Goal: Communication & Community: Answer question/provide support

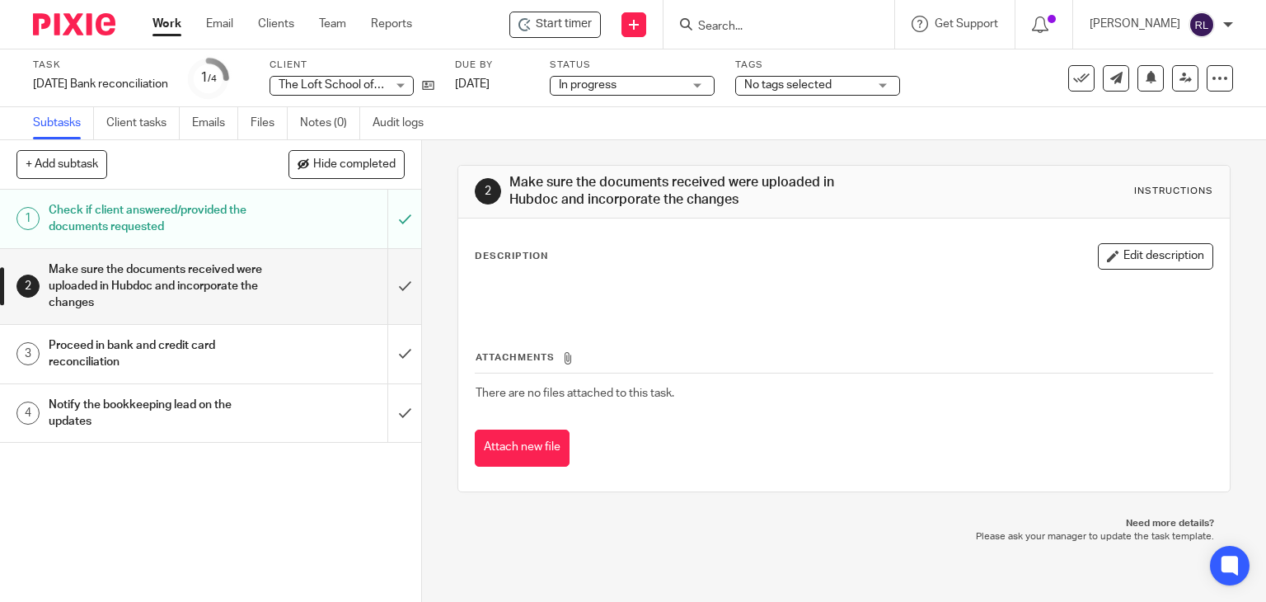
click at [119, 410] on h1 "Notify the bookkeeping lead on the updates" at bounding box center [156, 413] width 215 height 42
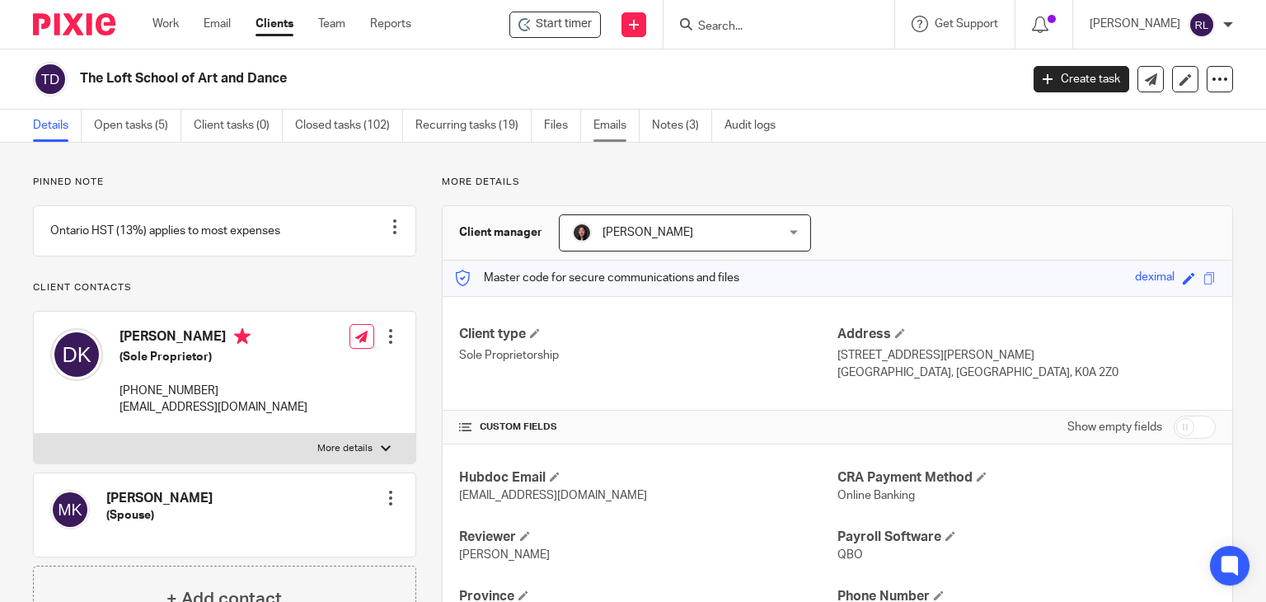
click at [613, 124] on link "Emails" at bounding box center [617, 126] width 46 height 32
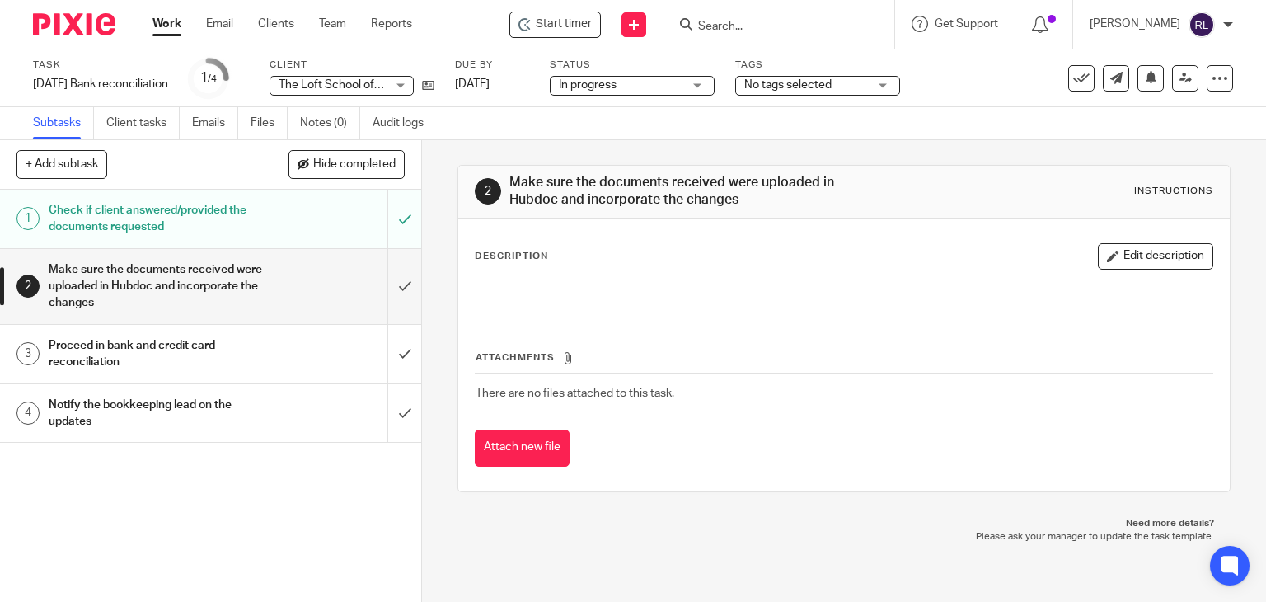
click at [86, 21] on img at bounding box center [74, 24] width 82 height 22
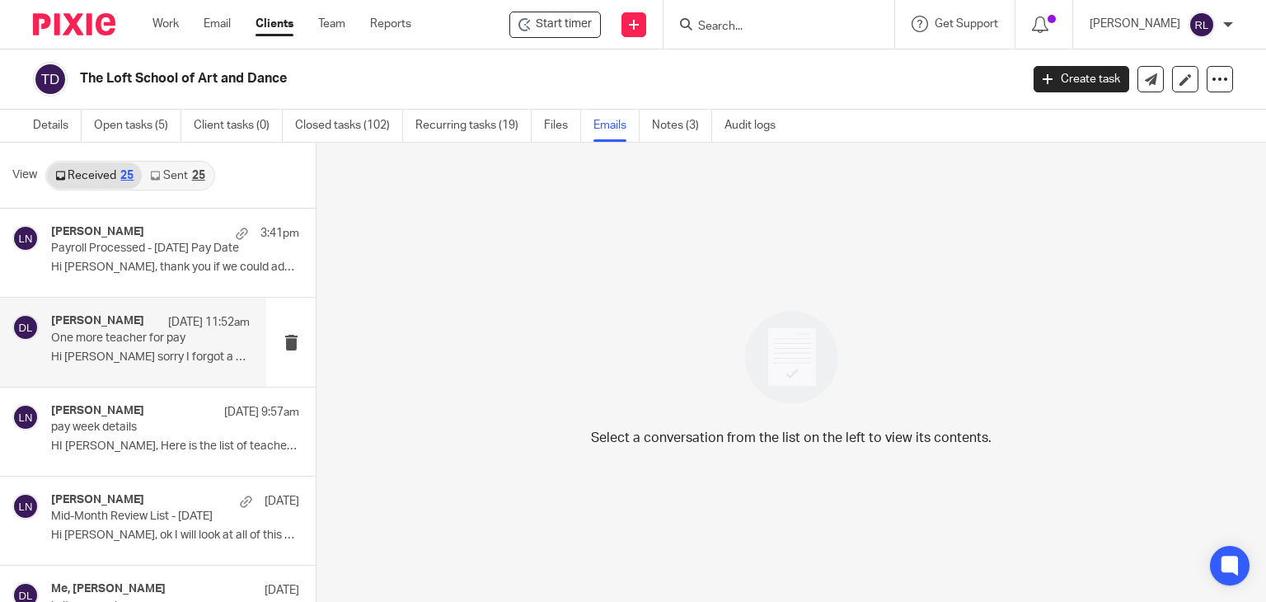
click at [138, 360] on p "Hi Lili sorry I forgot a supply teacher ..." at bounding box center [150, 357] width 199 height 14
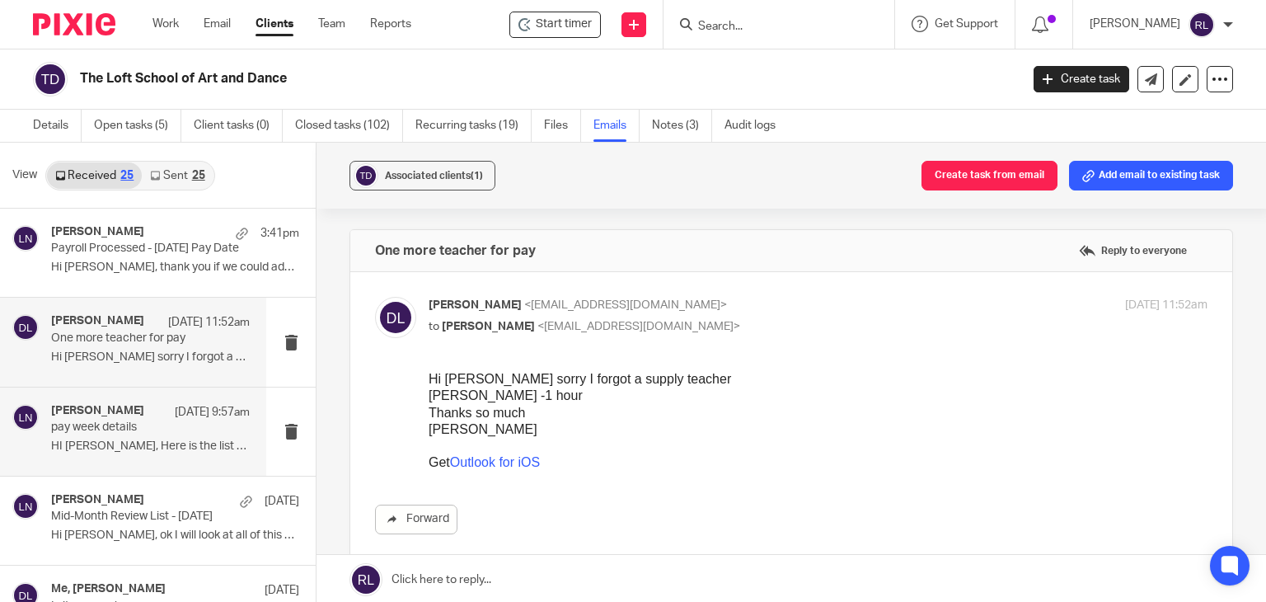
click at [118, 420] on p "pay week details" at bounding box center [130, 427] width 159 height 14
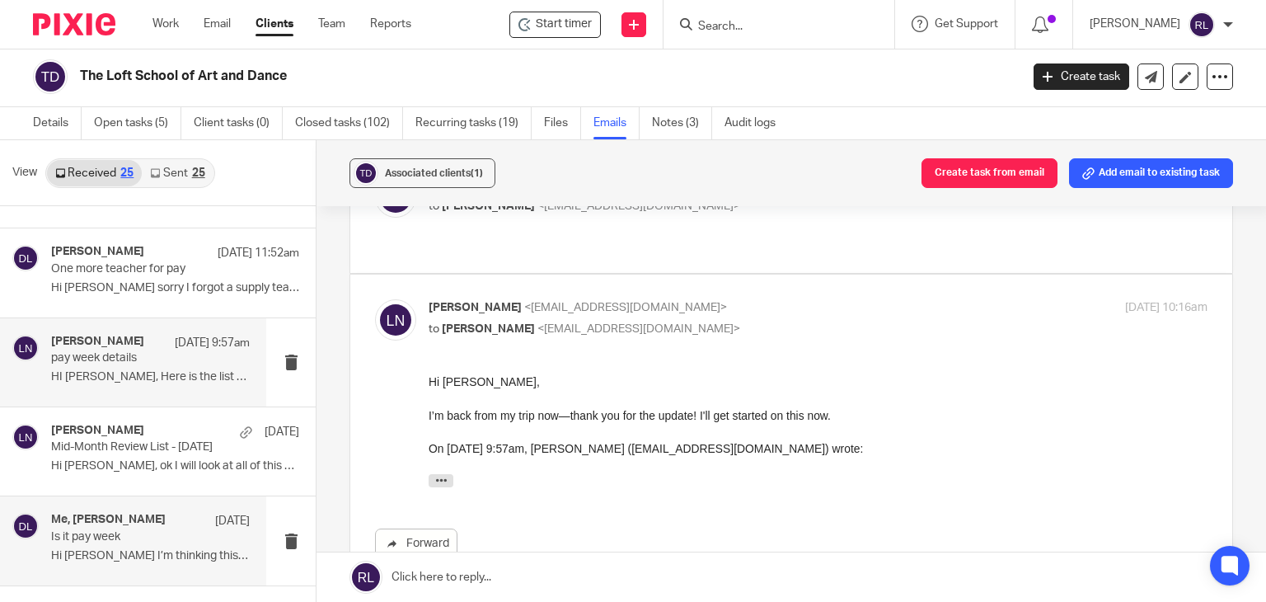
scroll to position [165, 0]
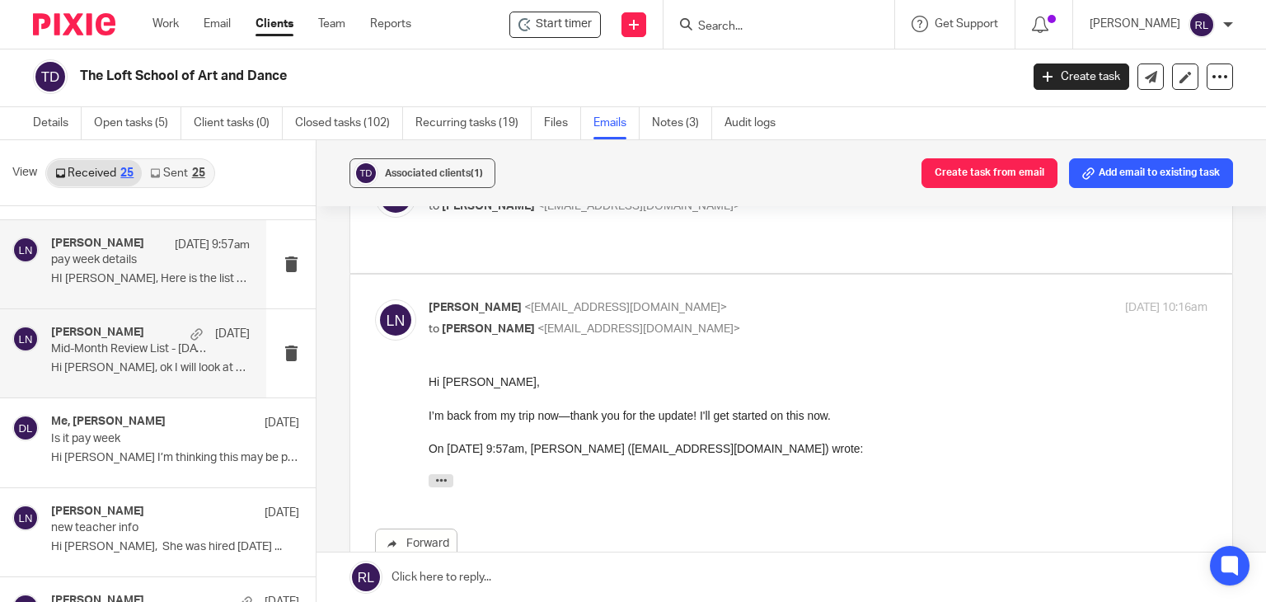
click at [165, 381] on div "Lili Nelson Sep 18 Mid-Month Review List - September 2025 Hi Lili, ok I will lo…" at bounding box center [133, 353] width 266 height 88
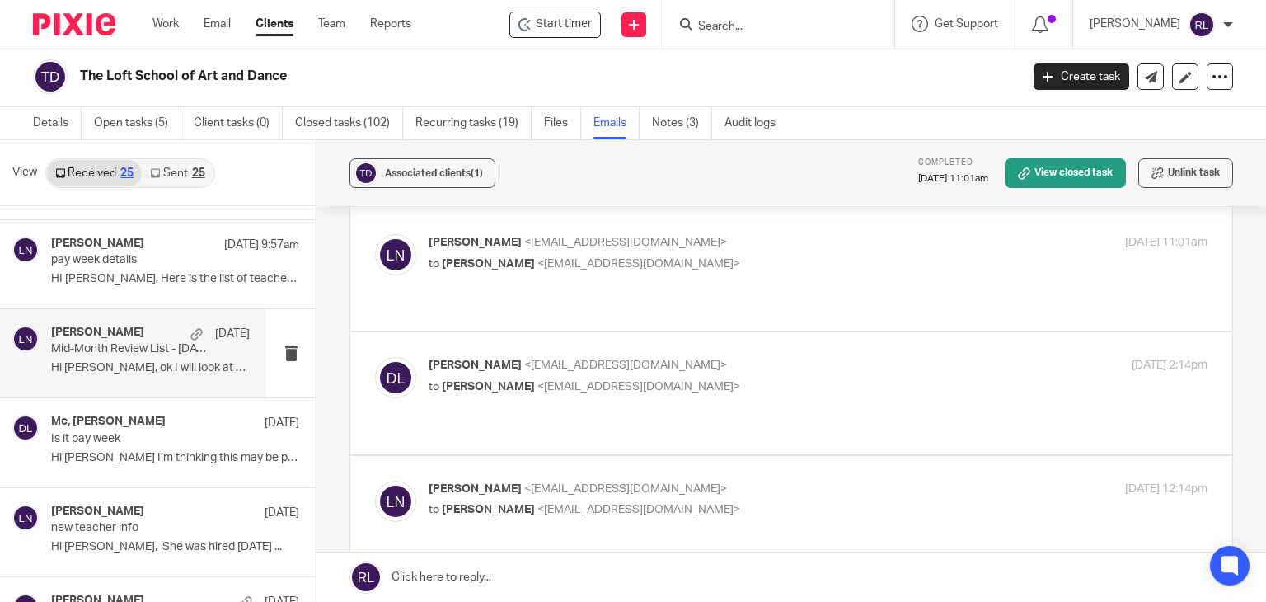
scroll to position [0, 0]
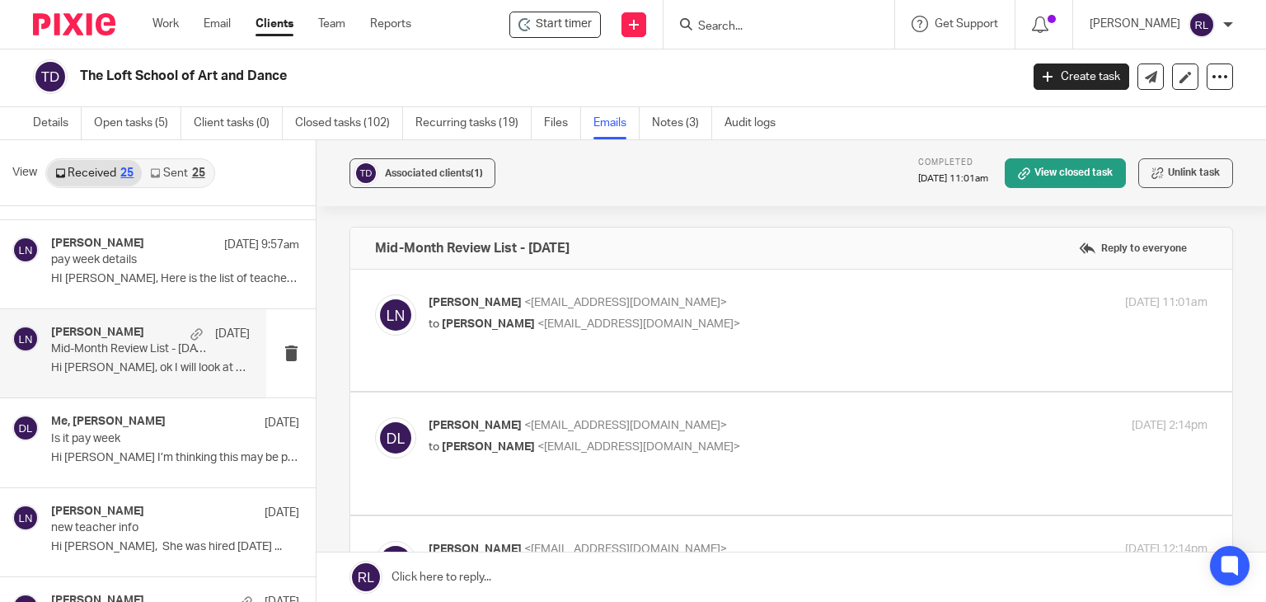
click at [740, 439] on p "to Lili Nelson <lili@deximal.ca>" at bounding box center [688, 447] width 519 height 17
checkbox input "true"
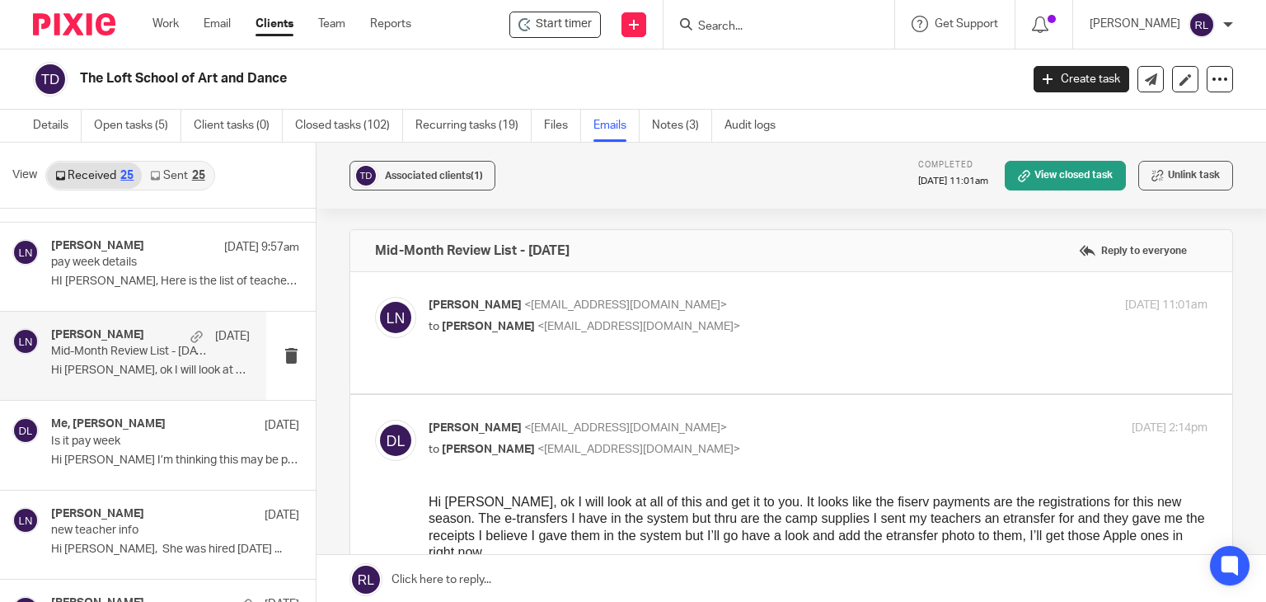
click at [650, 312] on p "Lili Nelson <lili@deximal.ca>" at bounding box center [688, 305] width 519 height 17
checkbox input "true"
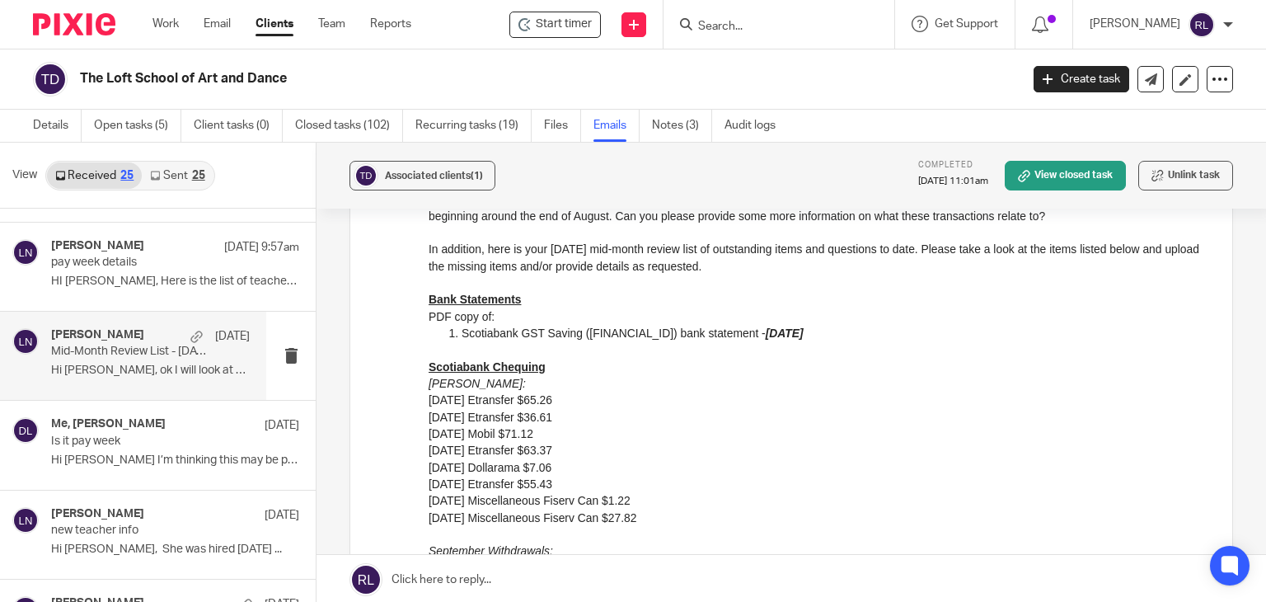
scroll to position [330, 0]
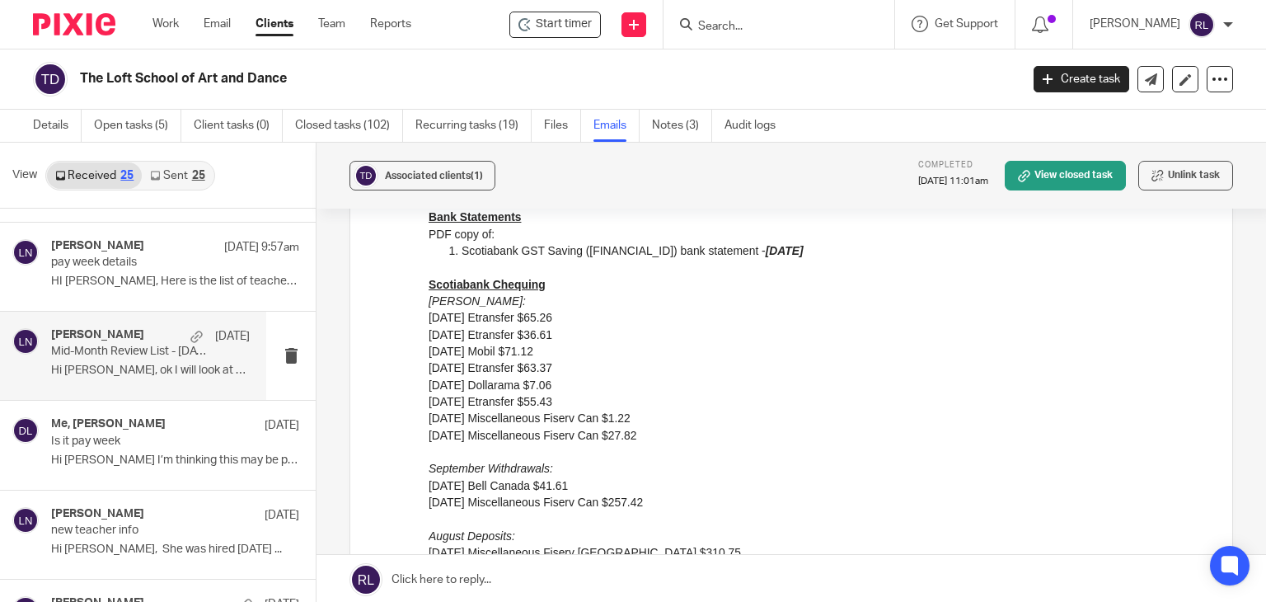
drag, startPoint x: 849, startPoint y: 326, endPoint x: 461, endPoint y: 333, distance: 388.3
drag, startPoint x: 853, startPoint y: 328, endPoint x: 663, endPoint y: 427, distance: 214.6
drag, startPoint x: 657, startPoint y: 436, endPoint x: 851, endPoint y: 326, distance: 222.6
click at [429, 286] on html "Hi Deborah, I hope you're doing well! Thank you for the recent uploads, notes, …" at bounding box center [818, 477] width 779 height 872
copy div "Scotiabank Chequing August Withdrawals: 08/11/2025 Etransfer $65.26 08/11/2025 …"
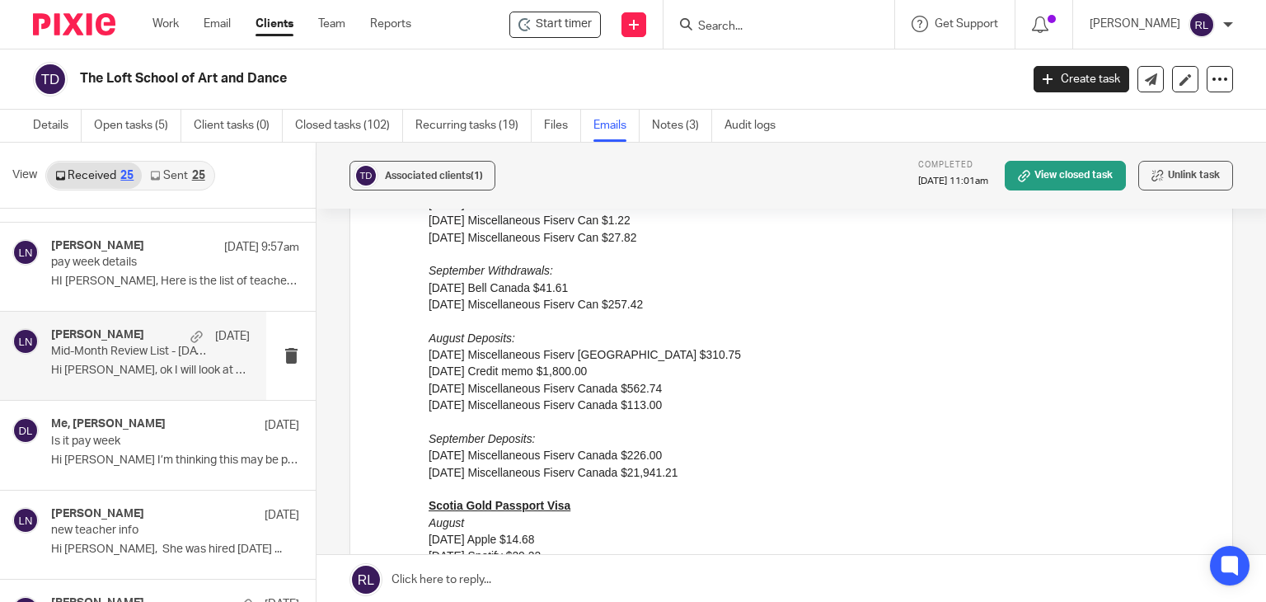
scroll to position [577, 0]
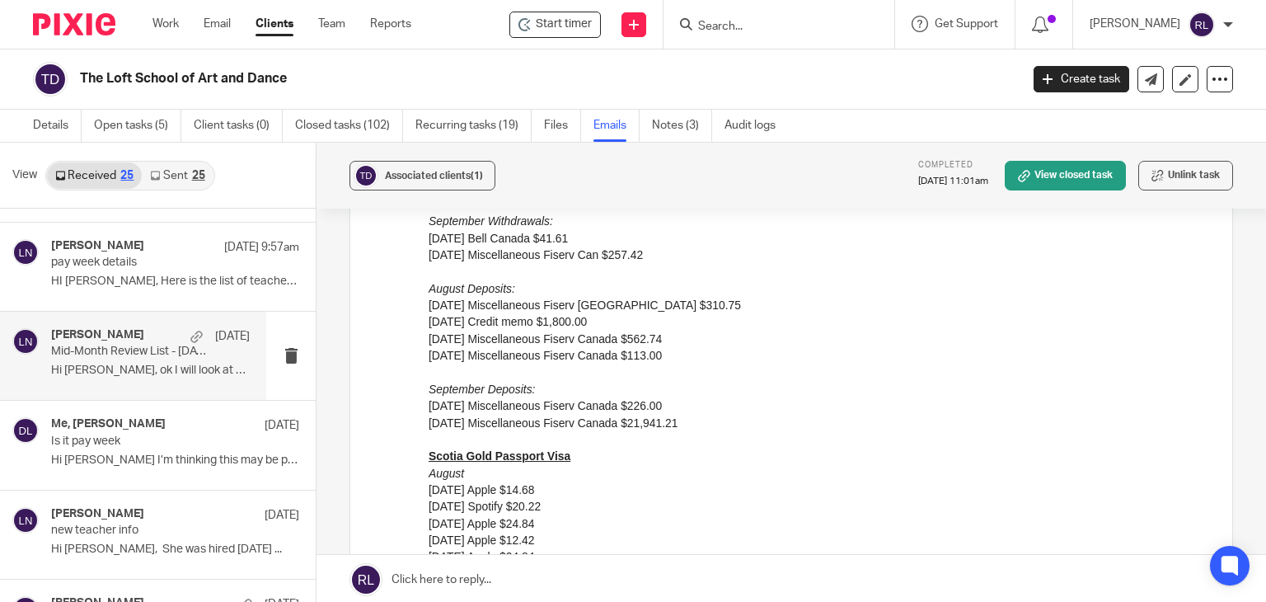
drag, startPoint x: 677, startPoint y: 359, endPoint x: 850, endPoint y: 85, distance: 323.8
click at [429, 291] on html "Hi Deborah, I hope you're doing well! Thank you for the recent uploads, notes, …" at bounding box center [818, 230] width 779 height 872
copy div "August Deposits: 08/26/2025 Miscellaneous Fiserv Canada $310.75 08/27/2025 Cred…"
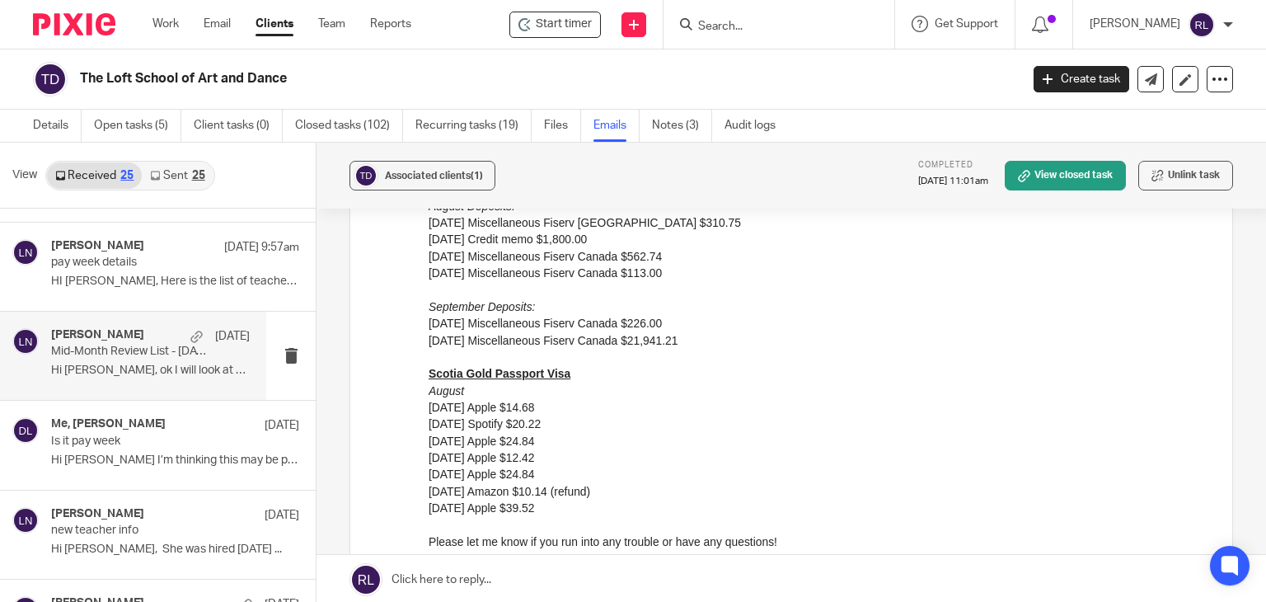
scroll to position [742, 0]
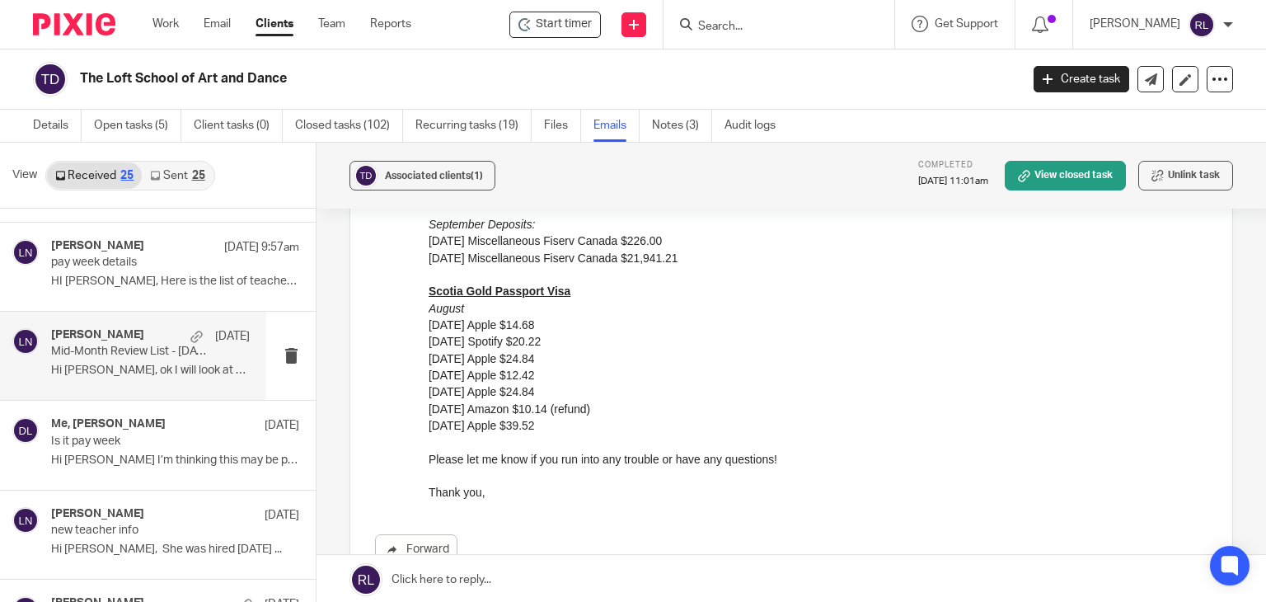
drag, startPoint x: 525, startPoint y: 420, endPoint x: 495, endPoint y: 413, distance: 31.4
click at [495, 413] on div "Hi Deborah, I hope you're doing well! Thank you for the recent uploads, notes, …" at bounding box center [818, 65] width 779 height 872
click at [531, 411] on p "[DATE] Amazon $10.14 (refund)" at bounding box center [818, 409] width 779 height 16
drag, startPoint x: 564, startPoint y: 425, endPoint x: 853, endPoint y: -84, distance: 585.2
click at [429, 287] on html "Hi Deborah, I hope you're doing well! Thank you for the recent uploads, notes, …" at bounding box center [818, 65] width 779 height 872
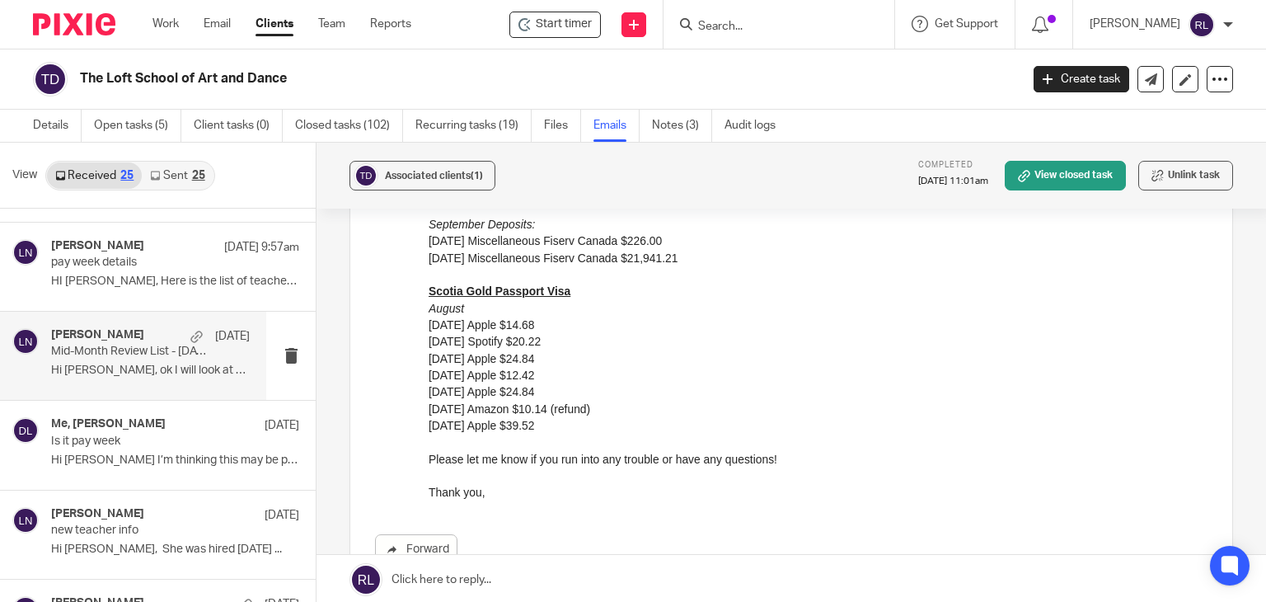
copy div "Scotia Gold Passport Visa August 08/13/2025 Apple $14.68 08/22/2025 Spotify $20…"
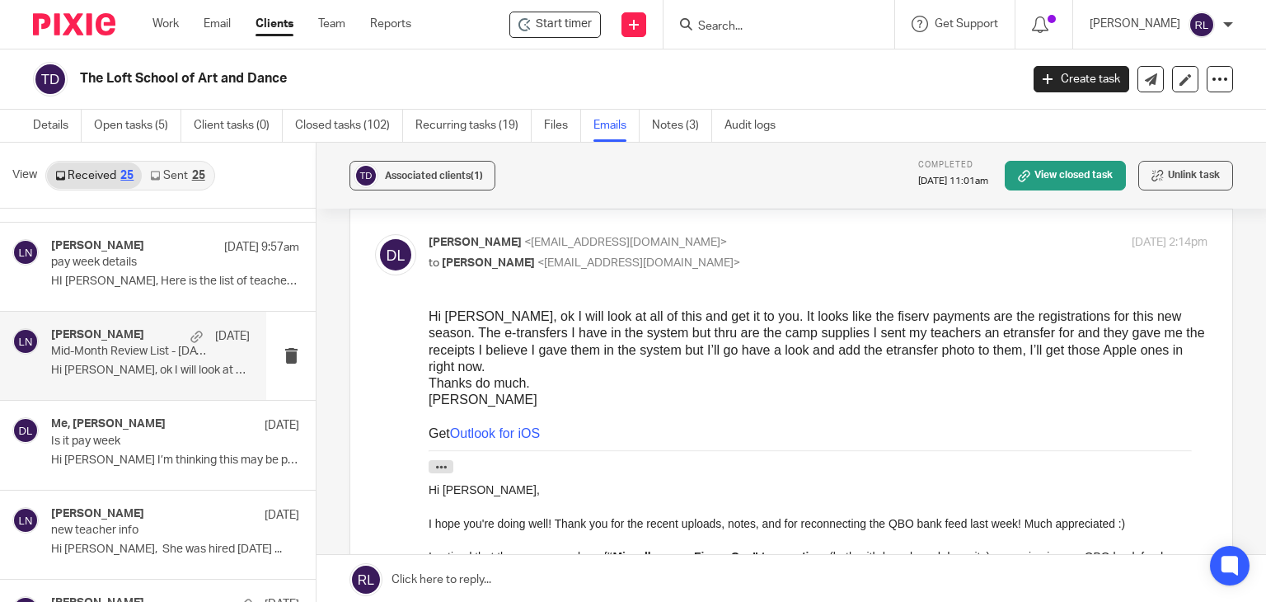
scroll to position [1649, 0]
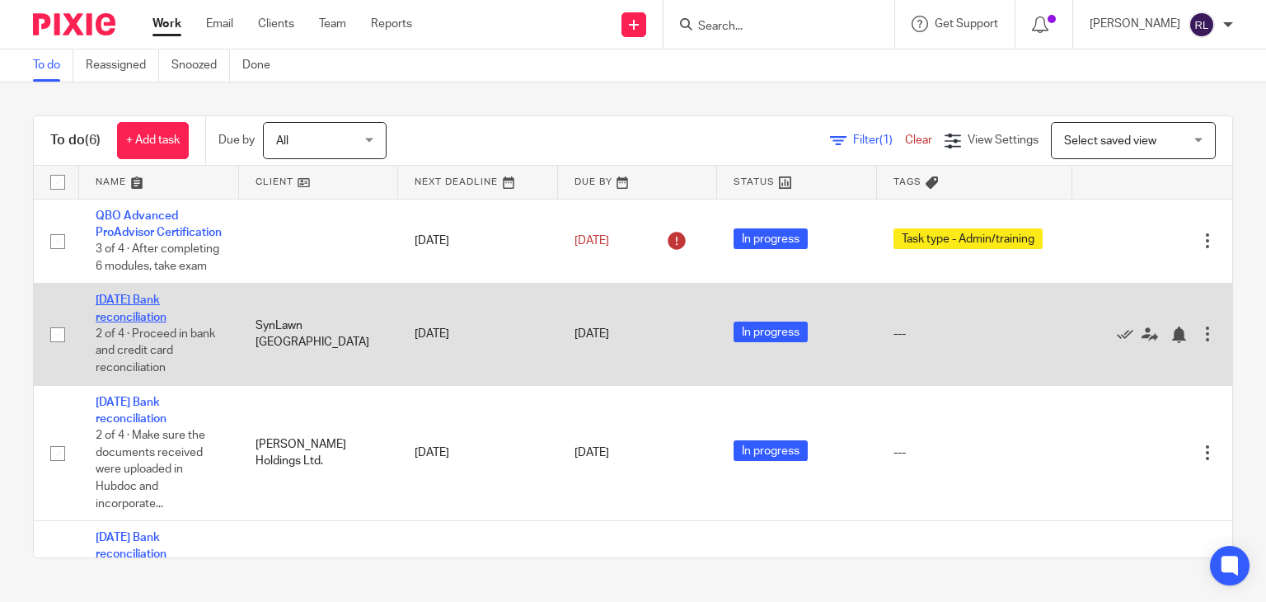
click at [144, 322] on link "[DATE] Bank reconciliation" at bounding box center [131, 308] width 71 height 28
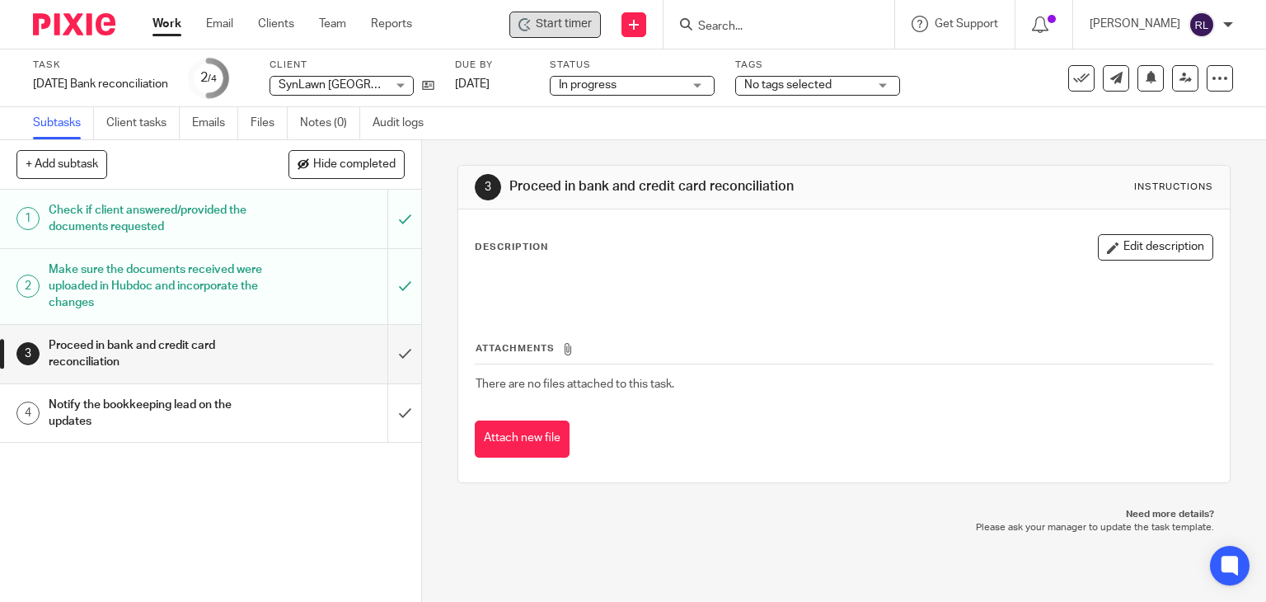
click at [565, 33] on div "Start timer" at bounding box center [555, 25] width 92 height 26
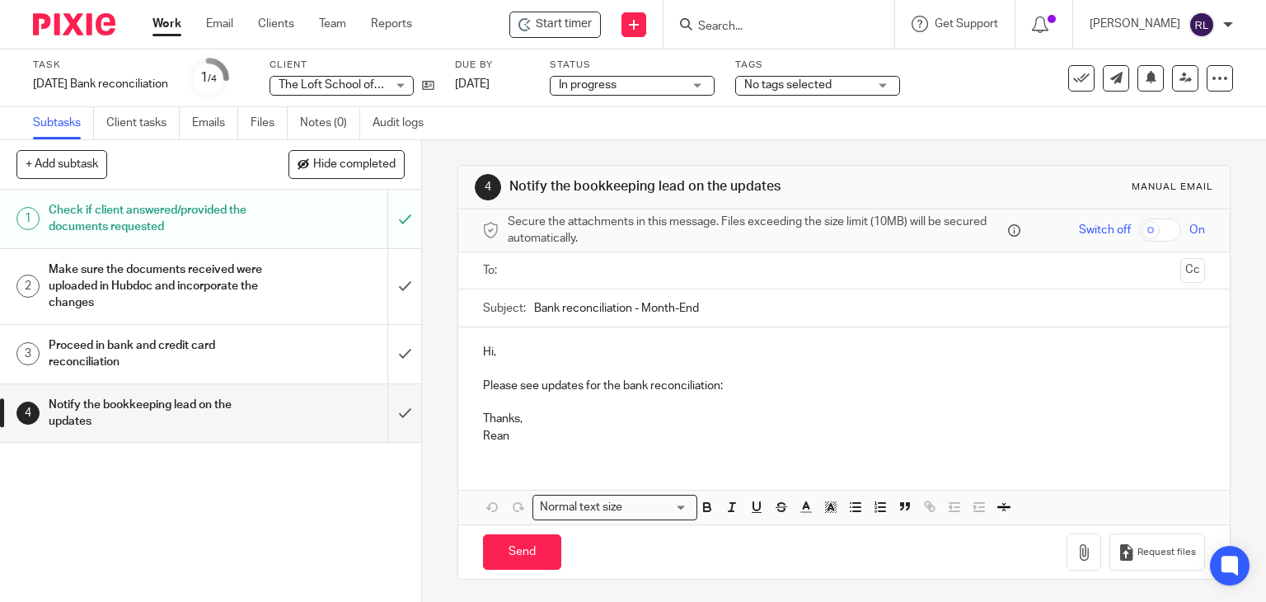
click at [534, 302] on input "Bank reconciliation - Month-End" at bounding box center [870, 307] width 672 height 37
click at [820, 308] on input "The Loft School of Art and Dance - Bank reconciliation - Month-End" at bounding box center [870, 307] width 672 height 37
type input "The Loft School of Art and Dance - Bank reconciliation - August Month-End"
click at [491, 354] on p "Hi," at bounding box center [844, 352] width 723 height 16
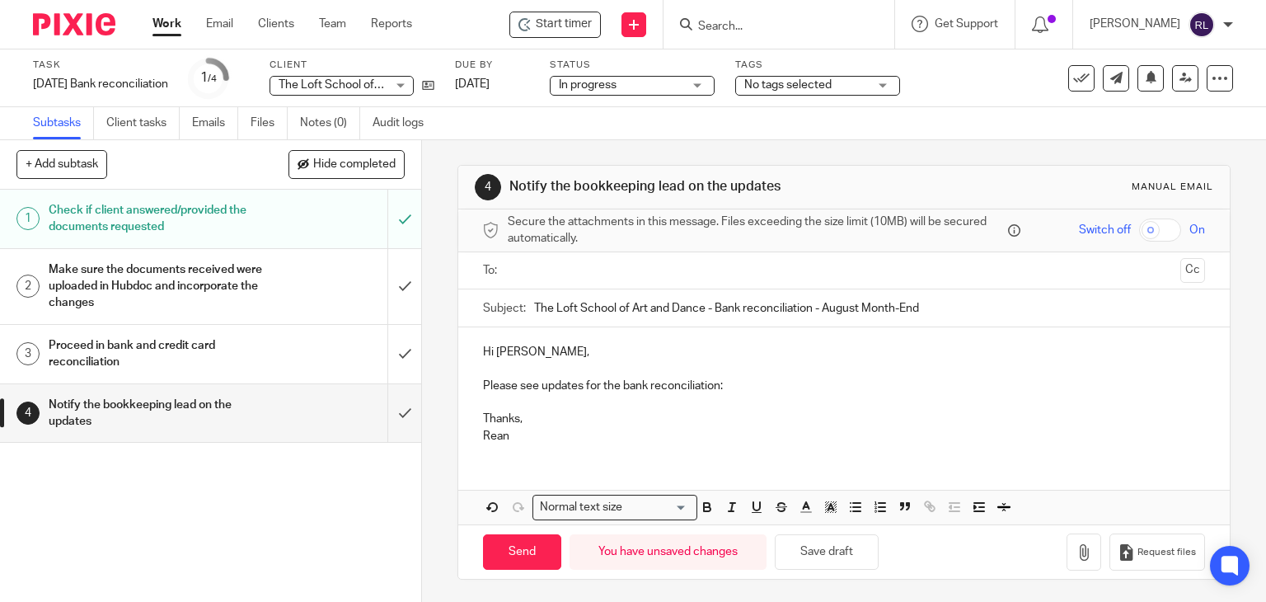
click at [752, 387] on p "Please see updates for the bank reconciliation:" at bounding box center [844, 386] width 723 height 16
click at [808, 554] on button "Save draft" at bounding box center [827, 551] width 104 height 35
click at [731, 392] on p "Please see updates for the bank reconciliation:" at bounding box center [844, 386] width 723 height 16
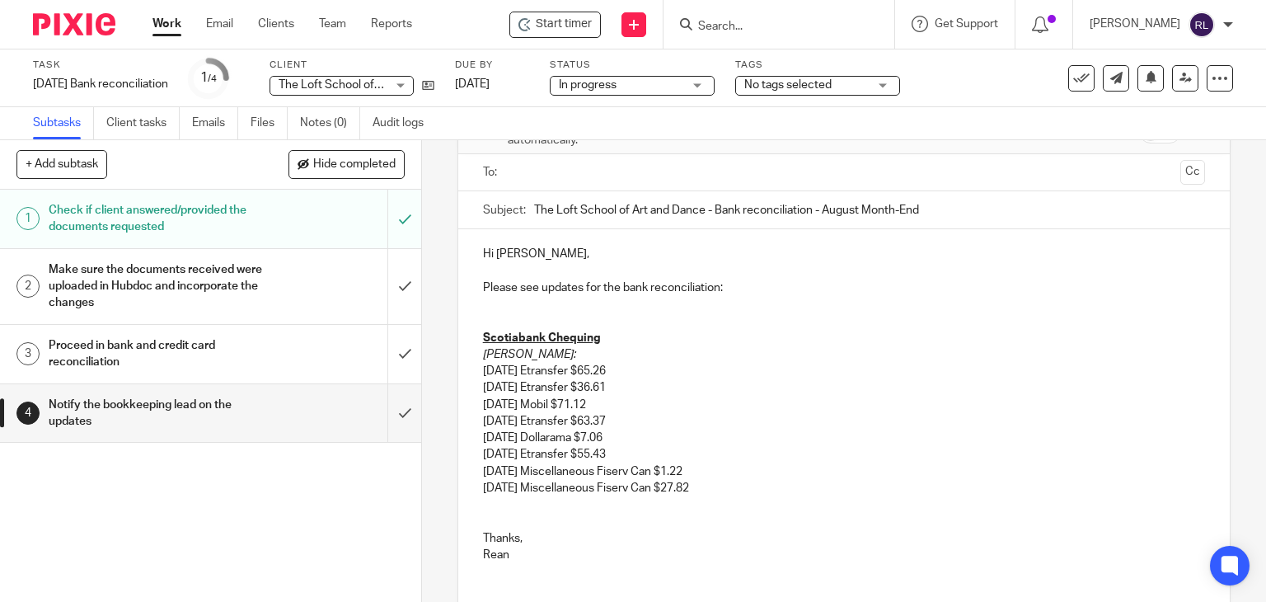
scroll to position [218, 0]
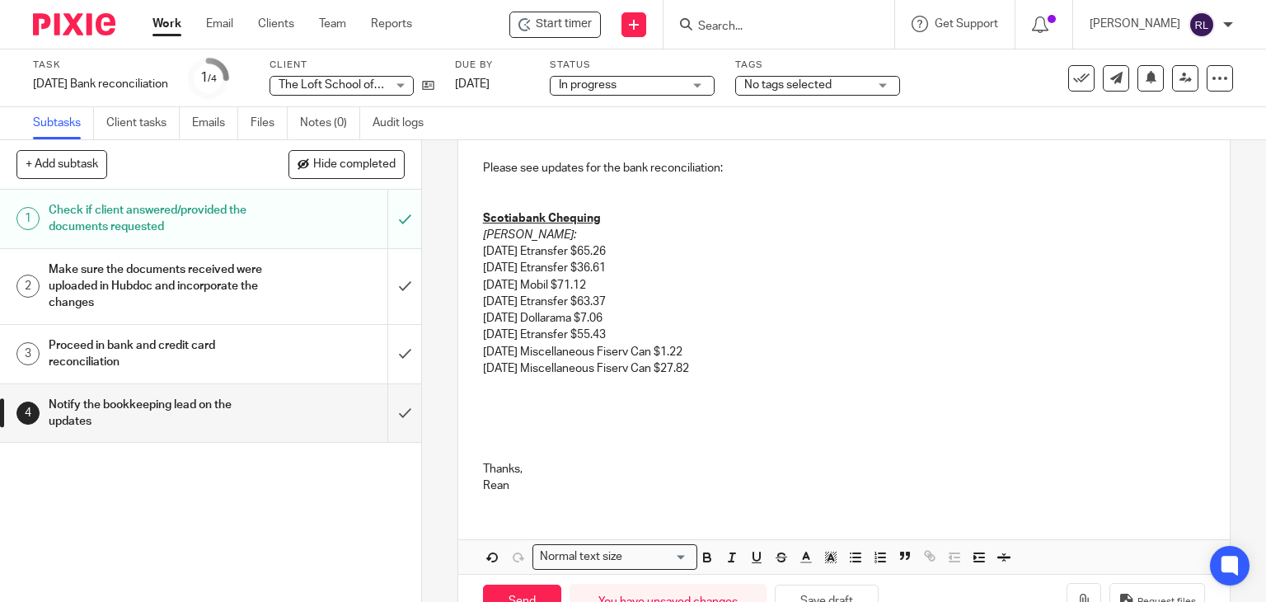
click at [483, 398] on p at bounding box center [844, 401] width 723 height 16
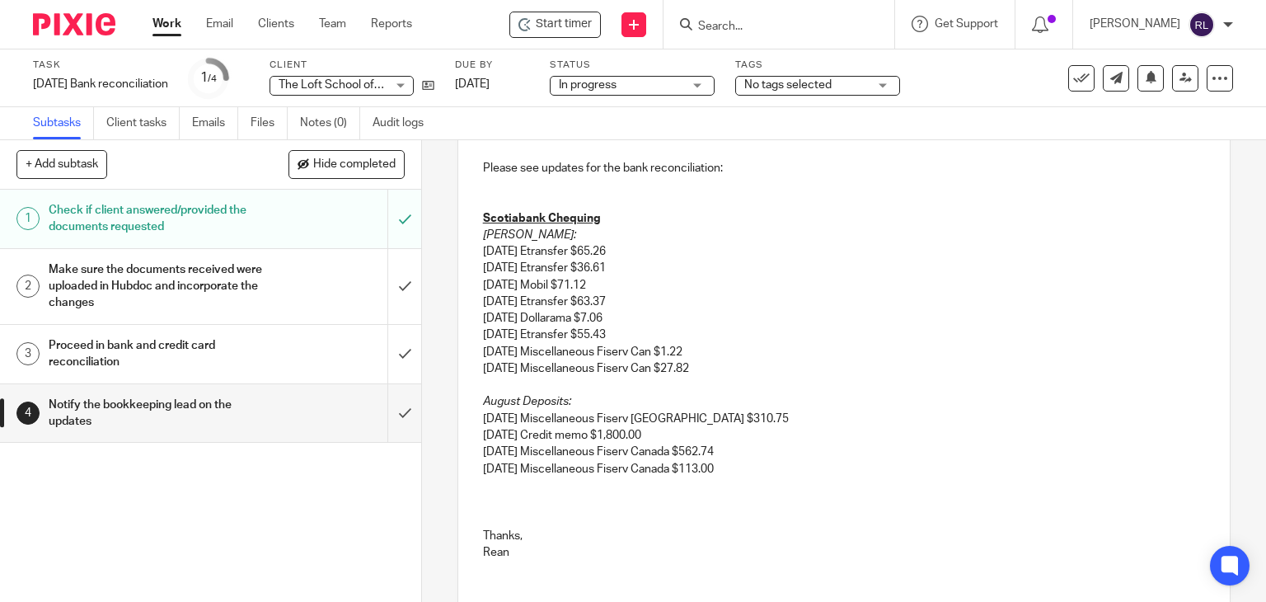
click at [504, 500] on p at bounding box center [844, 502] width 723 height 16
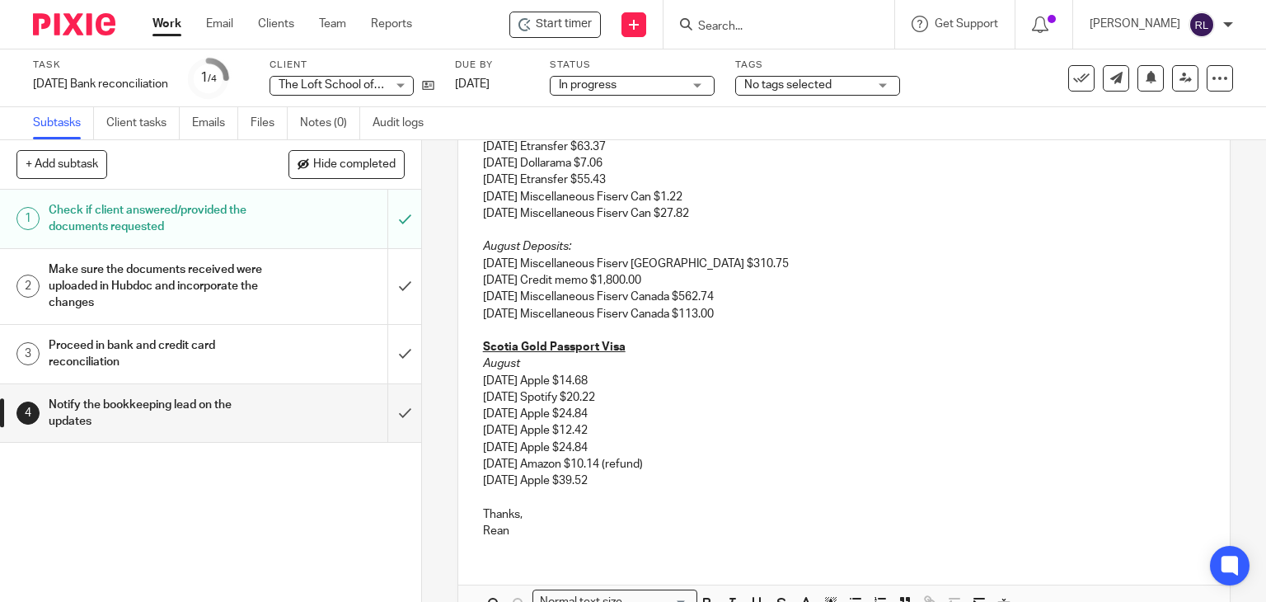
scroll to position [468, 0]
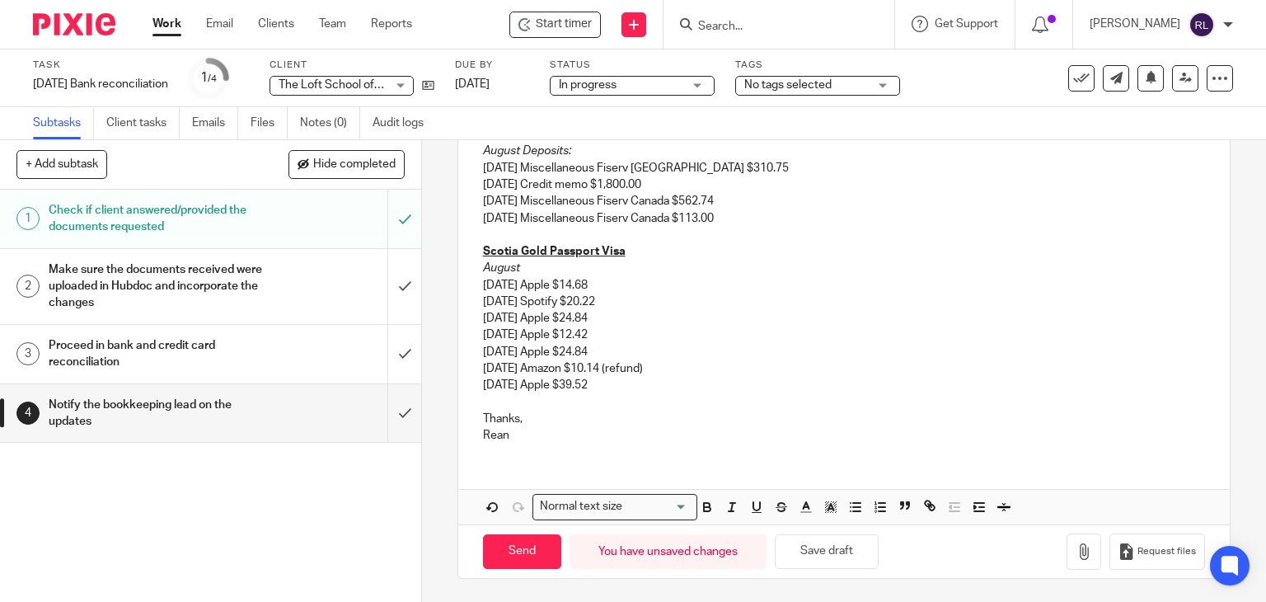
drag, startPoint x: 613, startPoint y: 390, endPoint x: 474, endPoint y: 372, distance: 140.5
click at [474, 372] on div "Hi [PERSON_NAME], Please see updates for the bank reconciliation: Scotiabank Ch…" at bounding box center [844, 157] width 772 height 597
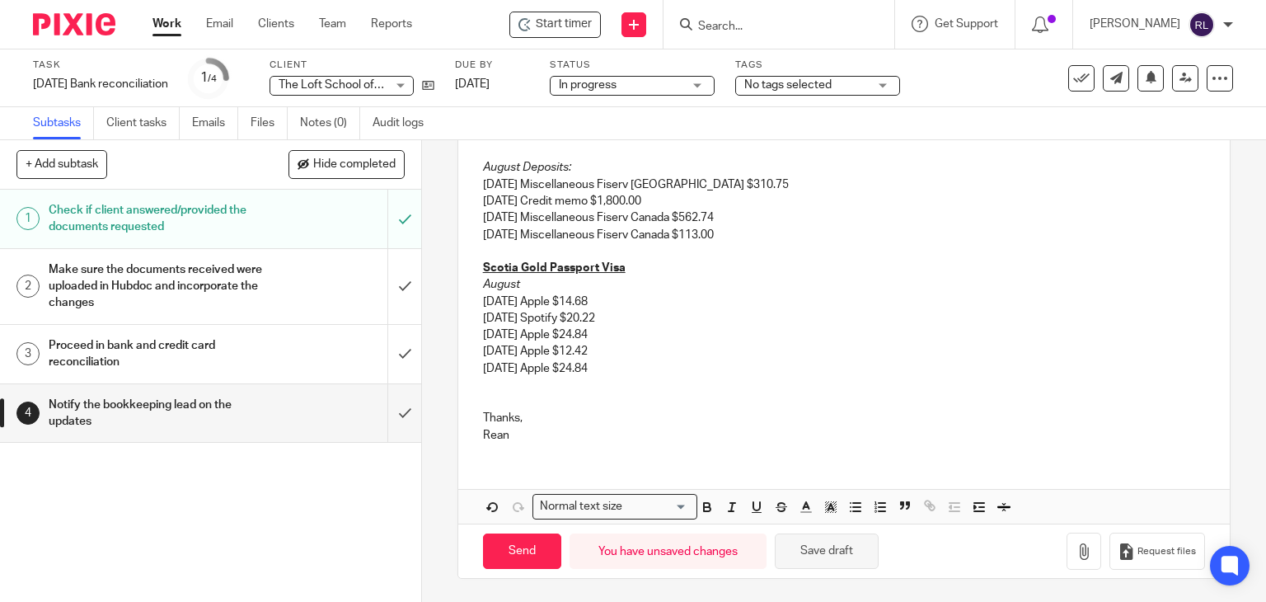
click at [816, 543] on button "Save draft" at bounding box center [827, 550] width 104 height 35
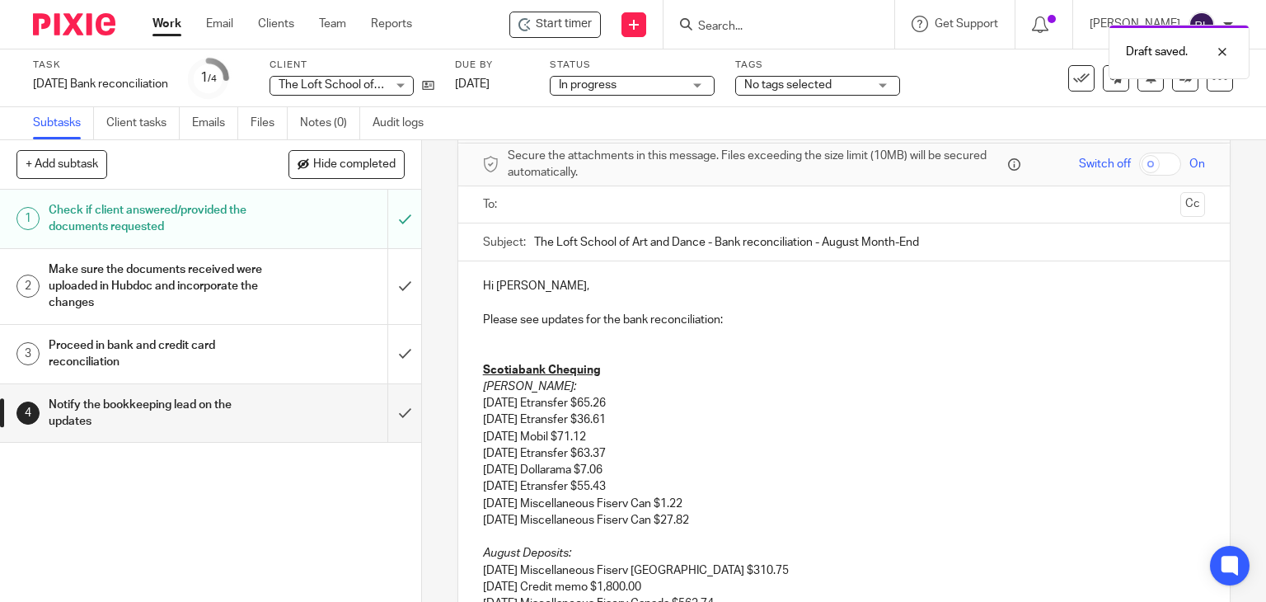
scroll to position [40, 0]
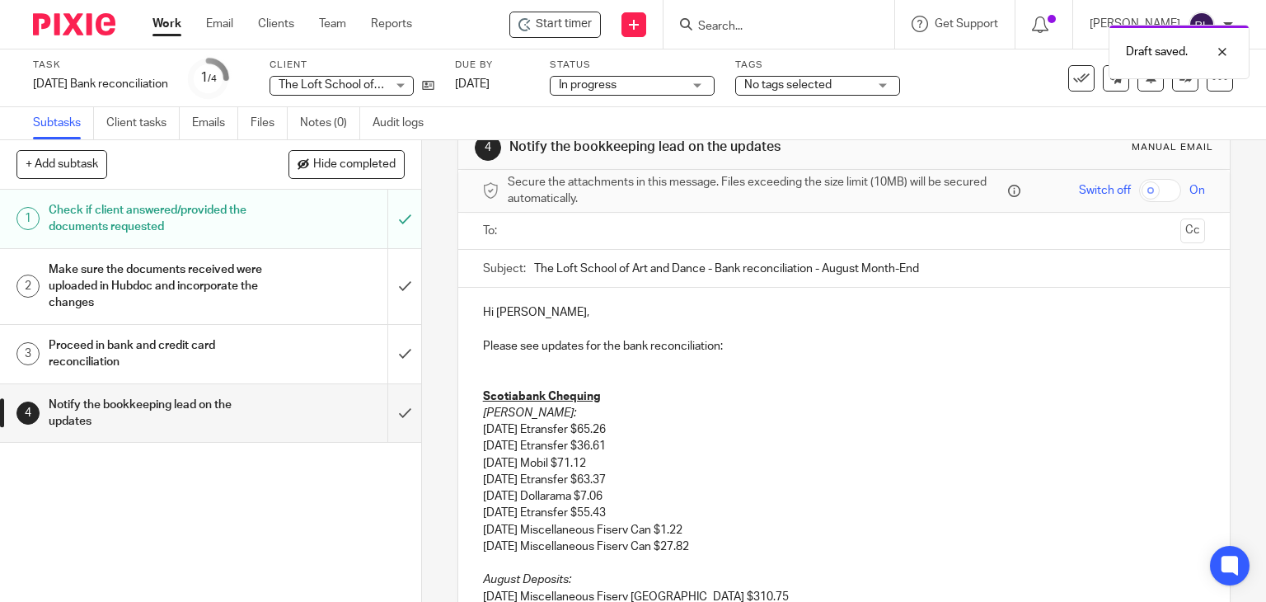
click at [744, 345] on p "Please see updates for the bank reconciliation:" at bounding box center [844, 346] width 723 height 16
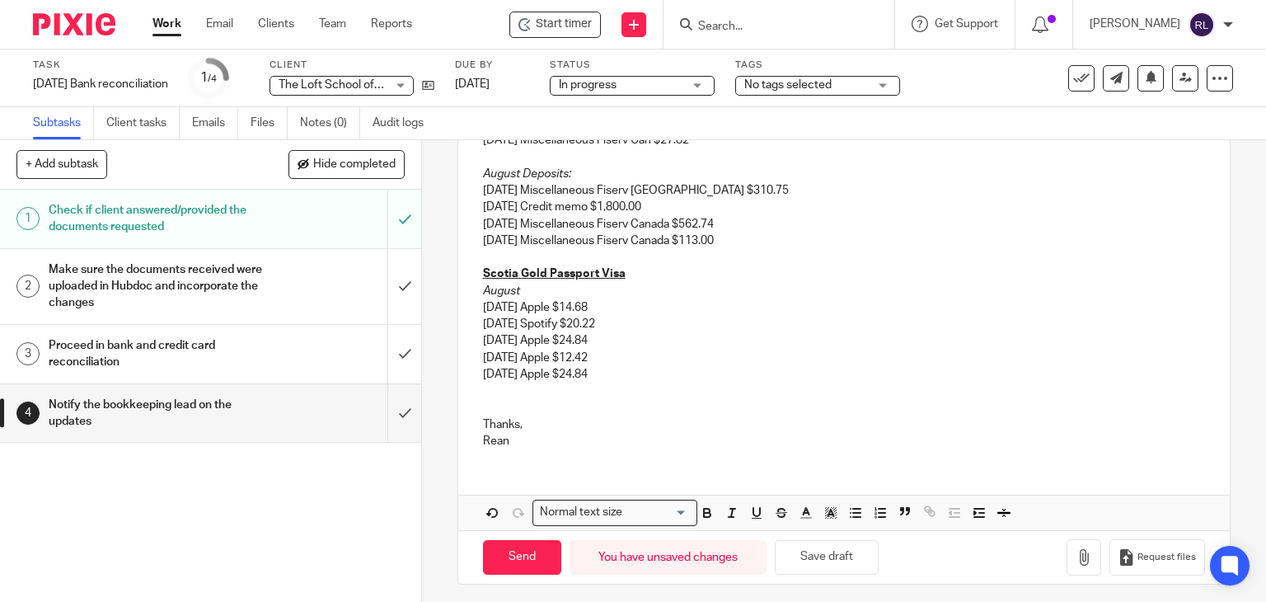
scroll to position [468, 0]
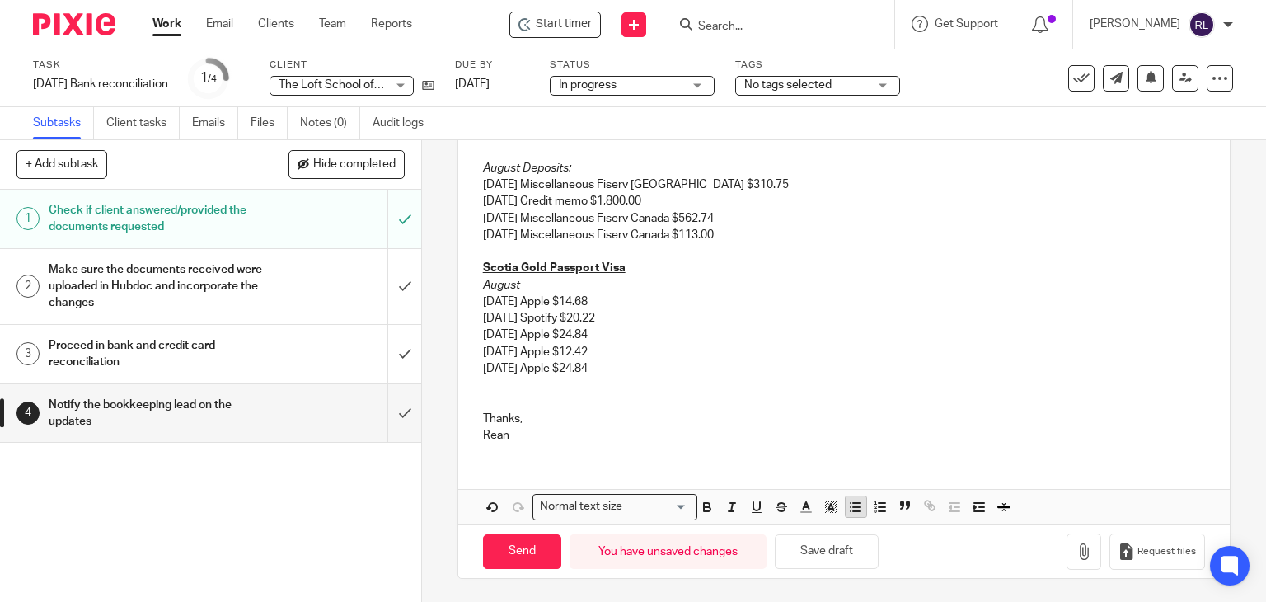
click at [850, 504] on icon "button" at bounding box center [855, 507] width 15 height 15
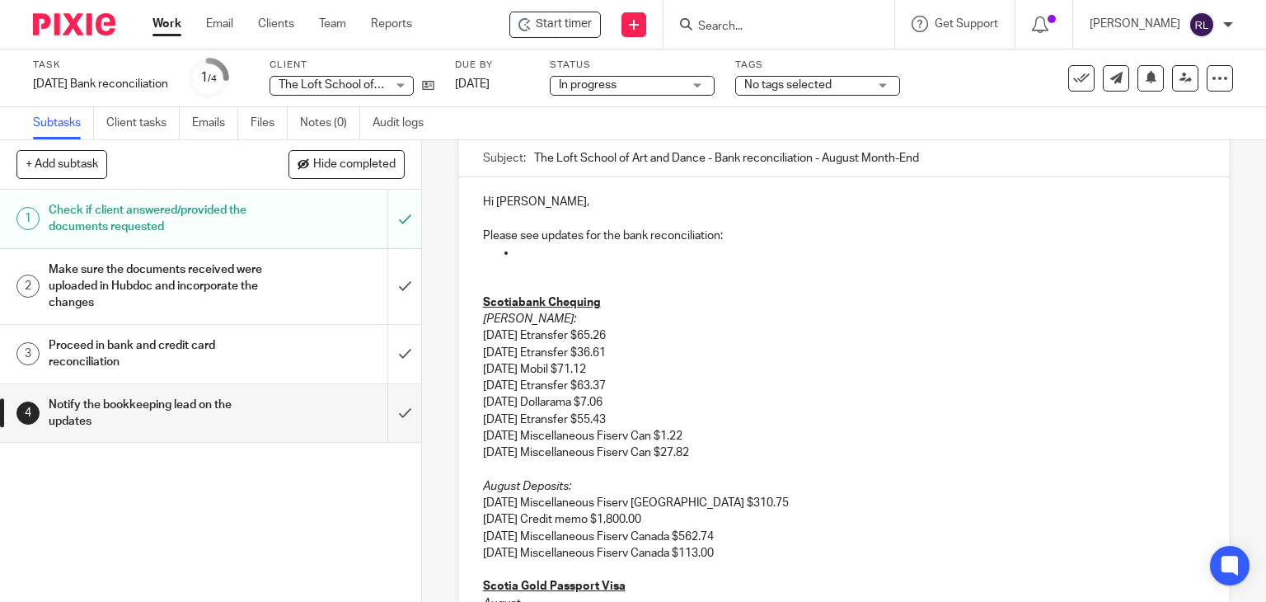
scroll to position [4, 0]
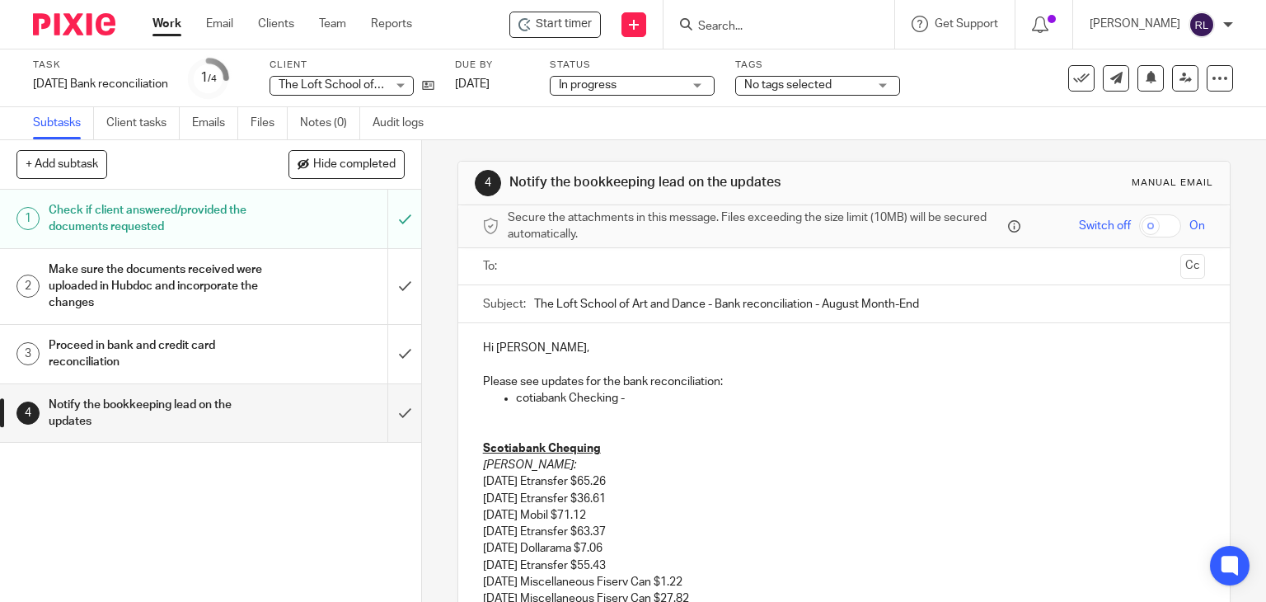
click at [516, 400] on p "cotiabank Checking -" at bounding box center [861, 398] width 690 height 16
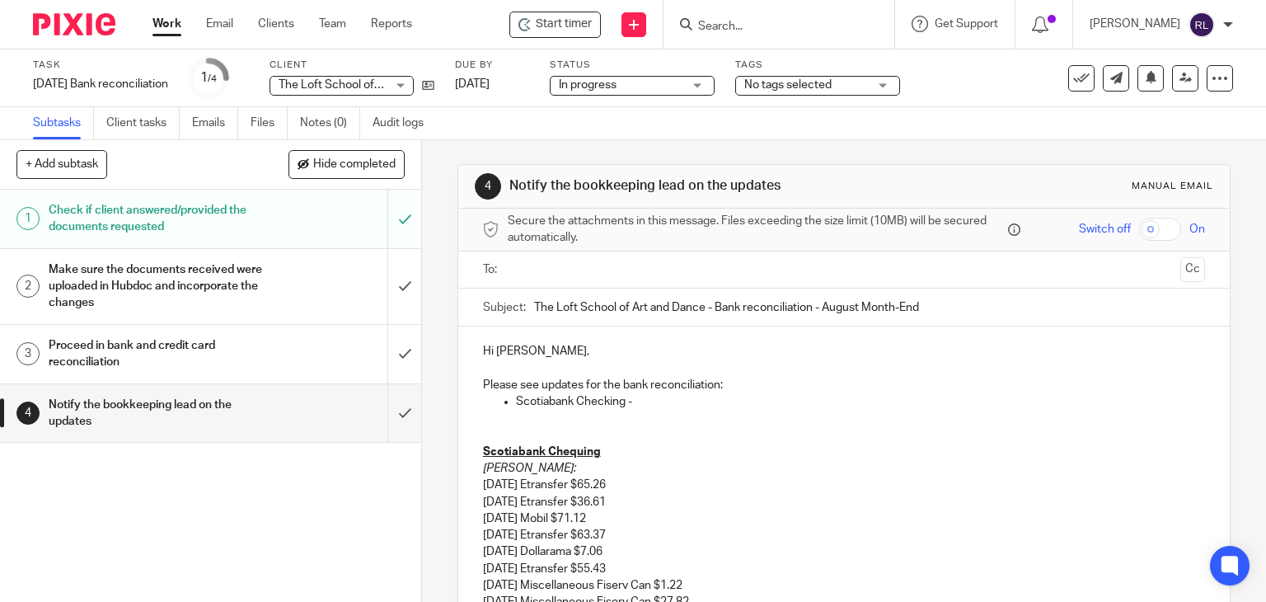
scroll to position [0, 0]
click at [633, 406] on p "Scotiabank Checking -" at bounding box center [861, 402] width 690 height 16
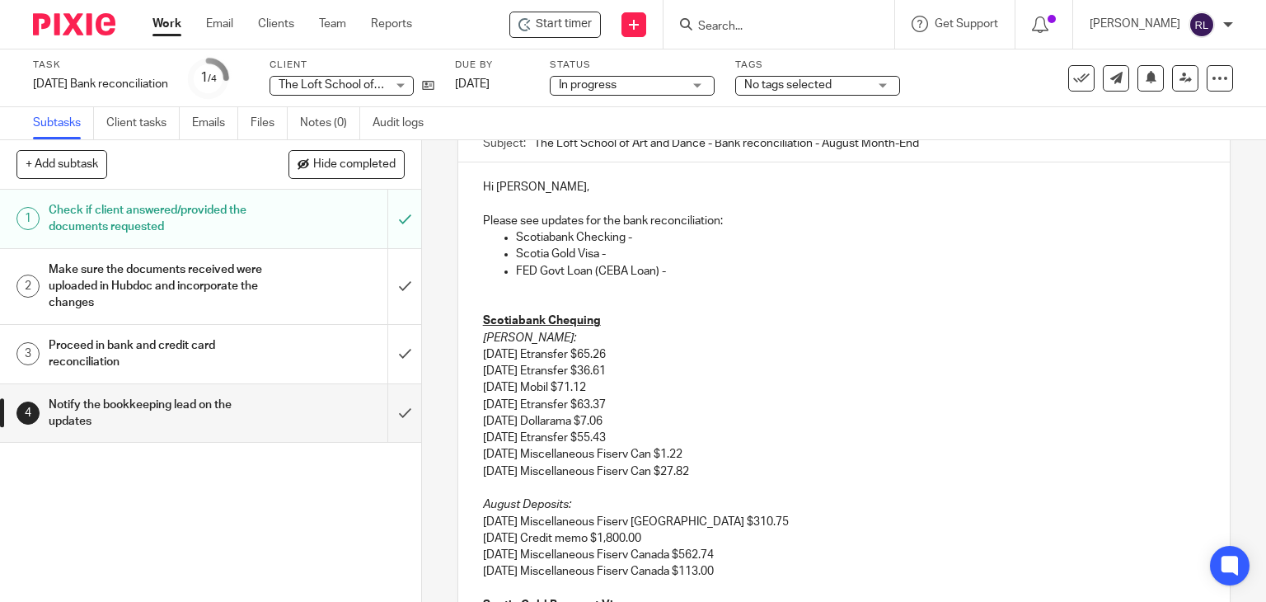
scroll to position [501, 0]
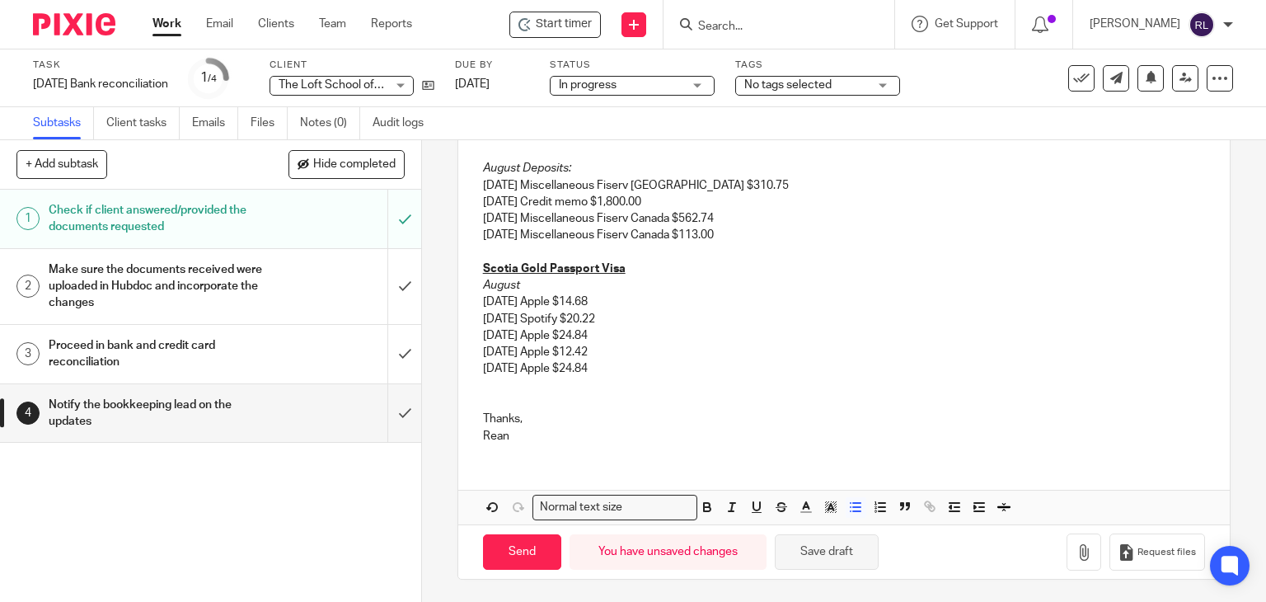
click at [819, 553] on button "Save draft" at bounding box center [827, 551] width 104 height 35
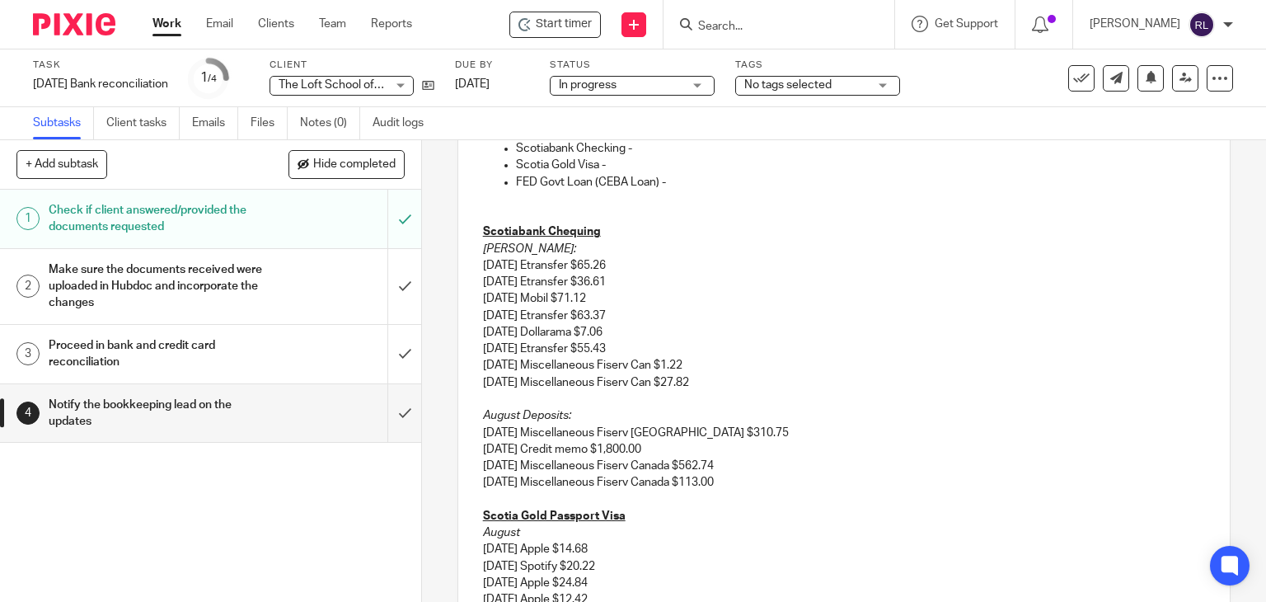
scroll to position [254, 0]
click at [643, 261] on p "[DATE] Etransfer $65.26" at bounding box center [844, 265] width 723 height 16
click at [705, 264] on p "[DATE] Etransfer $65.26" at bounding box center [844, 265] width 723 height 16
drag, startPoint x: 641, startPoint y: 259, endPoint x: 781, endPoint y: 260, distance: 141.0
click at [781, 260] on p "[DATE] Etransfer $65.26 - Uncategorized expense" at bounding box center [844, 265] width 723 height 16
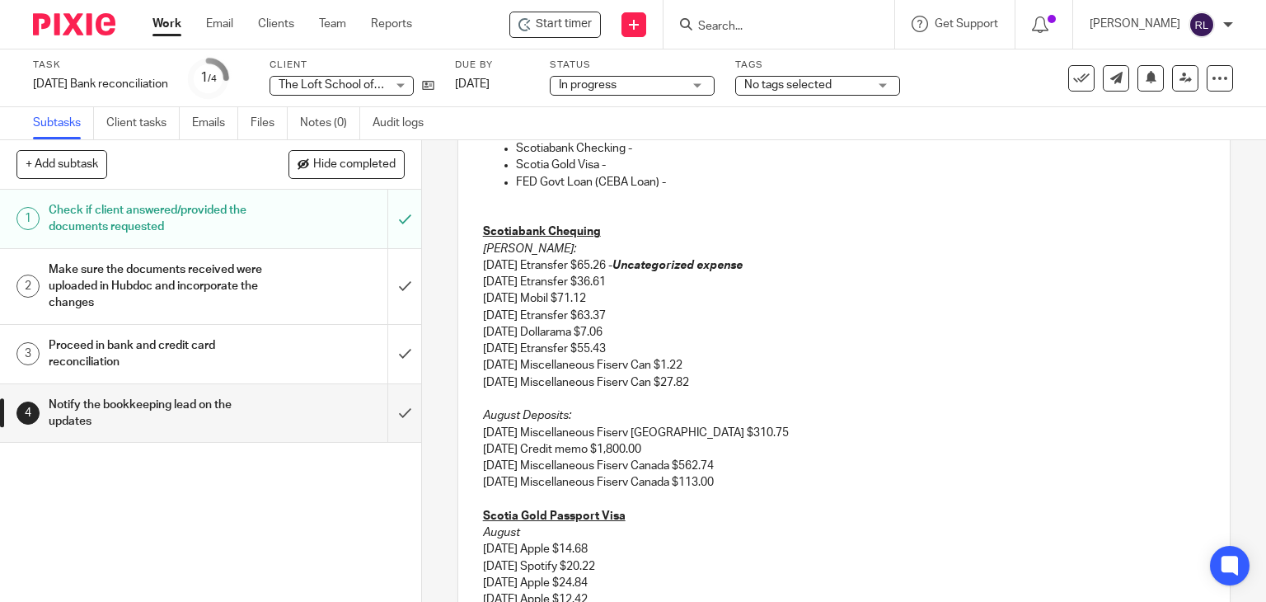
click at [717, 279] on p "[DATE] Etransfer $36.61" at bounding box center [844, 282] width 723 height 16
drag, startPoint x: 642, startPoint y: 262, endPoint x: 700, endPoint y: 261, distance: 57.7
click at [700, 261] on em "Uncategorized expense" at bounding box center [677, 266] width 130 height 12
click at [679, 271] on p "[DATE] Etransfer $65.26 - Uncategorized expense" at bounding box center [844, 265] width 723 height 16
drag, startPoint x: 640, startPoint y: 261, endPoint x: 763, endPoint y: 270, distance: 124.0
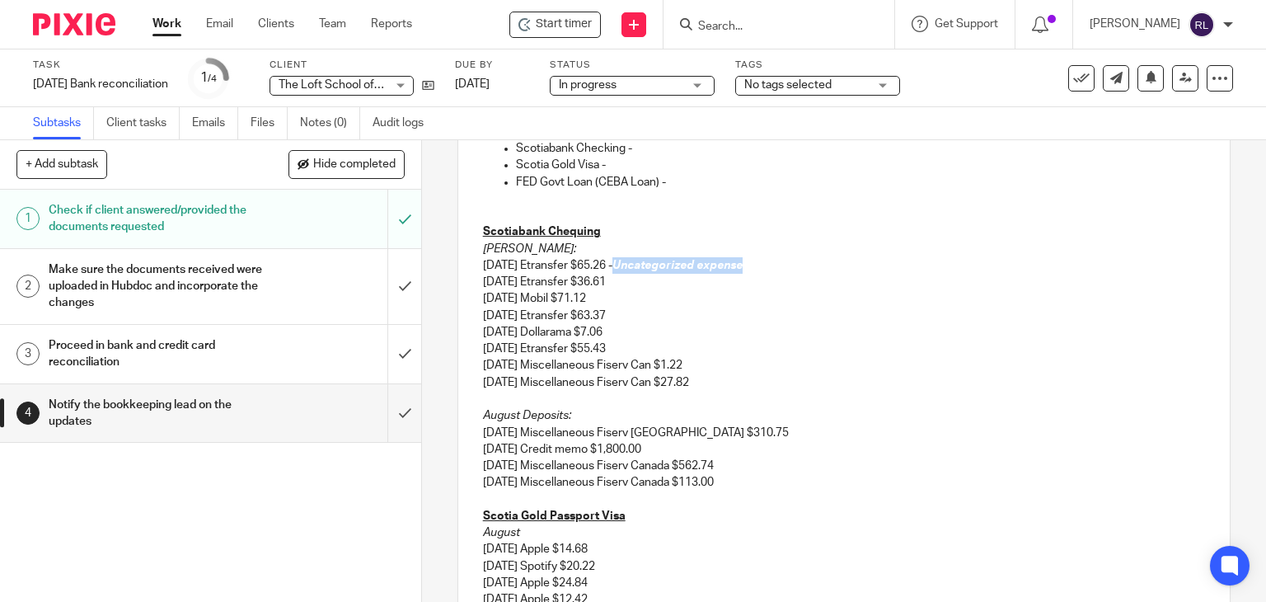
click at [763, 270] on p "[DATE] Etransfer $65.26 - Uncategorized expense" at bounding box center [844, 265] width 723 height 16
copy em "Uncategorized expense"
click at [643, 281] on p "[DATE] Etransfer $36.61" at bounding box center [844, 282] width 723 height 16
click at [649, 313] on p "[DATE] Etransfer $63.37" at bounding box center [844, 315] width 723 height 16
click at [646, 325] on p "[DATE] Dollarama $7.06" at bounding box center [844, 332] width 723 height 16
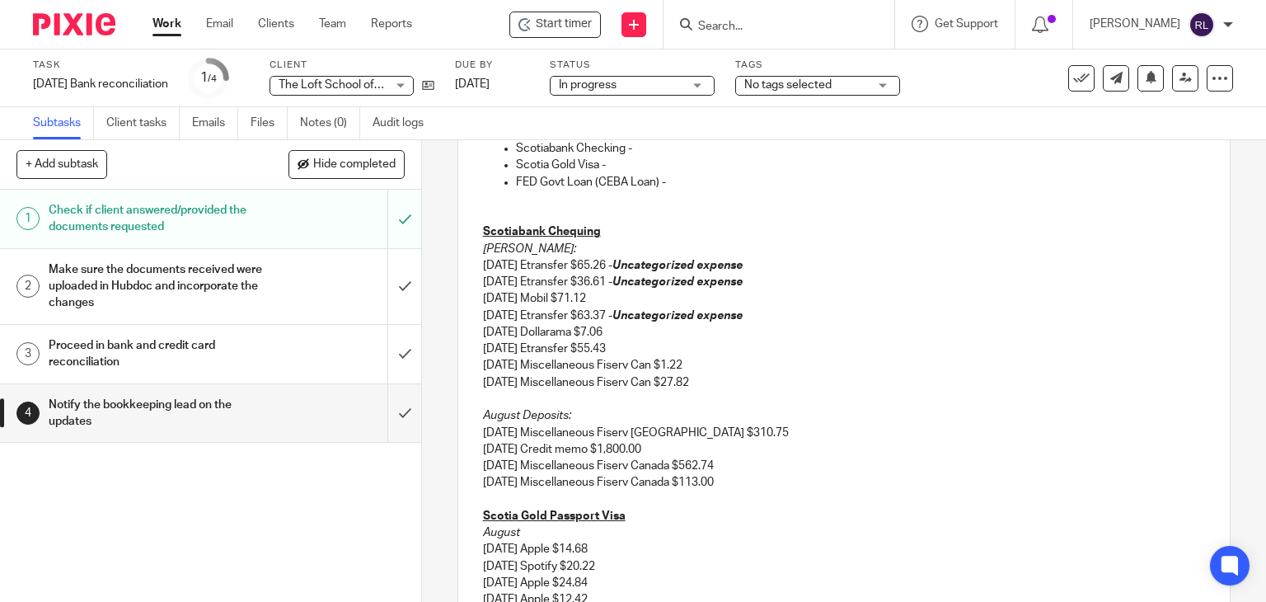
click at [659, 347] on p "[DATE] Etransfer $55.43" at bounding box center [844, 348] width 723 height 16
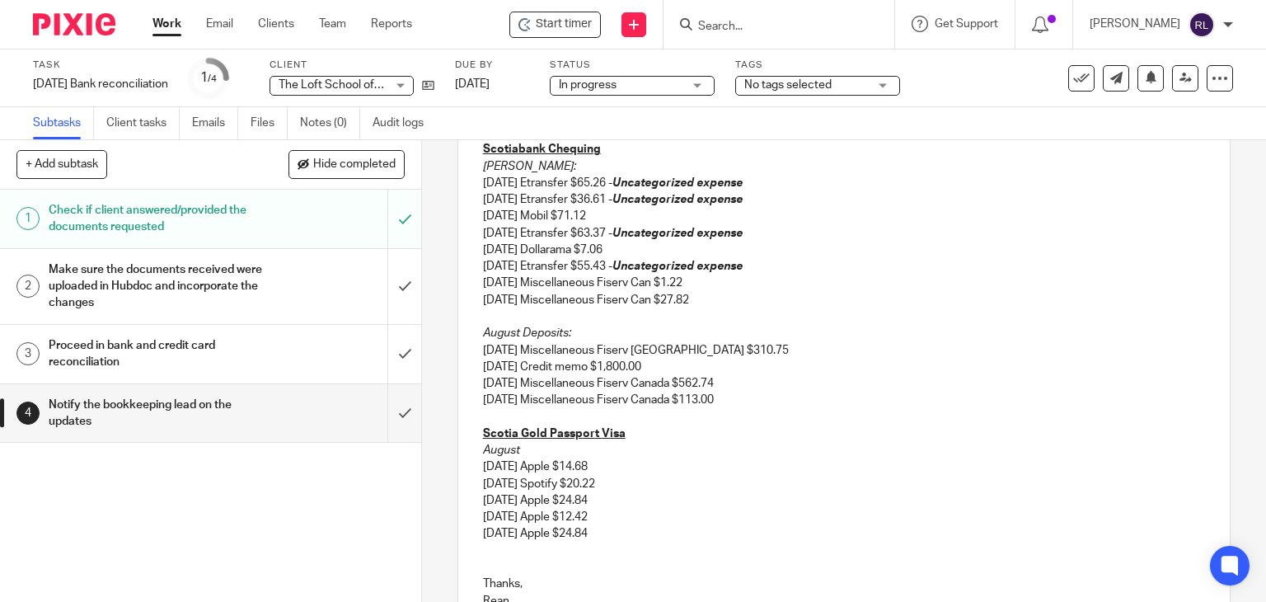
scroll to position [336, 0]
click at [798, 181] on p "[DATE] Etransfer $65.26 - Uncategorized expense" at bounding box center [844, 183] width 723 height 16
click at [675, 204] on p "[DATE] Etransfer $36.61 - Uncategorized expense" at bounding box center [844, 199] width 723 height 16
click at [676, 213] on p "[DATE] Mobil $71.12" at bounding box center [844, 216] width 723 height 16
drag, startPoint x: 620, startPoint y: 215, endPoint x: 674, endPoint y: 218, distance: 53.7
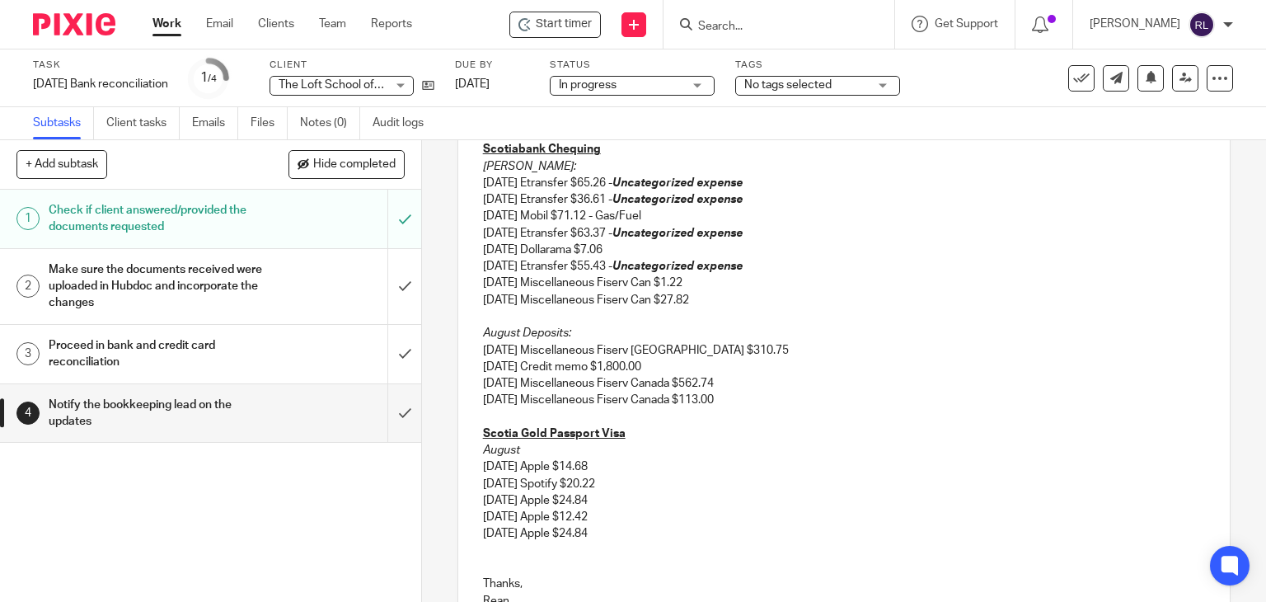
click at [674, 218] on p "[DATE] Mobil $71.12 - Gas/Fuel" at bounding box center [844, 216] width 723 height 16
click at [665, 246] on p "[DATE] Dollarama $7.06" at bounding box center [844, 250] width 723 height 16
click at [636, 247] on p "[DATE] Dollarama $7.06" at bounding box center [844, 250] width 723 height 16
drag, startPoint x: 636, startPoint y: 247, endPoint x: 777, endPoint y: 251, distance: 141.0
click at [775, 251] on p "[DATE] Dollarama $7.06 - Summer Cam Supplies" at bounding box center [844, 250] width 723 height 16
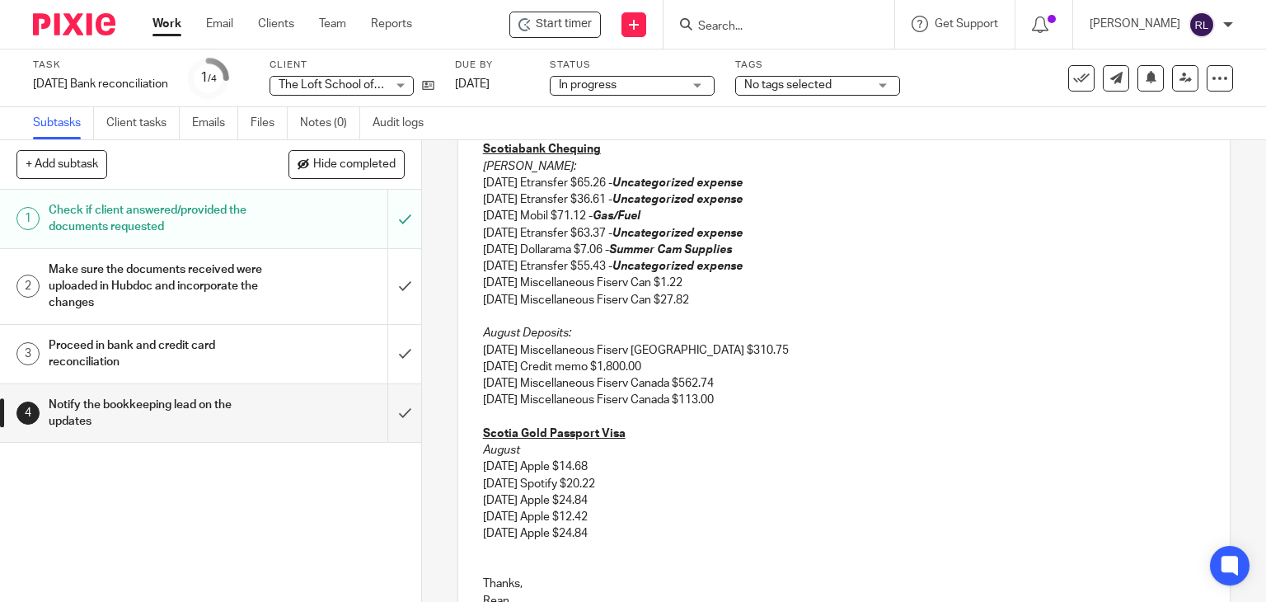
click at [743, 281] on p "[DATE] Miscellaneous Fiserv Can $1.22" at bounding box center [844, 283] width 723 height 16
click at [767, 284] on p "[DATE] Miscellaneous Fiserv Can $1.22 -" at bounding box center [844, 283] width 723 height 16
drag, startPoint x: 716, startPoint y: 282, endPoint x: 905, endPoint y: 282, distance: 189.6
click at [905, 282] on p "[DATE] Miscellaneous Fiserv Can $1.22 - Jackrabbit Payments Clearing" at bounding box center [844, 283] width 723 height 16
click at [866, 304] on p "[DATE] Miscellaneous Fiserv Can $27.82" at bounding box center [844, 300] width 723 height 16
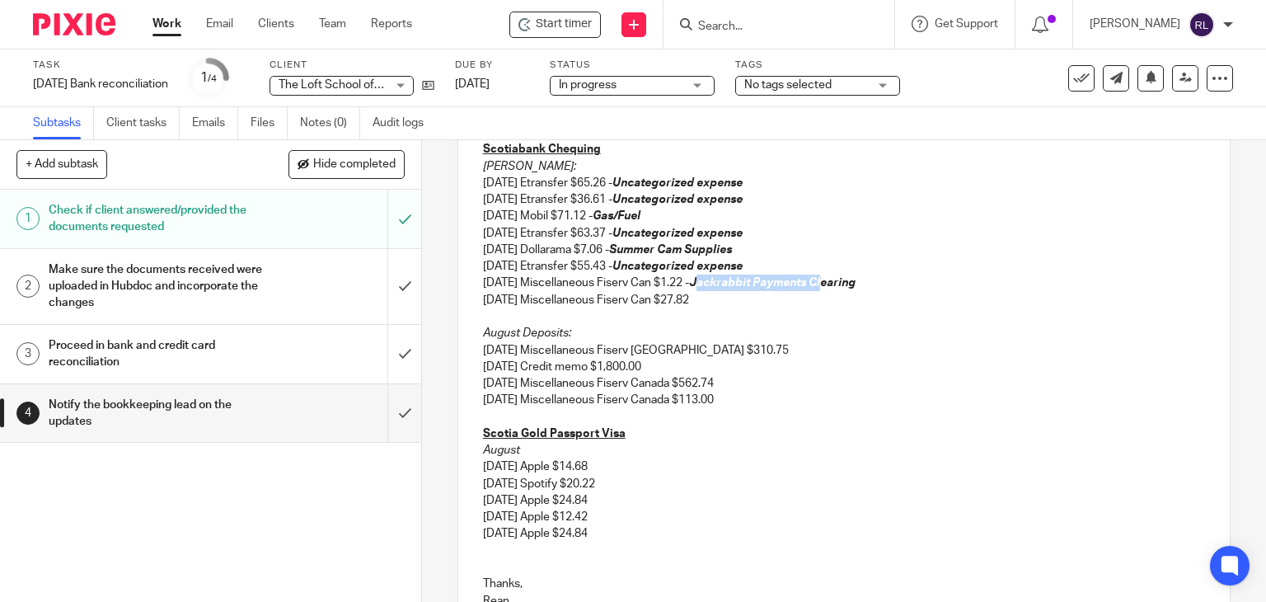
drag, startPoint x: 719, startPoint y: 281, endPoint x: 845, endPoint y: 286, distance: 126.2
click at [845, 286] on em "Jackrabbit Payments Clearing" at bounding box center [772, 283] width 167 height 12
drag, startPoint x: 808, startPoint y: 297, endPoint x: 748, endPoint y: 298, distance: 60.2
click at [806, 298] on p "[DATE] Miscellaneous Fiserv Can $27.82" at bounding box center [844, 300] width 723 height 16
drag, startPoint x: 719, startPoint y: 284, endPoint x: 880, endPoint y: 287, distance: 161.6
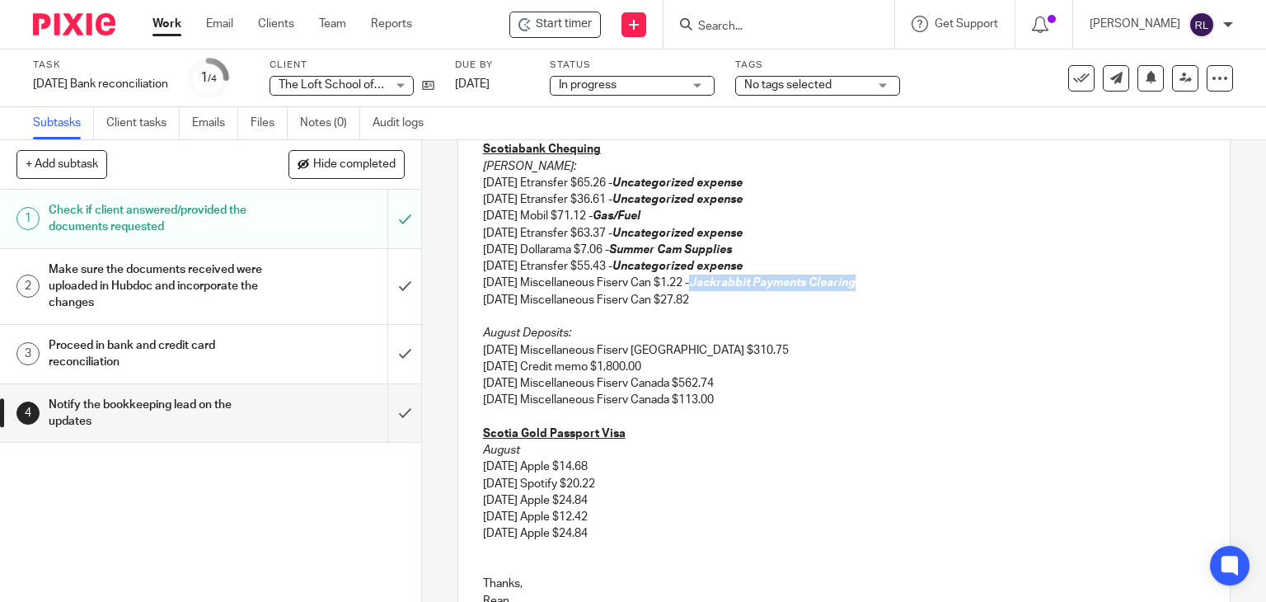
click at [880, 287] on p "[DATE] Miscellaneous Fiserv Can $1.22 - Jackrabbit Payments Clearing" at bounding box center [844, 283] width 723 height 16
copy em "Jackrabbit Payments Clearing"
click at [739, 297] on p "[DATE] Miscellaneous Fiserv Can $27.82" at bounding box center [844, 300] width 723 height 16
click at [754, 351] on p "[DATE] Miscellaneous Fiserv [GEOGRAPHIC_DATA] $310.75" at bounding box center [844, 350] width 723 height 16
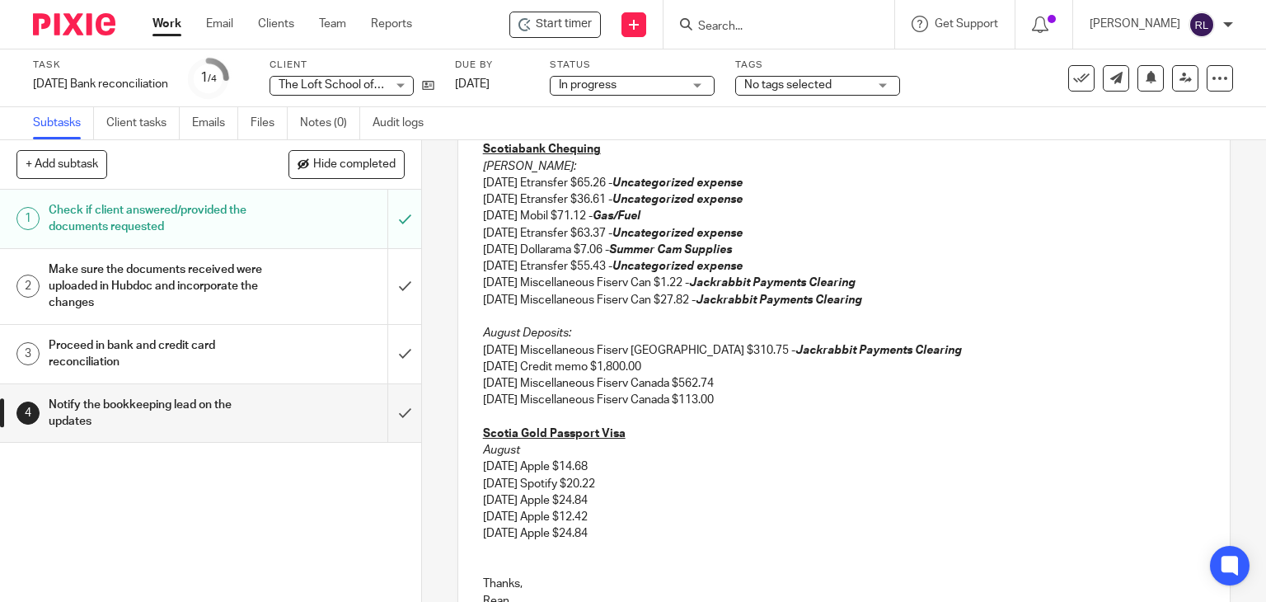
click at [747, 383] on p "[DATE] Miscellaneous Fiserv Canada $562.74" at bounding box center [844, 383] width 723 height 16
click at [768, 398] on p "[DATE] Miscellaneous Fiserv Canada $113.00" at bounding box center [844, 400] width 723 height 16
click at [723, 367] on p "[DATE] Credit memo $1,800.00" at bounding box center [844, 367] width 723 height 16
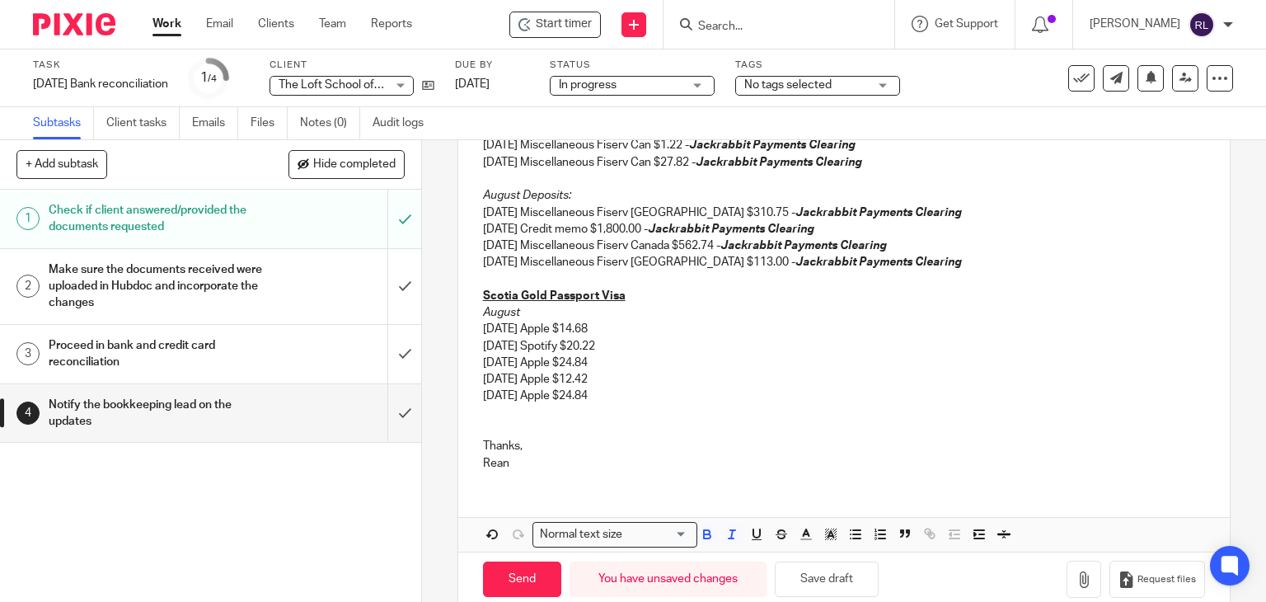
scroll to position [501, 0]
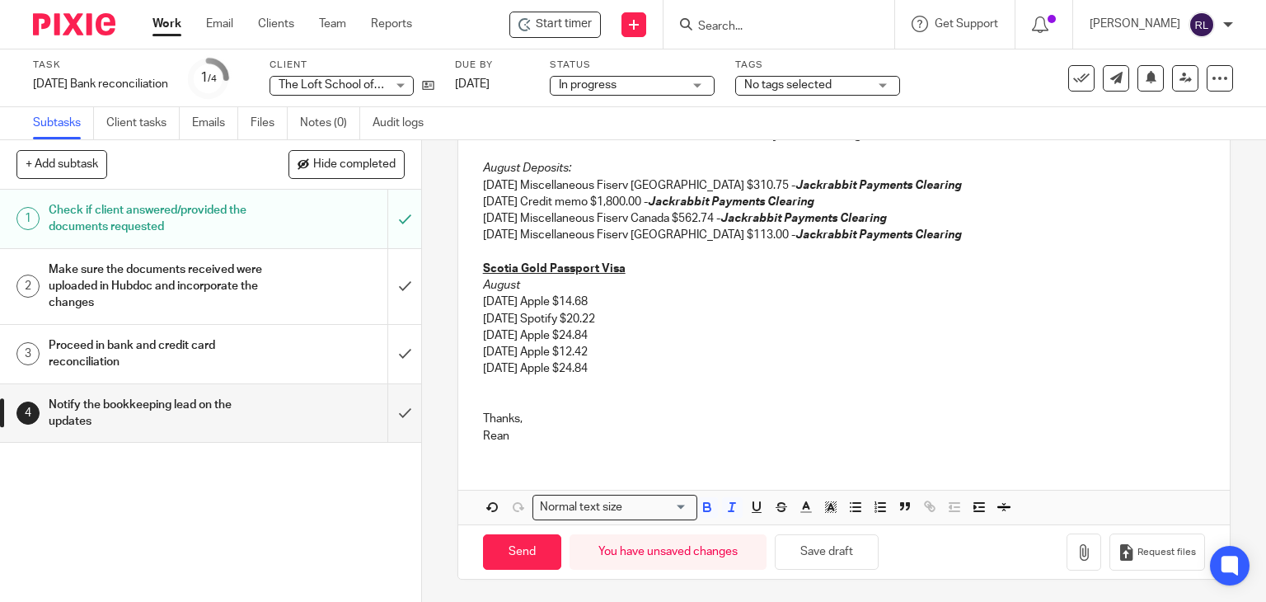
click at [663, 306] on p "[DATE] Apple $14.68" at bounding box center [844, 301] width 723 height 16
drag, startPoint x: 622, startPoint y: 300, endPoint x: 786, endPoint y: 311, distance: 164.4
click at [786, 311] on div "Hi [PERSON_NAME], Please see updates for the bank reconciliation: Scotiabank Ch…" at bounding box center [844, 141] width 772 height 631
click at [775, 313] on p "[DATE] Spotify $20.22" at bounding box center [844, 319] width 723 height 16
drag, startPoint x: 623, startPoint y: 303, endPoint x: 753, endPoint y: 301, distance: 130.3
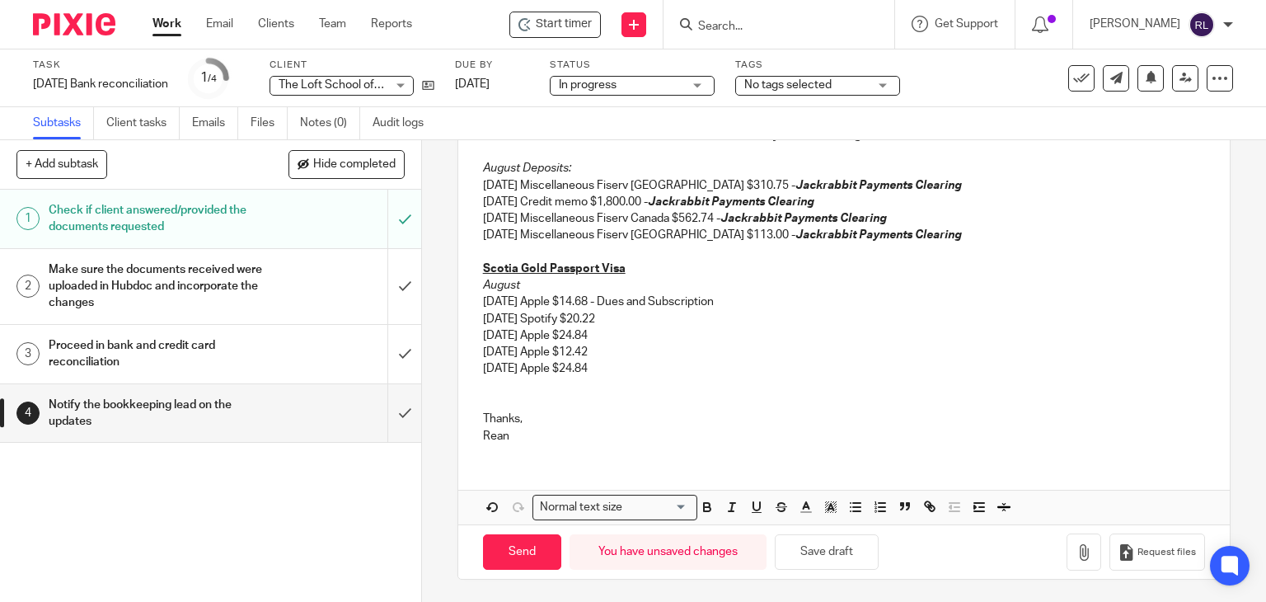
click at [753, 301] on p "[DATE] Apple $14.68 - Dues and Subscription" at bounding box center [844, 301] width 723 height 16
copy p "[DATE] Apple $14.68 -"
click at [618, 306] on p "[DATE] Apple $14.68 - Dues and Subscription" at bounding box center [844, 301] width 723 height 16
drag, startPoint x: 614, startPoint y: 301, endPoint x: 755, endPoint y: 302, distance: 141.0
click at [755, 302] on p "[DATE] Apple $14.68 - Dues and Subscription" at bounding box center [844, 301] width 723 height 16
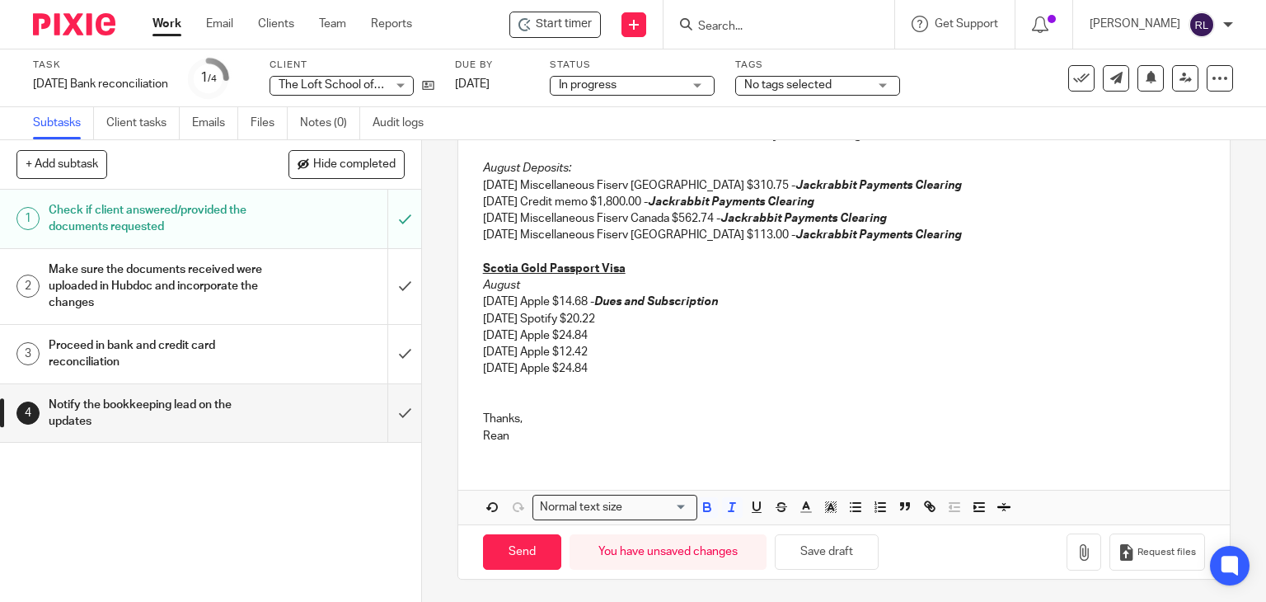
copy p "- Dues and Subscription"
click at [640, 318] on p "[DATE] Spotify $20.22" at bounding box center [844, 319] width 723 height 16
click at [637, 325] on p "[DATE] Spotify $20.22 - Dues and Subscription" at bounding box center [844, 319] width 723 height 16
click at [639, 344] on p "[DATE] Apple $12.42" at bounding box center [844, 352] width 723 height 16
click at [640, 331] on p "[DATE] Apple $24.84" at bounding box center [844, 335] width 723 height 16
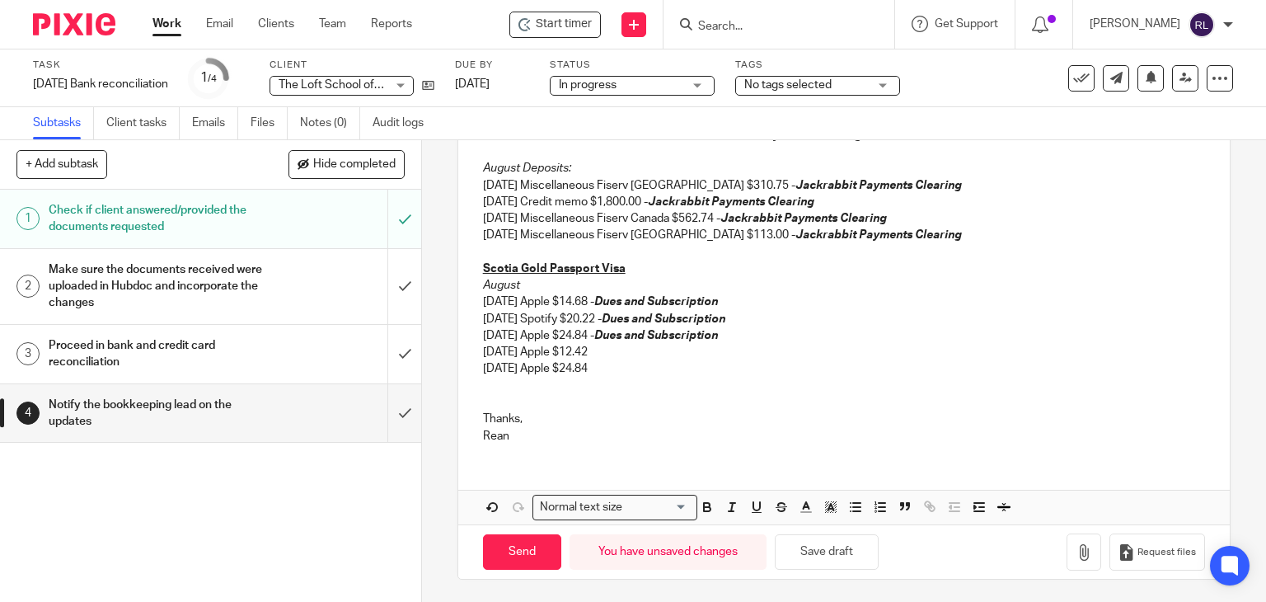
click at [636, 345] on p "[DATE] Apple $12.42" at bounding box center [844, 352] width 723 height 16
click at [627, 373] on p "[DATE] Apple $24.84" at bounding box center [844, 368] width 723 height 16
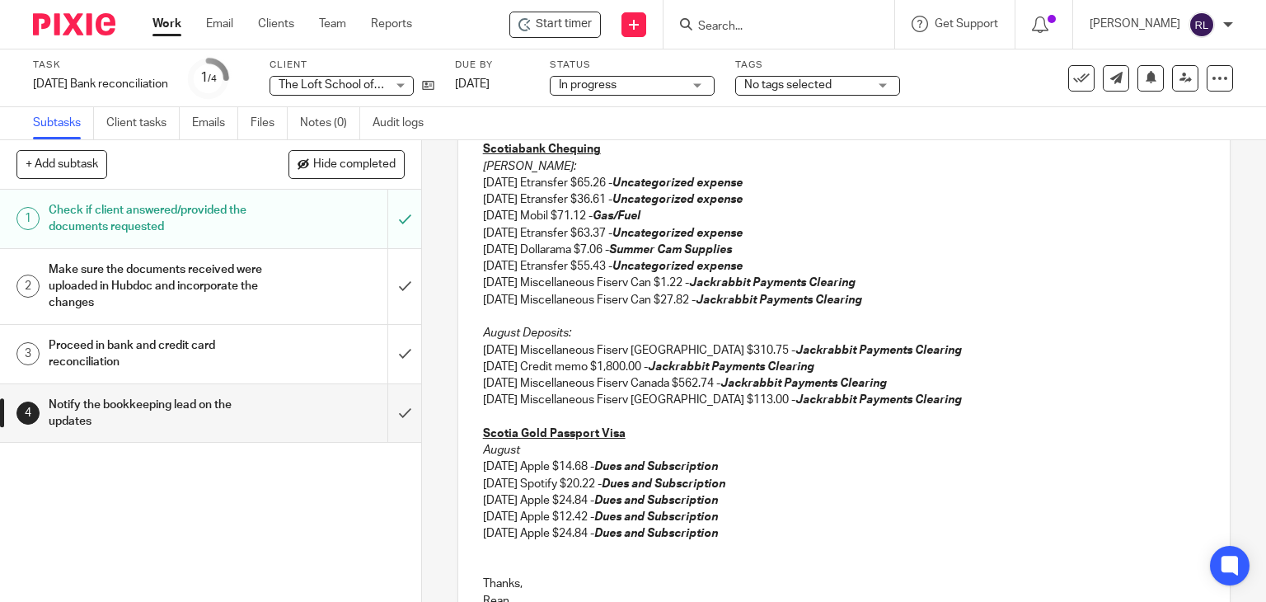
scroll to position [254, 0]
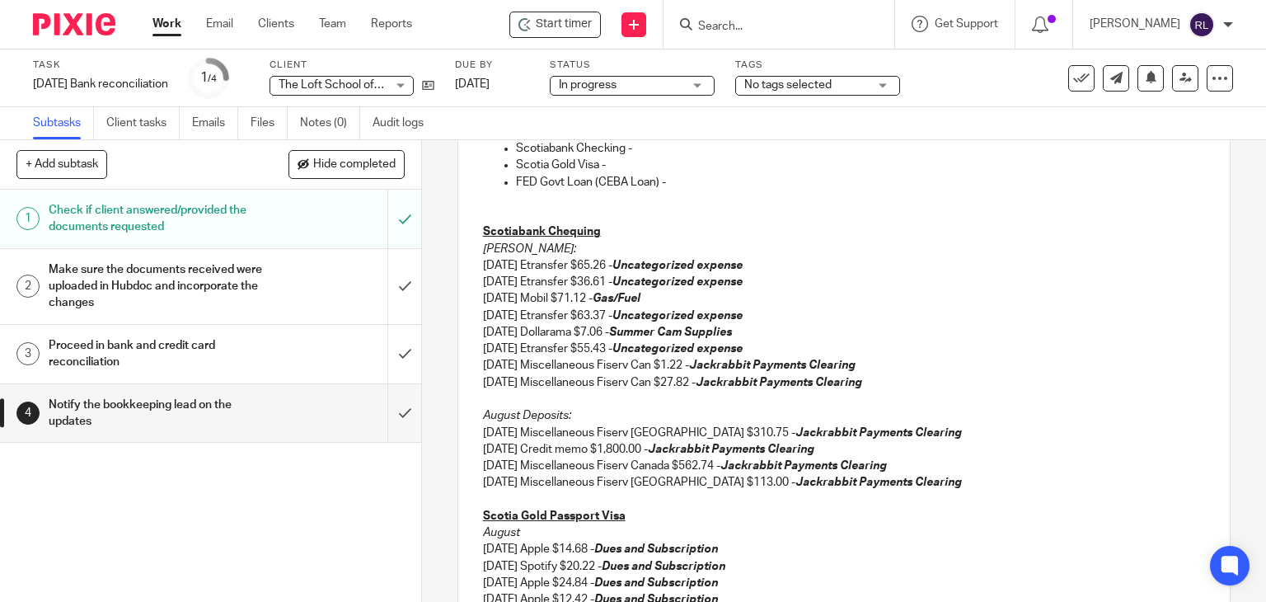
click at [483, 218] on p at bounding box center [844, 215] width 723 height 16
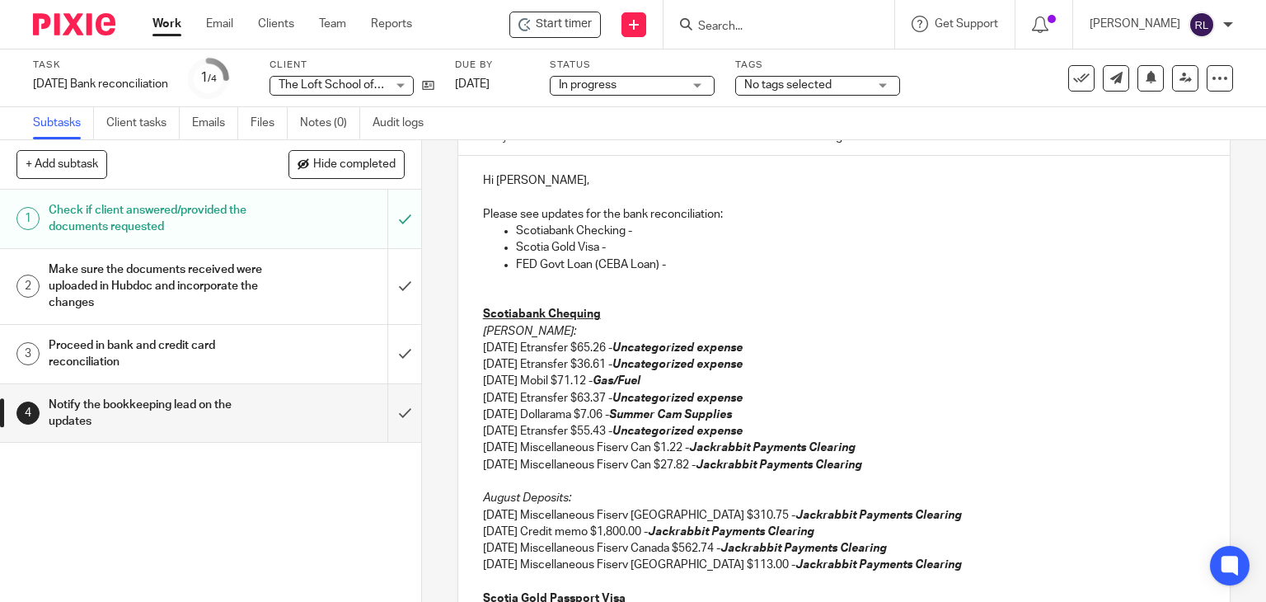
click at [659, 232] on p "Scotiabank Checking -" at bounding box center [861, 231] width 690 height 16
drag, startPoint x: 630, startPoint y: 229, endPoint x: 764, endPoint y: 231, distance: 134.4
click at [764, 231] on p "Scotiabank Checking -reconciled as of [DATE]" at bounding box center [861, 231] width 690 height 16
copy p "reconciled as of [DATE]"
click at [636, 242] on p "Scotia Gold Visa -" at bounding box center [861, 247] width 690 height 16
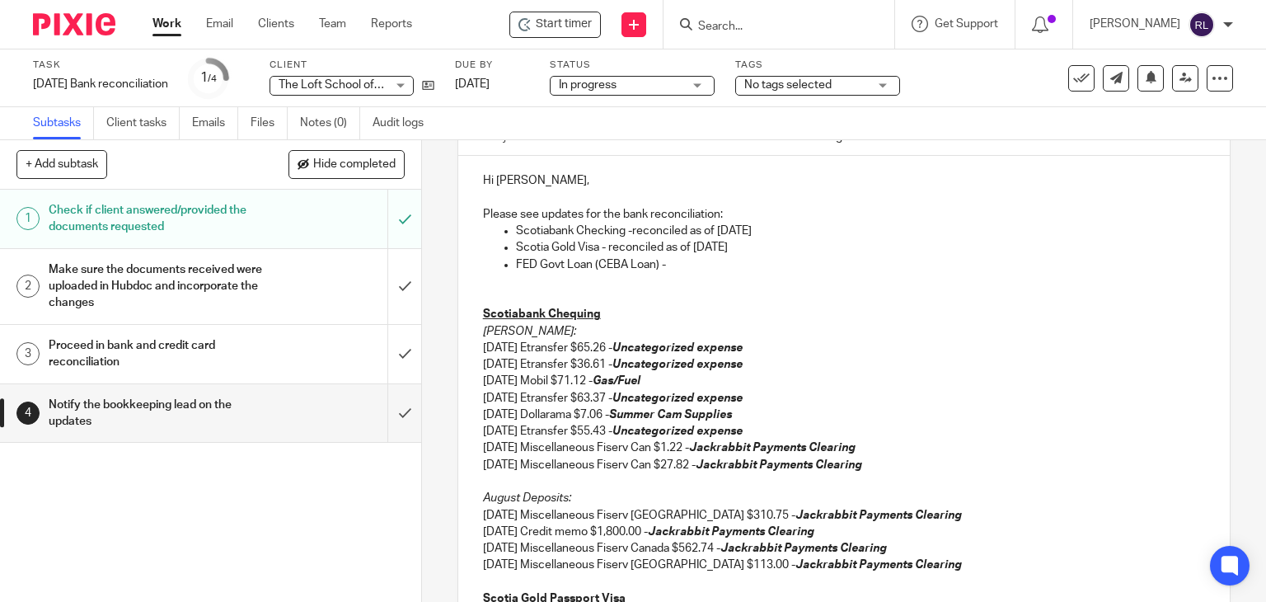
click at [686, 269] on p "FED Govt Loan (CEBA Loan) -" at bounding box center [861, 264] width 690 height 16
drag, startPoint x: 752, startPoint y: 266, endPoint x: 820, endPoint y: 266, distance: 68.4
click at [820, 266] on p "FED Govt Loan (CEBA Loan) - reconciled as of [DATE]" at bounding box center [861, 264] width 690 height 16
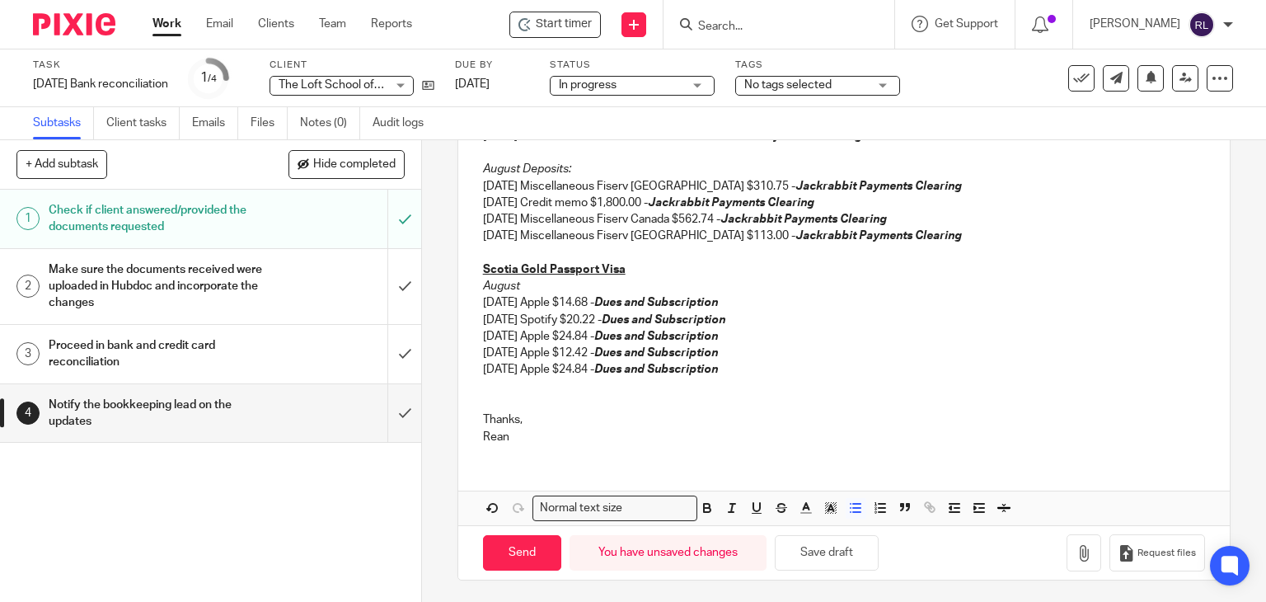
scroll to position [501, 0]
click at [805, 543] on button "Save draft" at bounding box center [827, 551] width 104 height 35
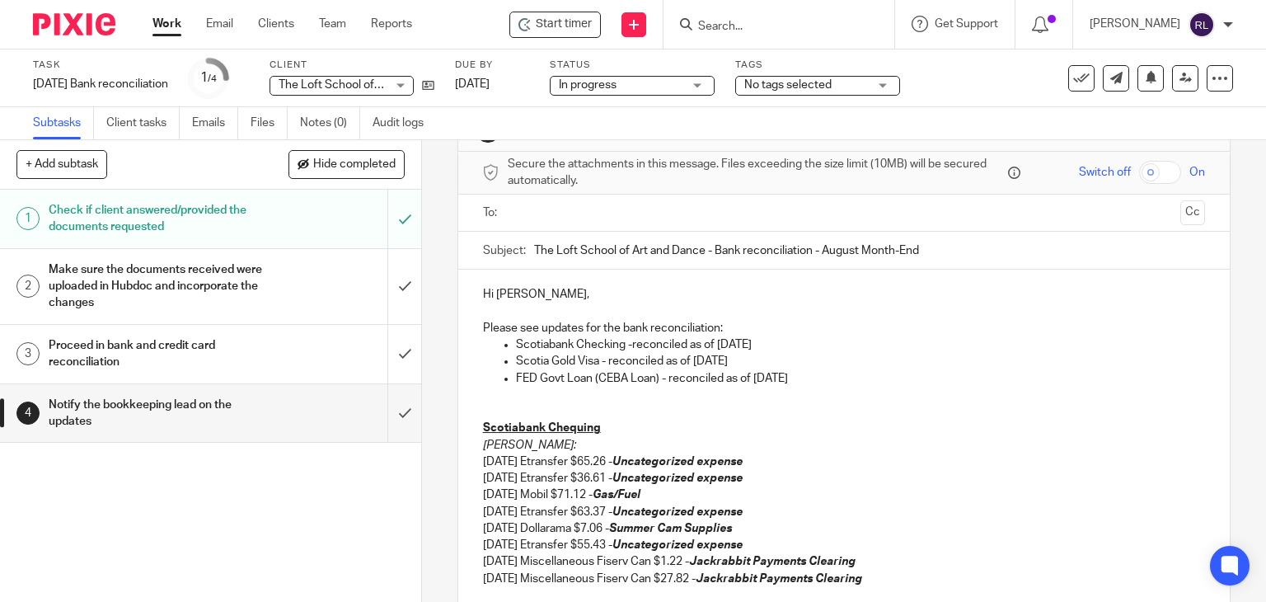
scroll to position [0, 0]
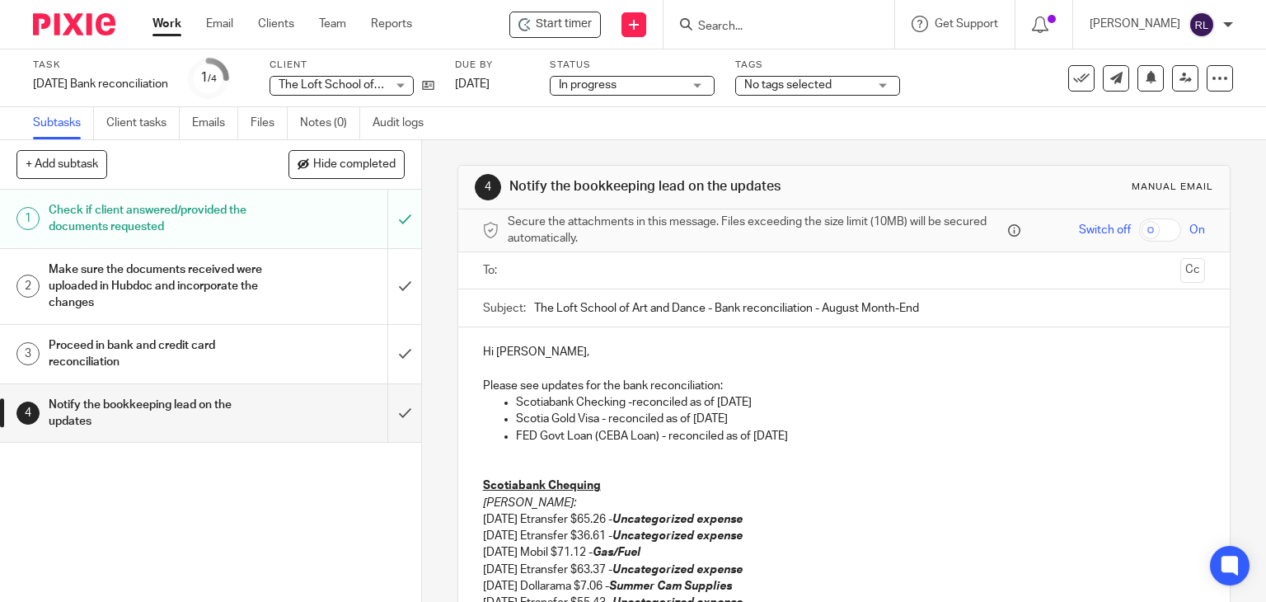
click at [749, 438] on p "FED Govt Loan (CEBA Loan) - reconciled as of [DATE]" at bounding box center [861, 436] width 690 height 16
click at [753, 433] on p "FED Govt Loan (CEBA Loan) - reconciled as of [DATE]" at bounding box center [861, 436] width 690 height 16
click at [752, 434] on p "FED Govt Loan (CEBA Loan) - reconciled as of [DATE]" at bounding box center [861, 436] width 690 height 16
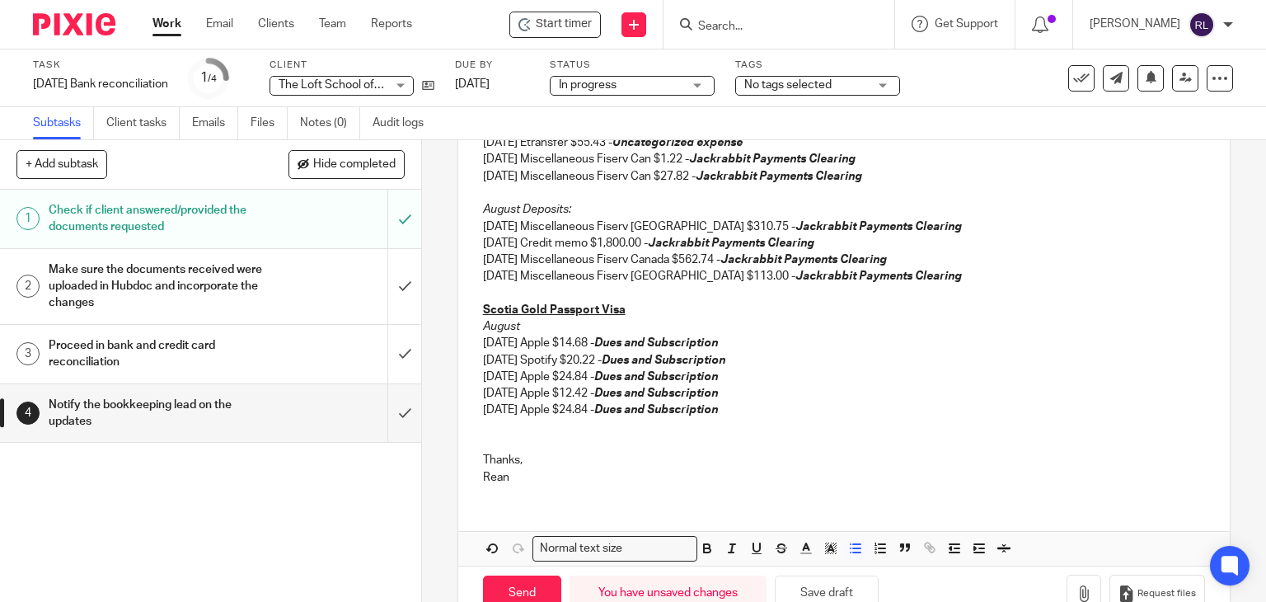
scroll to position [501, 0]
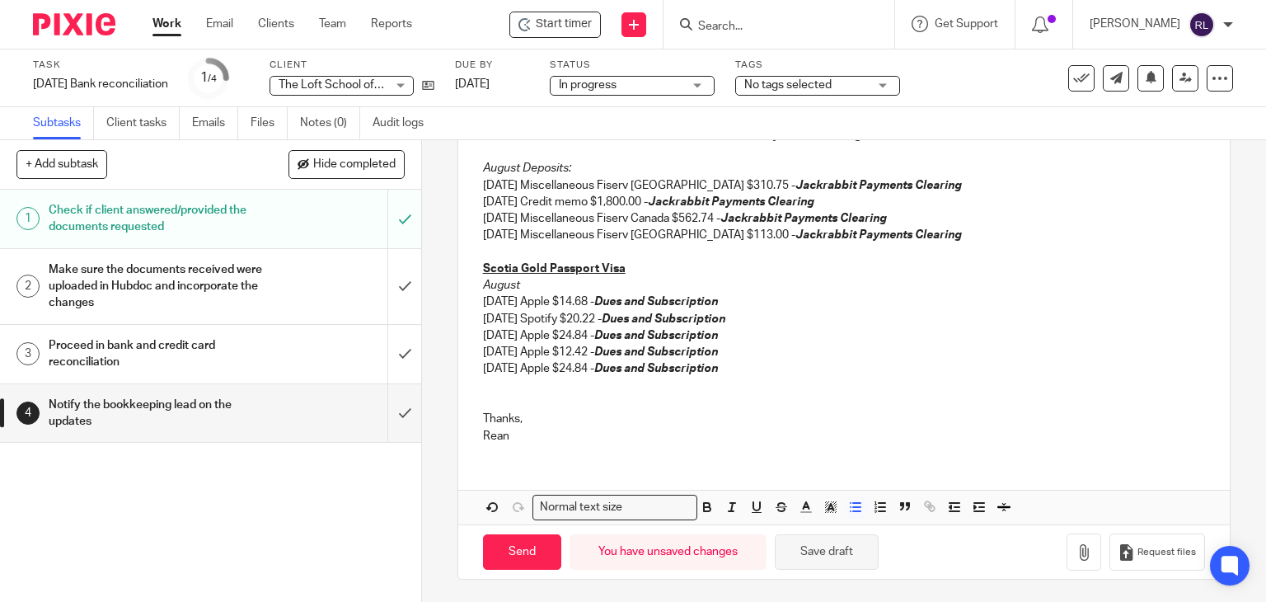
click at [833, 558] on button "Save draft" at bounding box center [827, 551] width 104 height 35
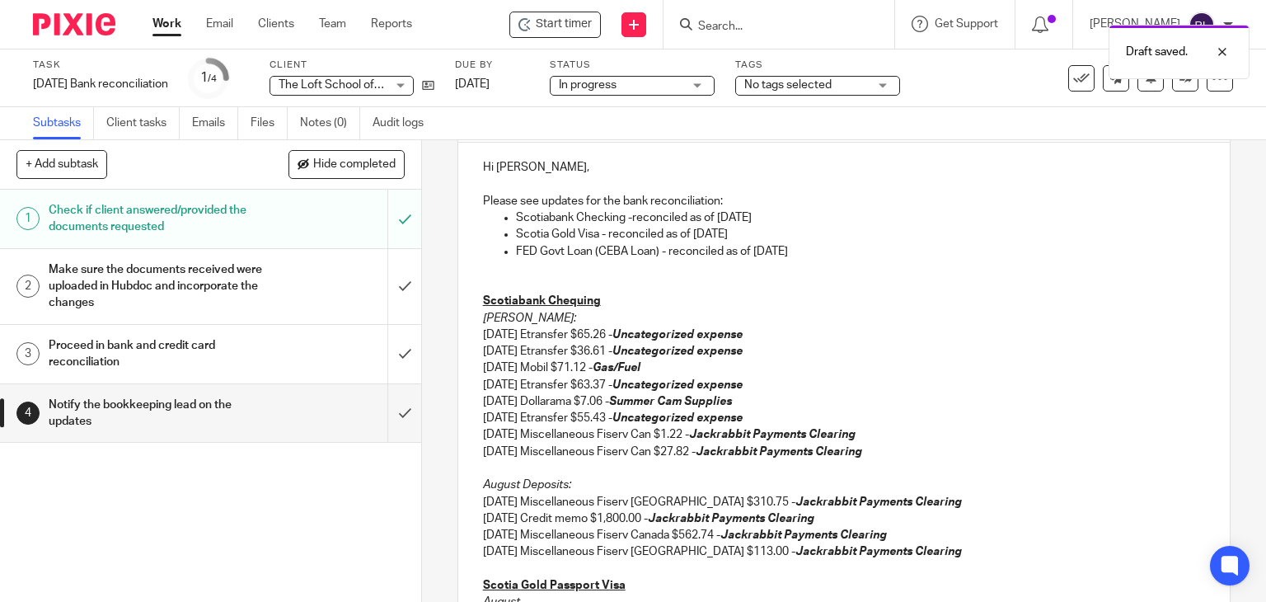
scroll to position [7, 0]
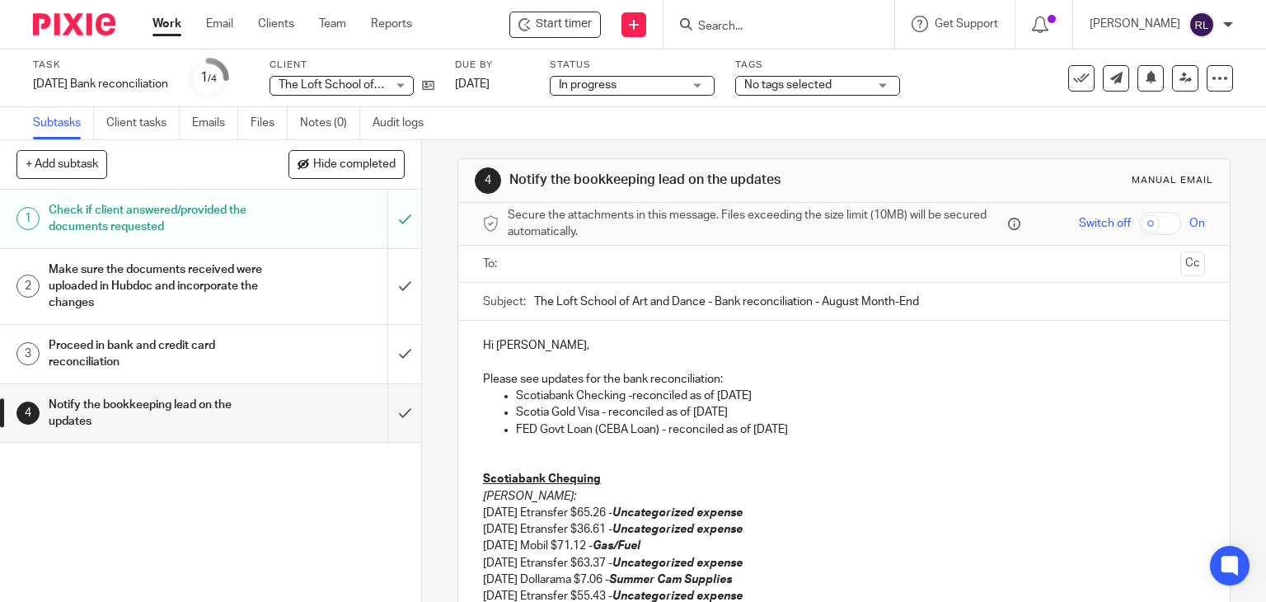
click at [818, 398] on p "Scotiabank Checking -reconciled as of [DATE]" at bounding box center [861, 395] width 690 height 16
click at [765, 394] on p "Scotiabank Checking -reconciled as of [DATE] (August statement is available)" at bounding box center [861, 395] width 690 height 16
click at [763, 395] on p "Scotiabank Checking -reconciled as of [DATE] (August statement is available)" at bounding box center [861, 395] width 690 height 16
click at [794, 399] on p "Scotiabank Checking -reconciled as of [DATE] (August statement is available)" at bounding box center [861, 395] width 690 height 16
drag, startPoint x: 764, startPoint y: 395, endPoint x: 925, endPoint y: 397, distance: 160.8
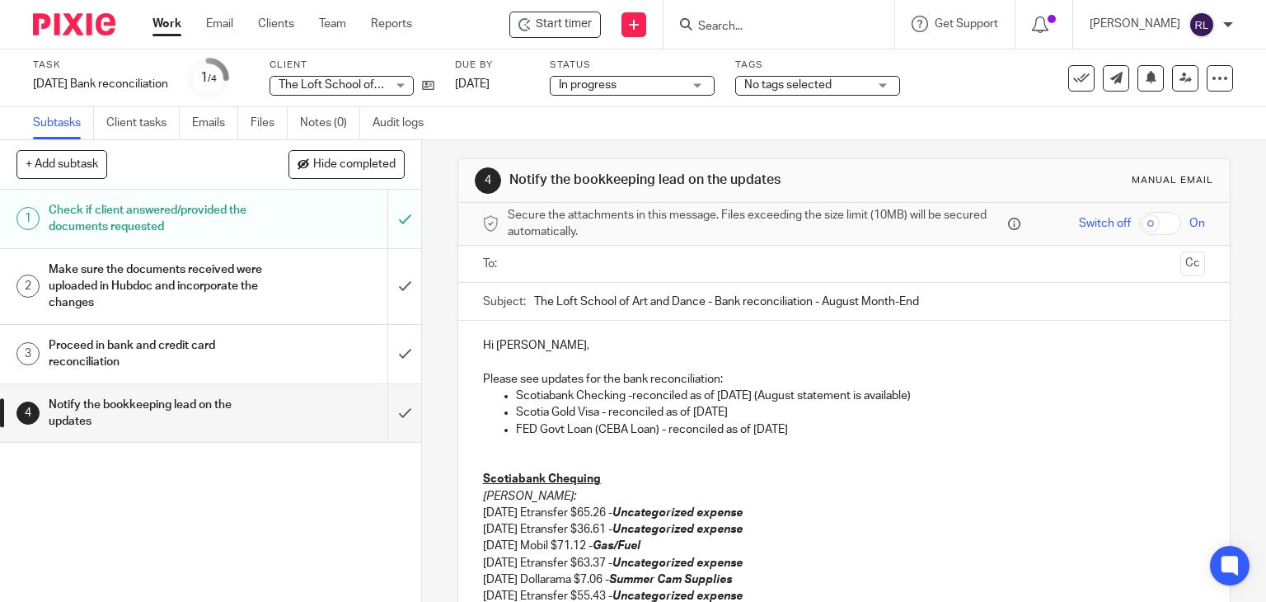
click at [925, 397] on p "Scotiabank Checking -reconciled as of [DATE] (August statement is available)" at bounding box center [861, 395] width 690 height 16
copy p "(August statement is available)"
click at [753, 415] on p "Scotia Gold Visa - reconciled as of [DATE]" at bounding box center [861, 412] width 690 height 16
click at [628, 396] on p "Scotiabank Checking -reconciled as of [DATE] (August statement is available)" at bounding box center [861, 395] width 690 height 16
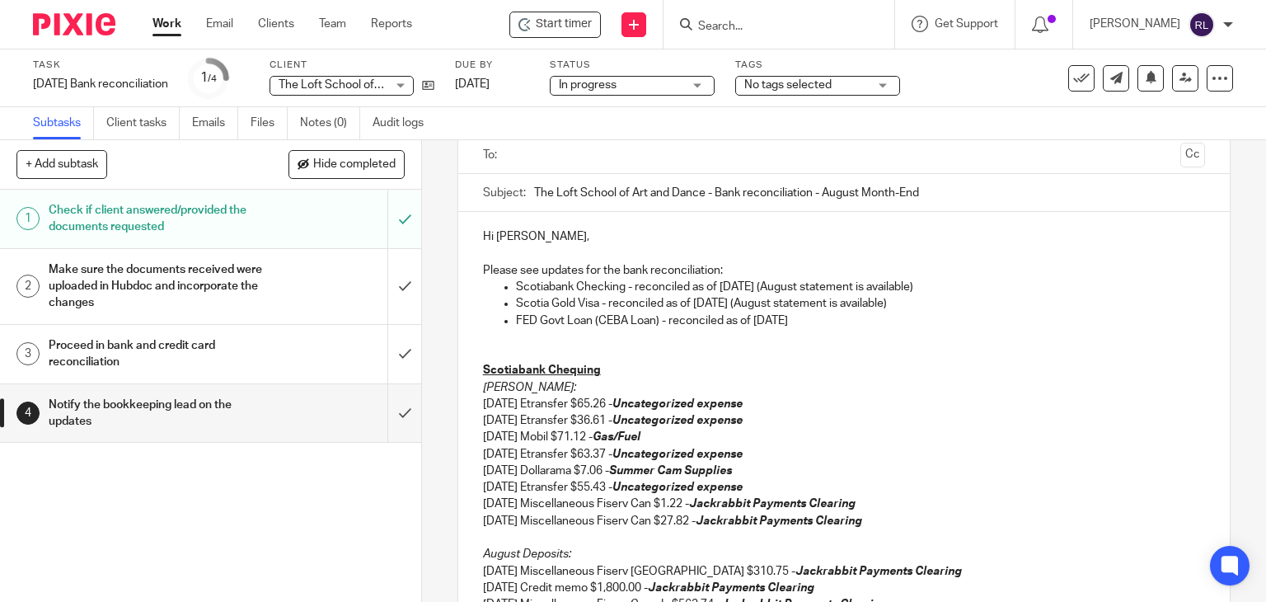
scroll to position [89, 0]
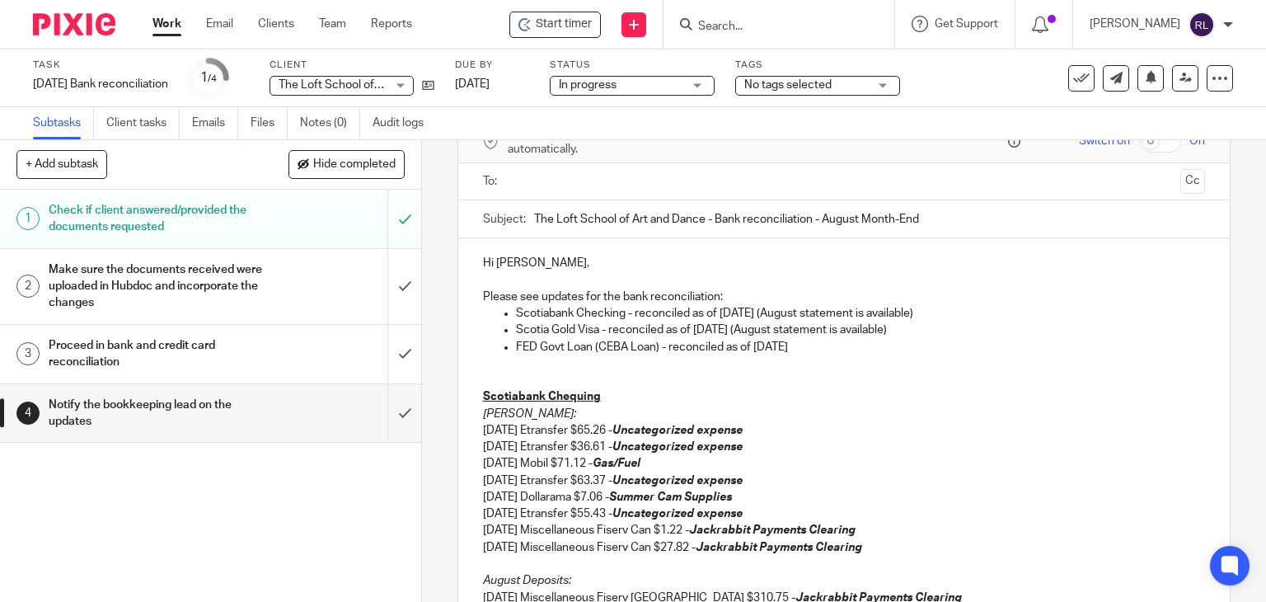
click at [483, 378] on p at bounding box center [844, 380] width 723 height 16
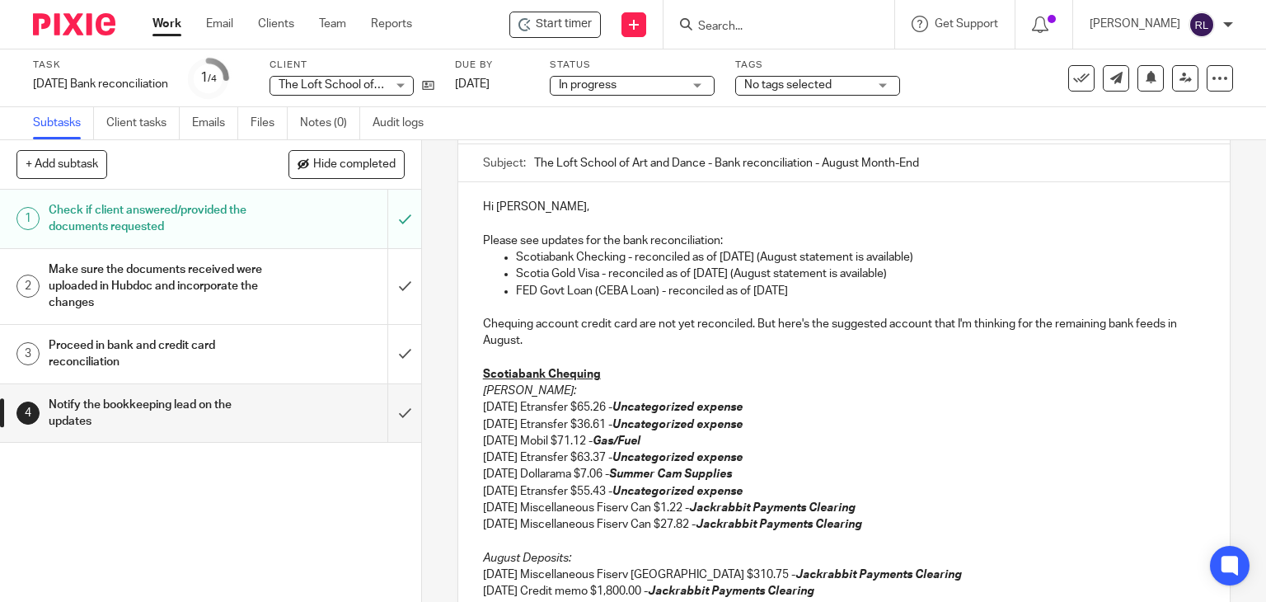
scroll to position [171, 0]
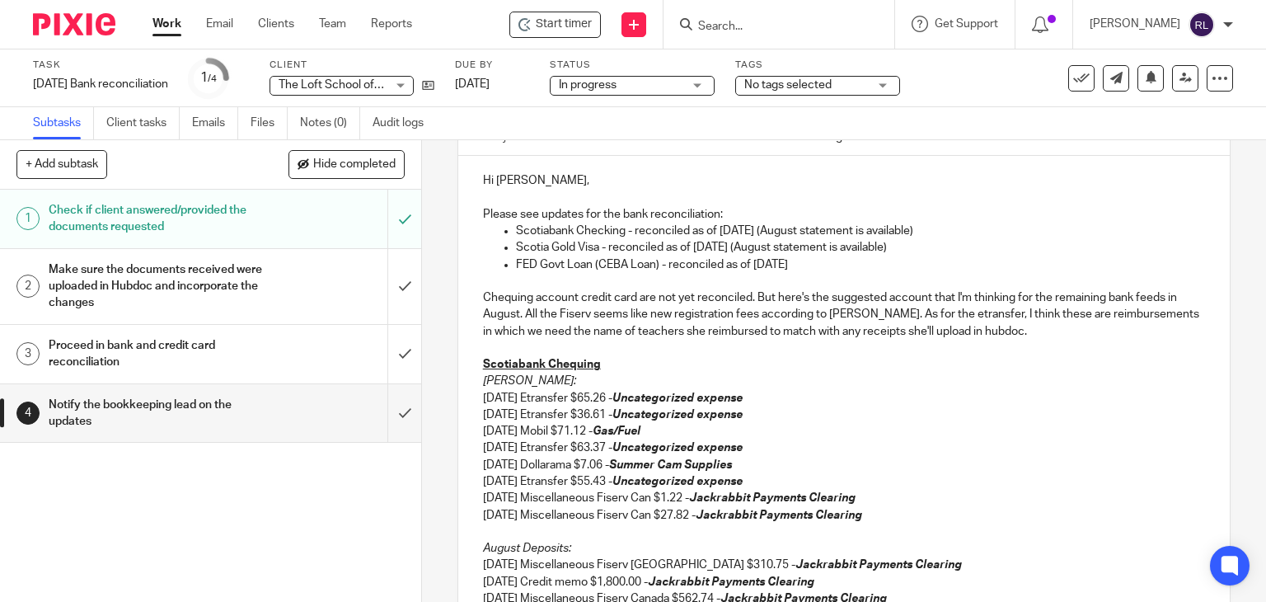
drag, startPoint x: 976, startPoint y: 328, endPoint x: 919, endPoint y: 387, distance: 81.6
click at [917, 390] on p "[DATE] Etransfer $65.26 - Uncategorized expense" at bounding box center [844, 398] width 723 height 16
click at [976, 329] on p "Chequing account credit card are not yet reconciled. But here's the suggested a…" at bounding box center [844, 314] width 723 height 50
click at [1035, 334] on p "Chequing account credit card are not yet reconciled. But here's the suggested a…" at bounding box center [844, 314] width 723 height 50
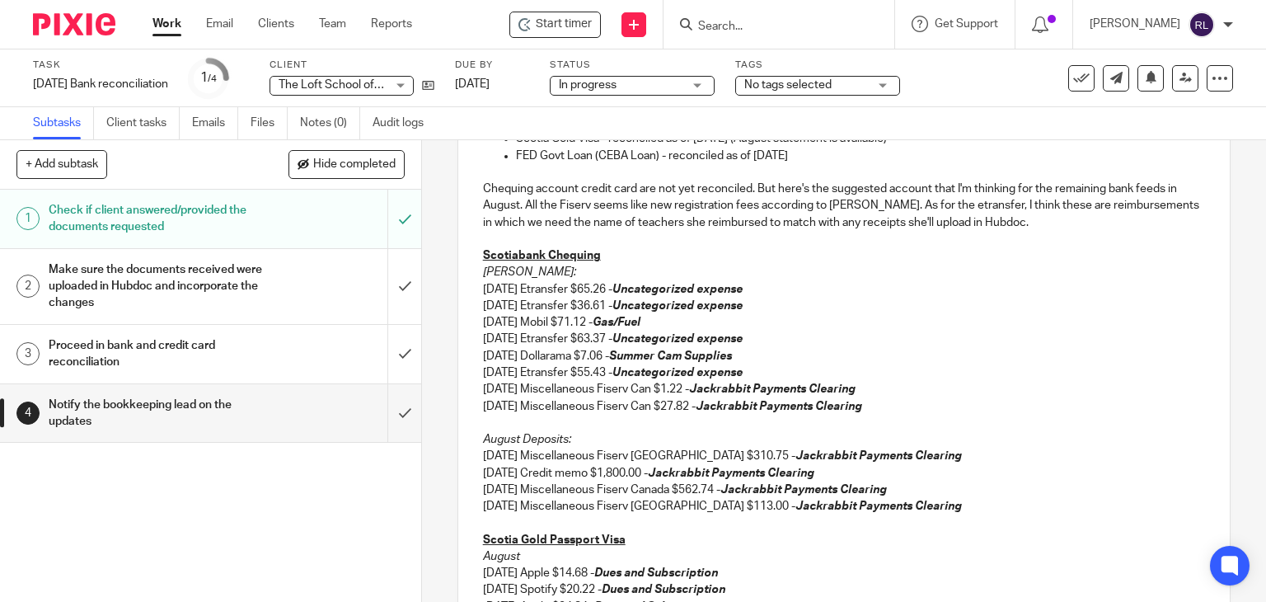
scroll to position [254, 0]
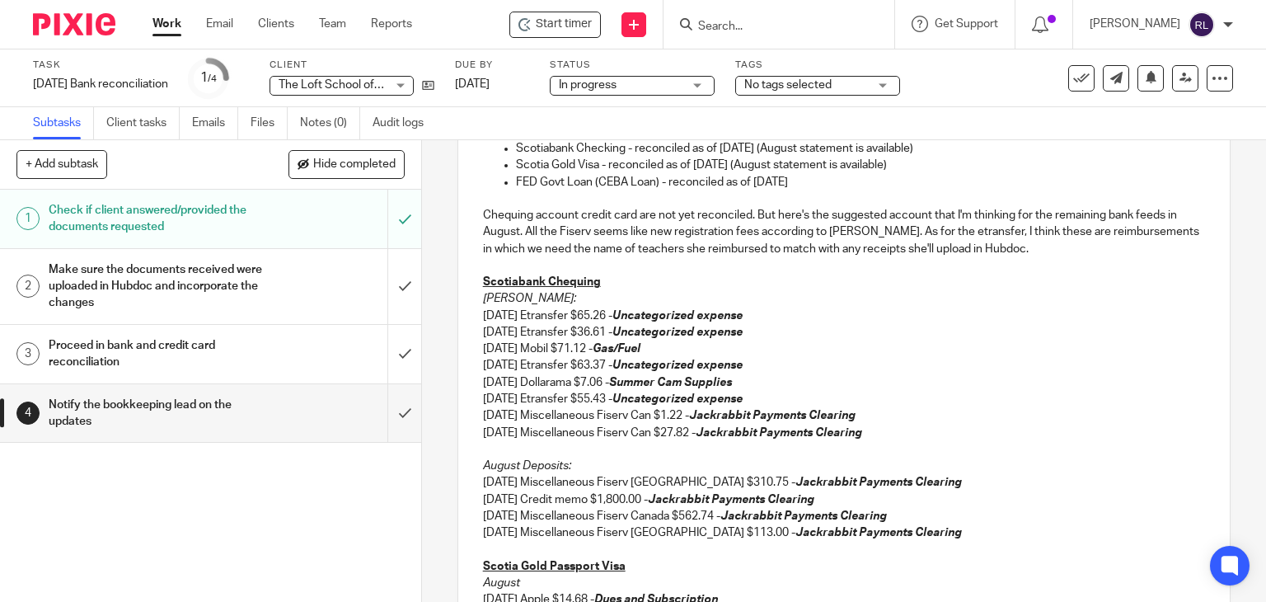
click at [1035, 259] on p at bounding box center [844, 265] width 723 height 16
click at [1028, 249] on p "Chequing account credit card are not yet reconciled. But here's the suggested a…" at bounding box center [844, 232] width 723 height 50
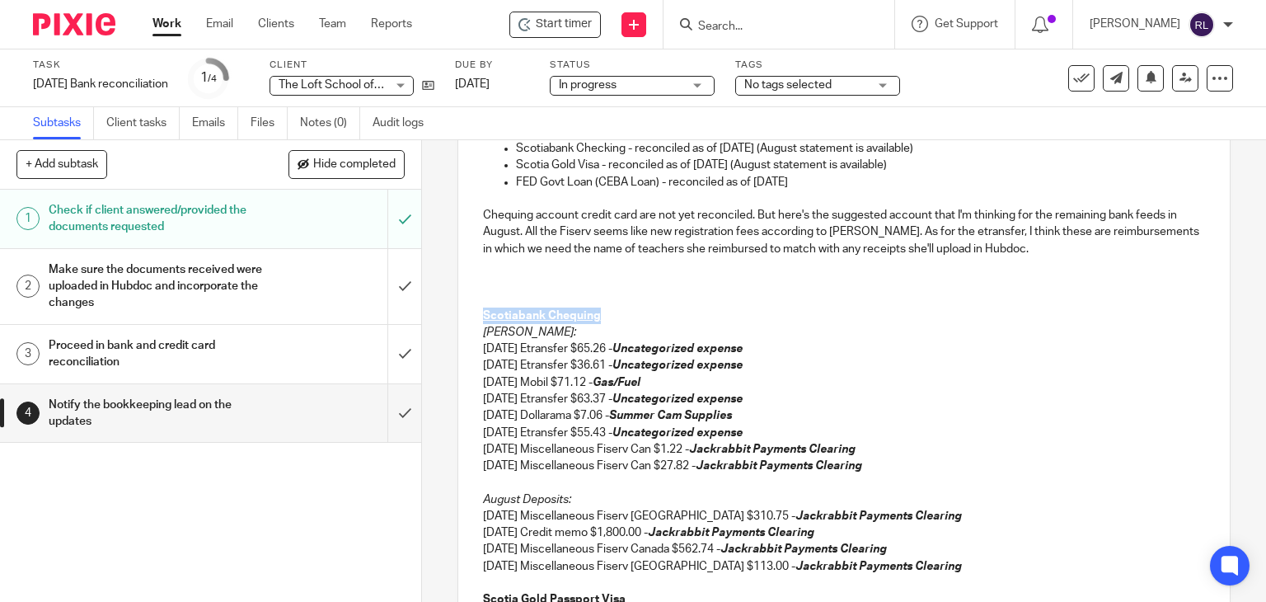
drag, startPoint x: 476, startPoint y: 315, endPoint x: 594, endPoint y: 315, distance: 117.1
click at [594, 315] on div "Hi [PERSON_NAME], Please see updates for the bank reconciliation: Scotiabank Ch…" at bounding box center [844, 430] width 772 height 714
copy u "Scotiabank Chequing"
click at [491, 290] on p at bounding box center [844, 298] width 723 height 16
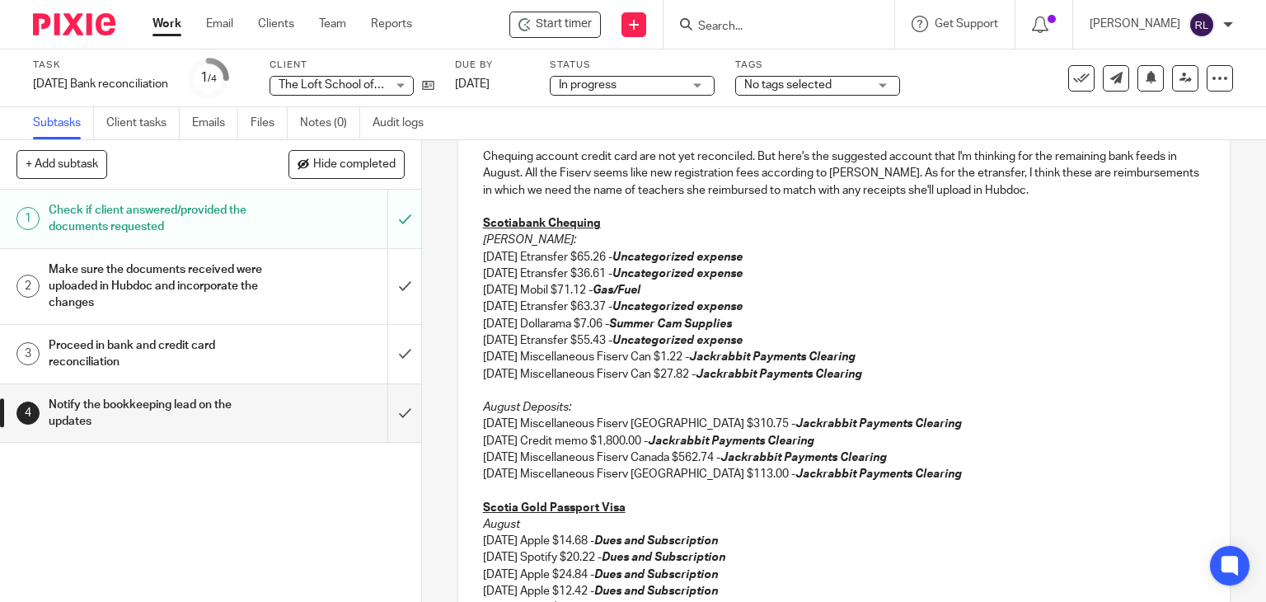
scroll to position [419, 0]
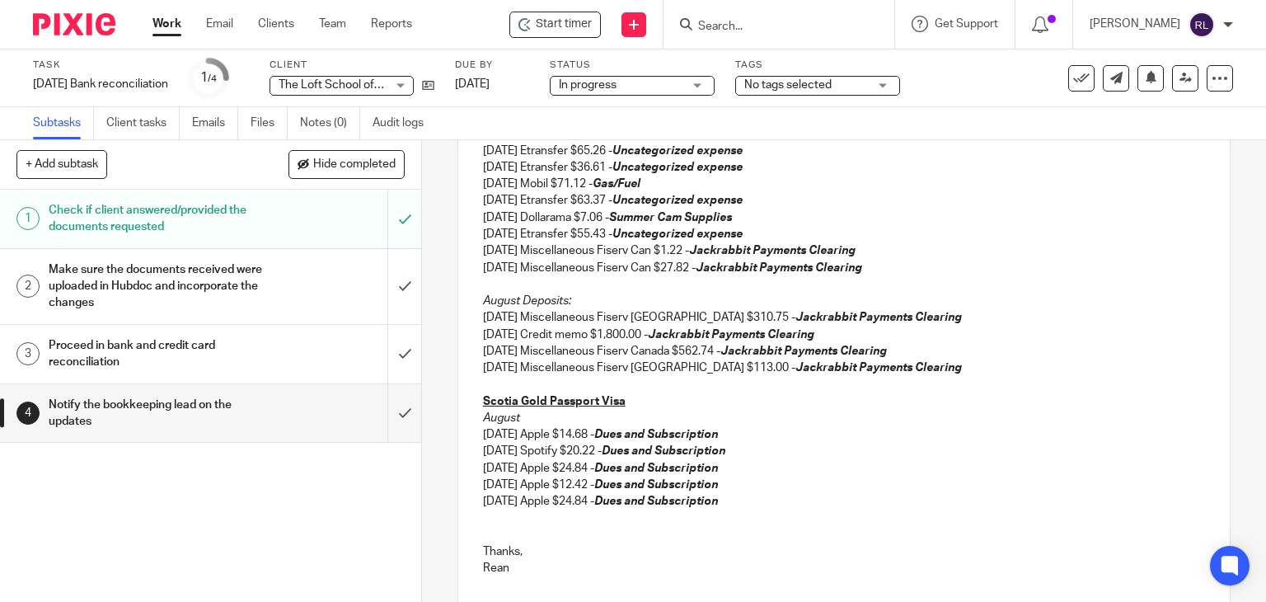
click at [960, 382] on p at bounding box center [844, 384] width 723 height 16
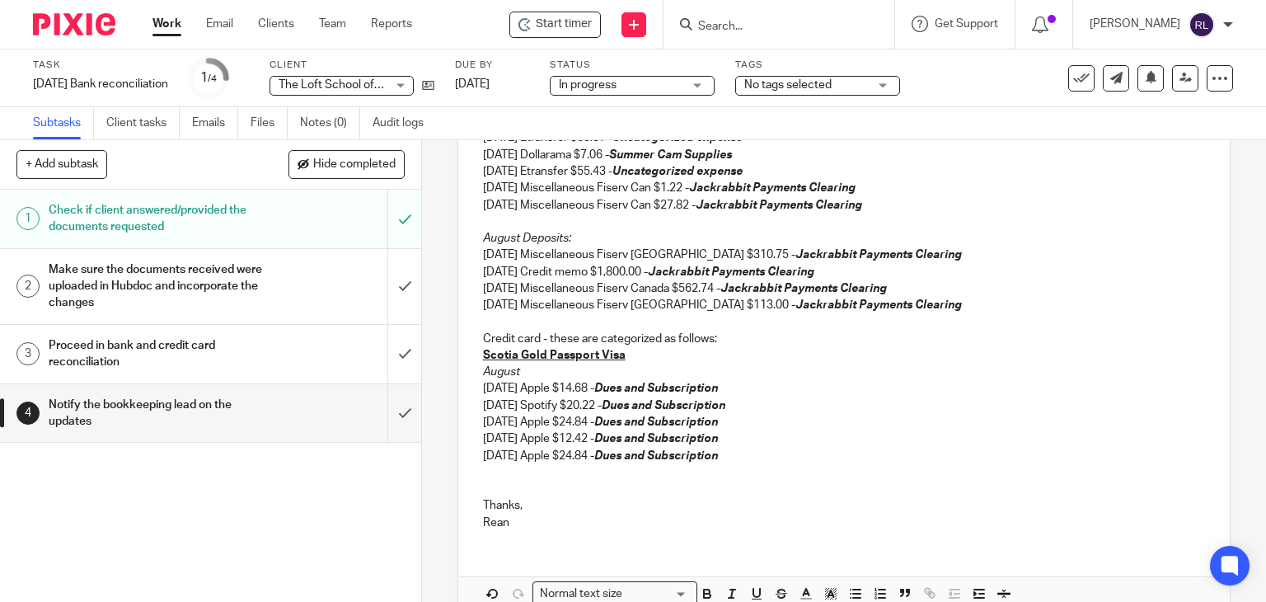
scroll to position [568, 0]
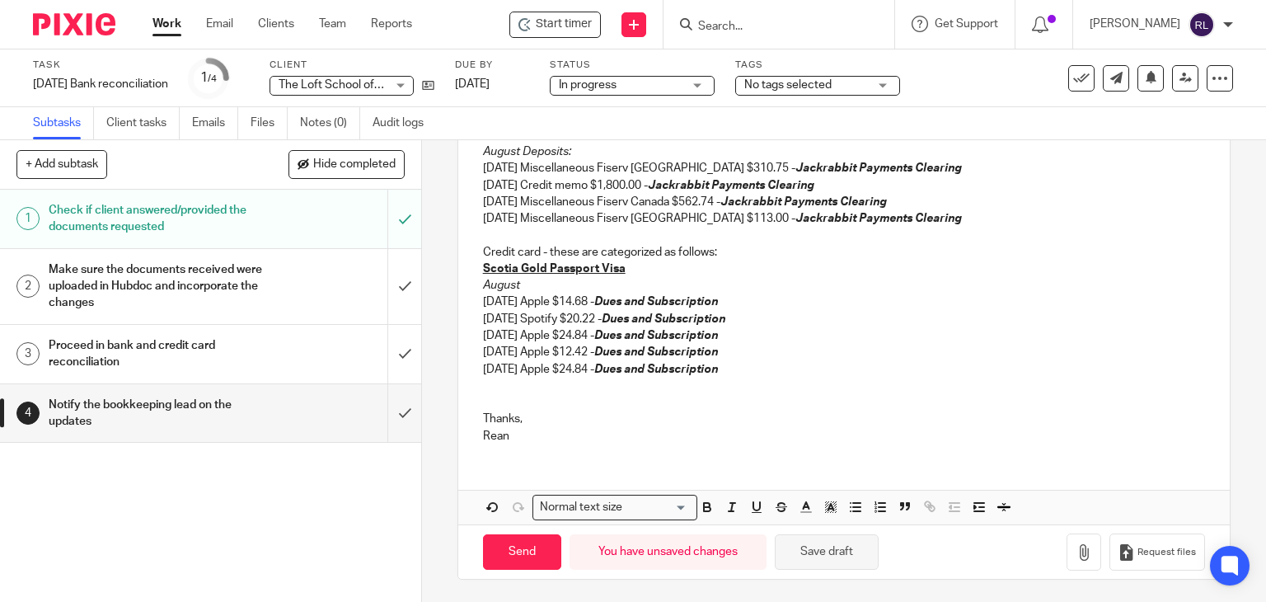
click at [838, 558] on button "Save draft" at bounding box center [827, 551] width 104 height 35
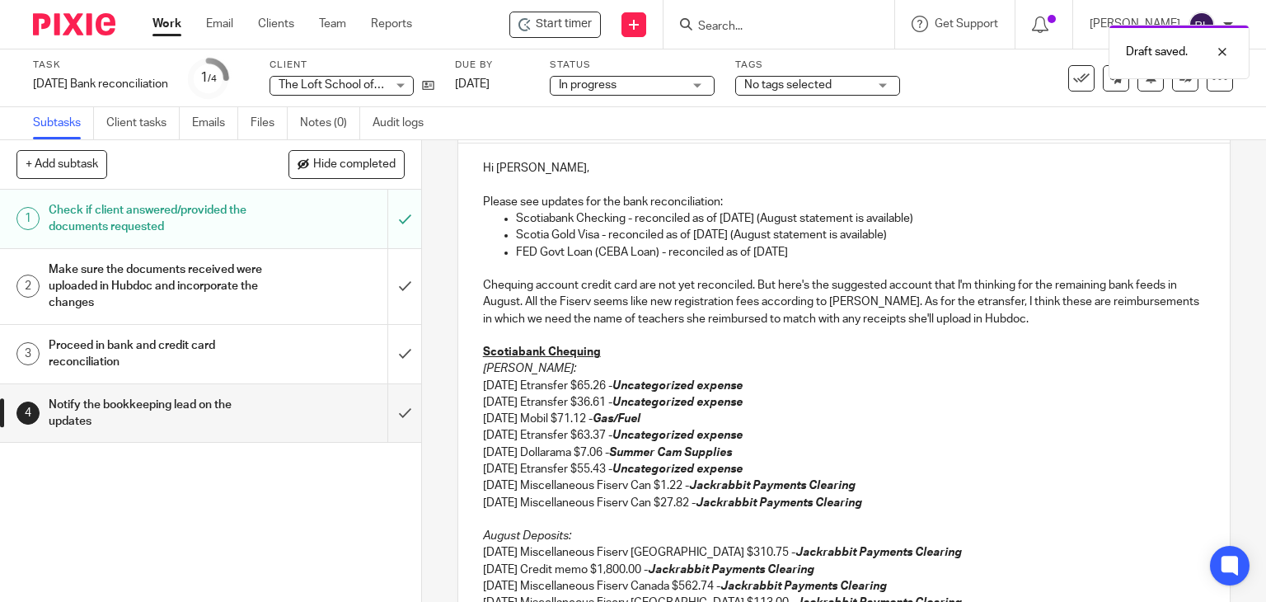
scroll to position [156, 0]
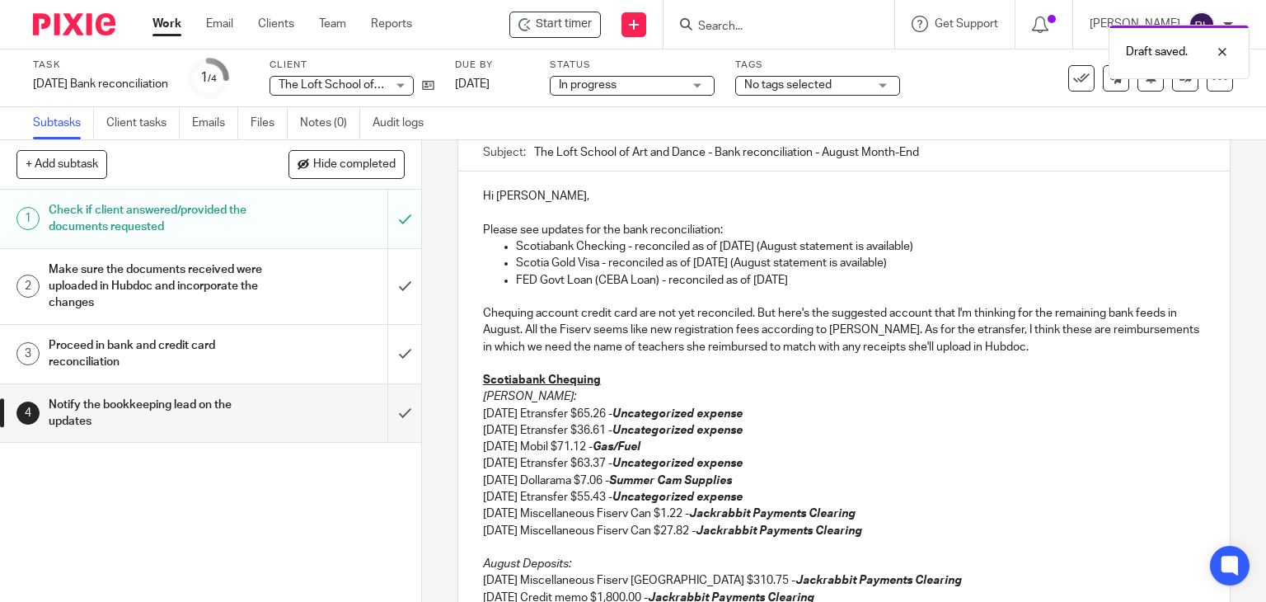
click at [933, 268] on p "Scotia Gold Visa - reconciled as of [DATE] (August statement is available)" at bounding box center [861, 263] width 690 height 16
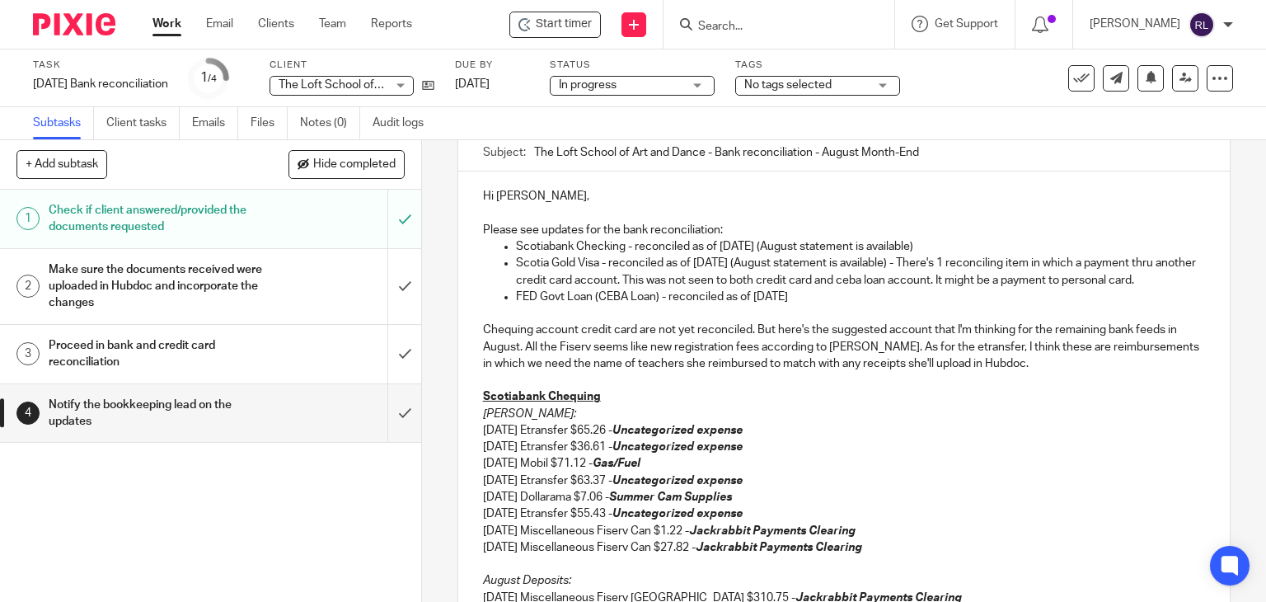
drag, startPoint x: 632, startPoint y: 246, endPoint x: 926, endPoint y: 248, distance: 293.5
click at [926, 248] on p "Scotiabank Checking - reconciled as of [DATE] (August statement is available)" at bounding box center [861, 246] width 690 height 16
click at [936, 246] on p "Scotiabank Checking - reconciled as of [DATE] (August statement is available)" at bounding box center [861, 246] width 690 height 16
click at [629, 245] on p "Scotiabank Checking - reconciled as of [DATE] (August statement is available) -…" at bounding box center [861, 246] width 690 height 16
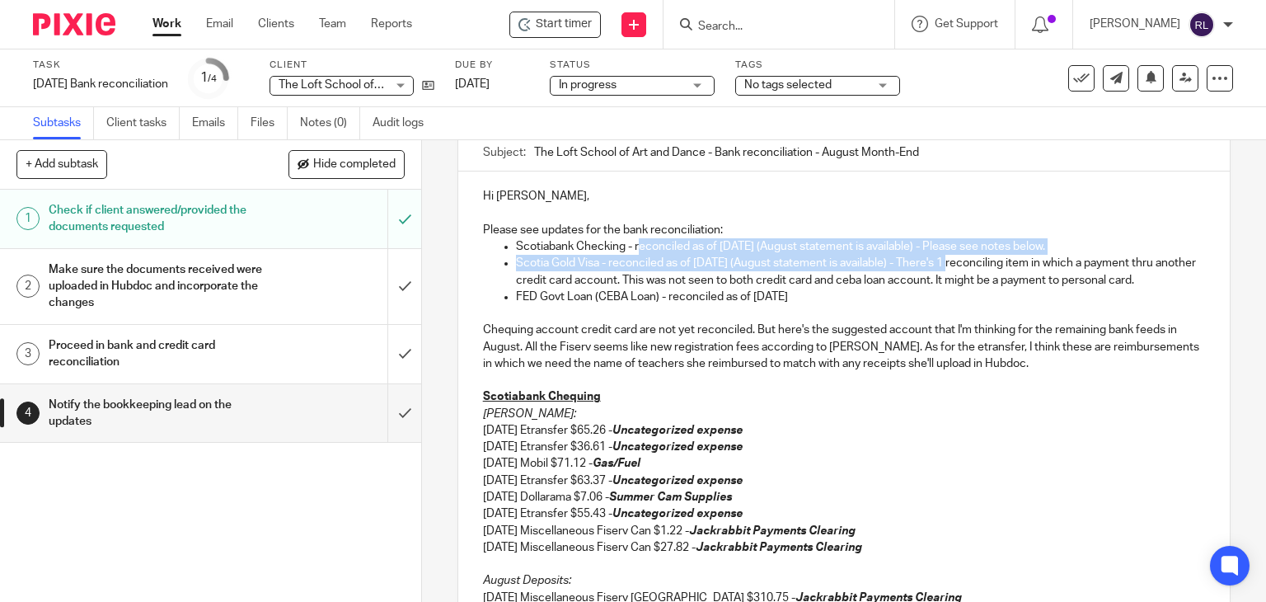
drag, startPoint x: 633, startPoint y: 243, endPoint x: 932, endPoint y: 251, distance: 298.5
click at [943, 253] on ul "Scotiabank Checking - reconciled as of [DATE] (August statement is available) -…" at bounding box center [844, 271] width 723 height 67
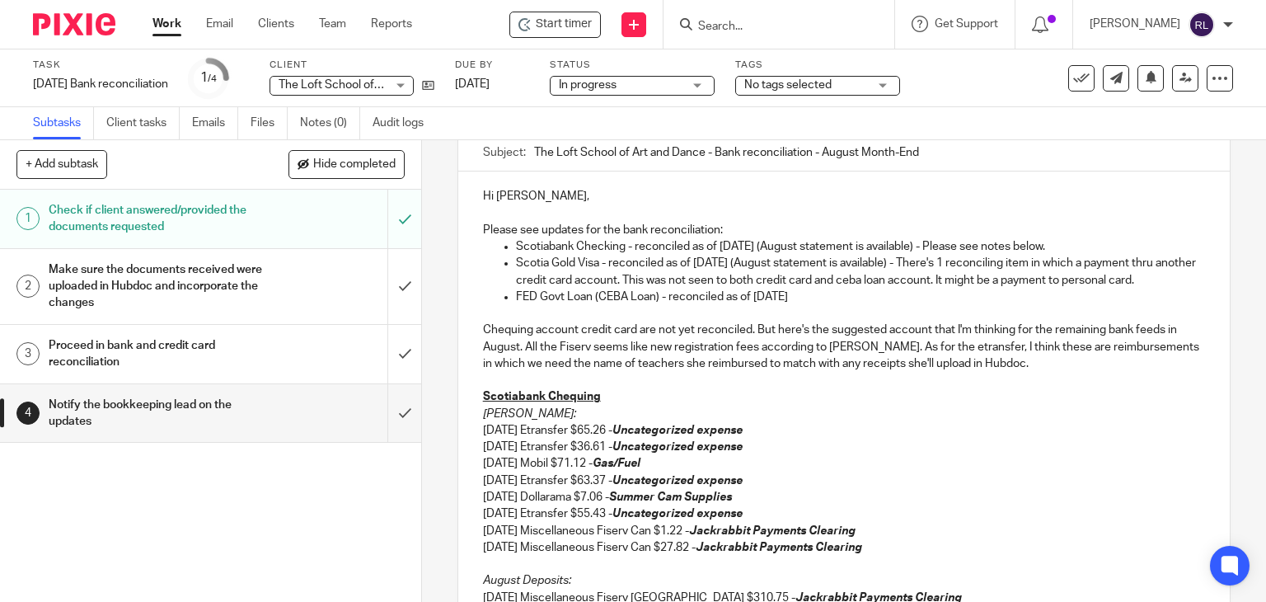
click at [720, 292] on p "FED Govt Loan (CEBA Loan) - reconciled as of [DATE]" at bounding box center [861, 297] width 690 height 16
drag, startPoint x: 631, startPoint y: 244, endPoint x: 1072, endPoint y: 245, distance: 440.2
click at [1072, 245] on p "Scotiabank Checking - reconciled as of [DATE] (August statement is available) -…" at bounding box center [861, 246] width 690 height 16
drag, startPoint x: 606, startPoint y: 259, endPoint x: 1178, endPoint y: 281, distance: 572.5
click at [1178, 281] on p "Scotia Gold Visa - reconciled as of [DATE] (August statement is available) - Th…" at bounding box center [861, 272] width 690 height 34
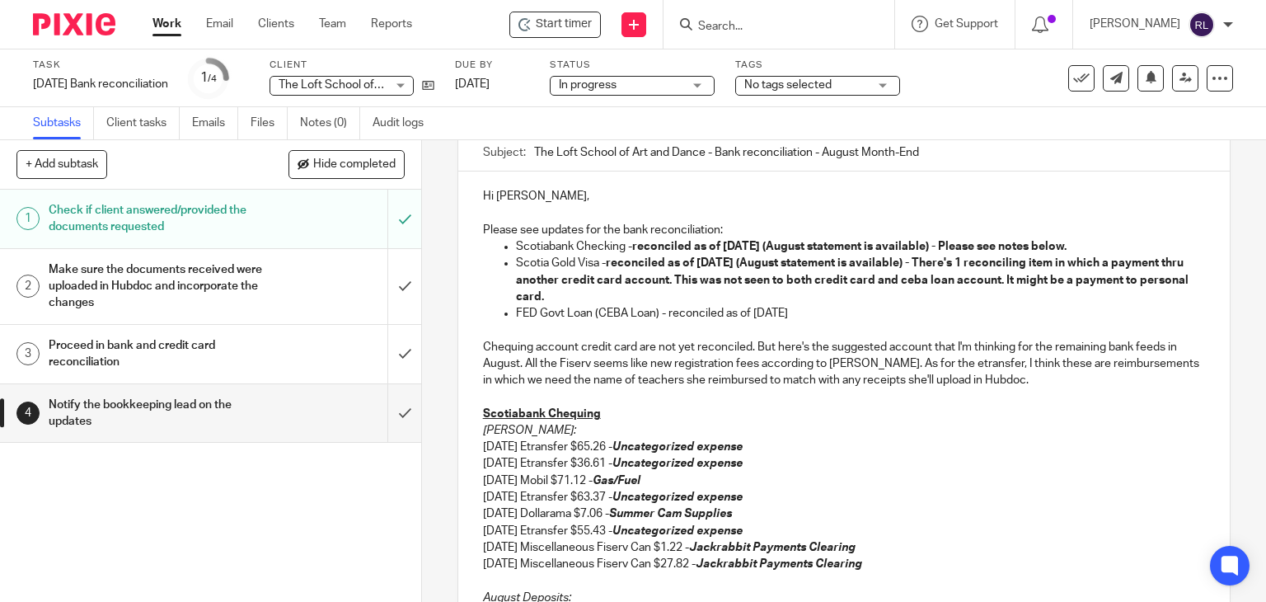
click at [699, 323] on p at bounding box center [844, 330] width 723 height 16
drag, startPoint x: 664, startPoint y: 314, endPoint x: 814, endPoint y: 303, distance: 151.2
click at [814, 305] on p "FED Govt Loan (CEBA Loan) - reconciled as of [DATE]" at bounding box center [861, 313] width 690 height 16
click at [897, 362] on p "Chequing account credit card are not yet reconciled. But here's the suggested a…" at bounding box center [844, 364] width 723 height 50
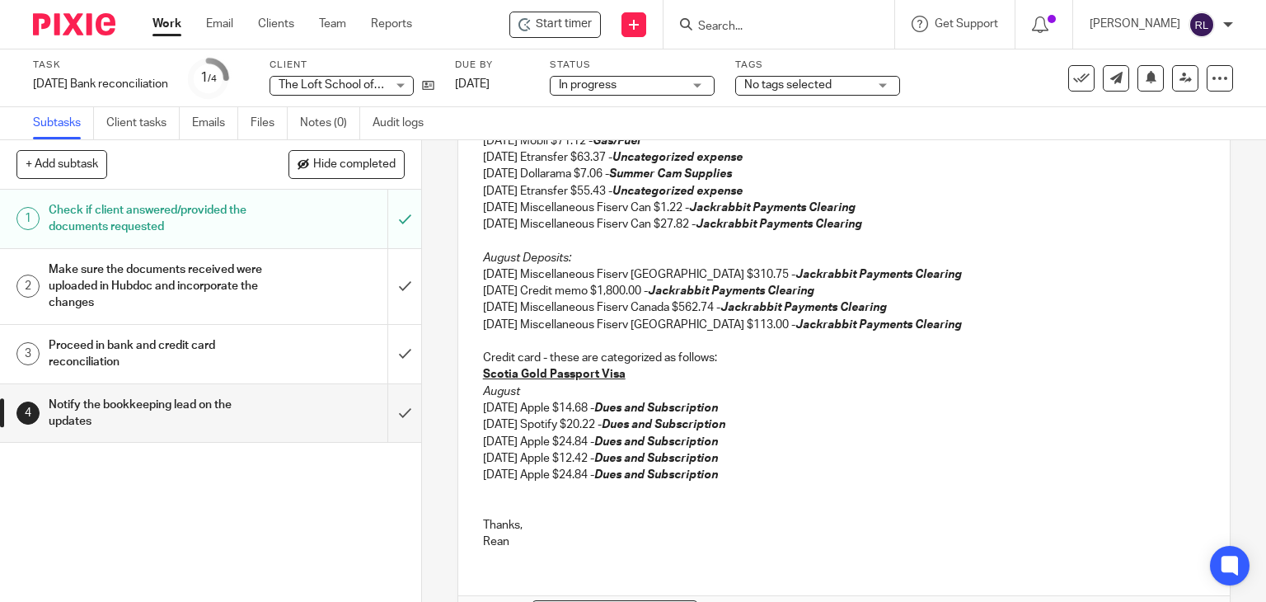
scroll to position [602, 0]
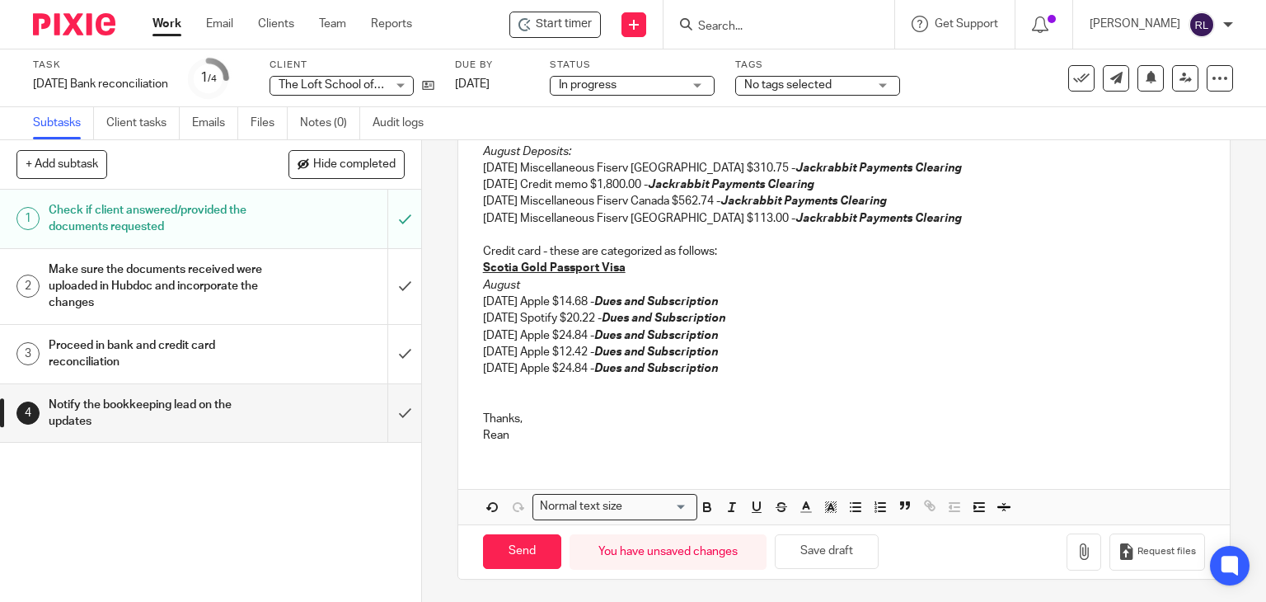
click at [505, 394] on p at bounding box center [844, 402] width 723 height 16
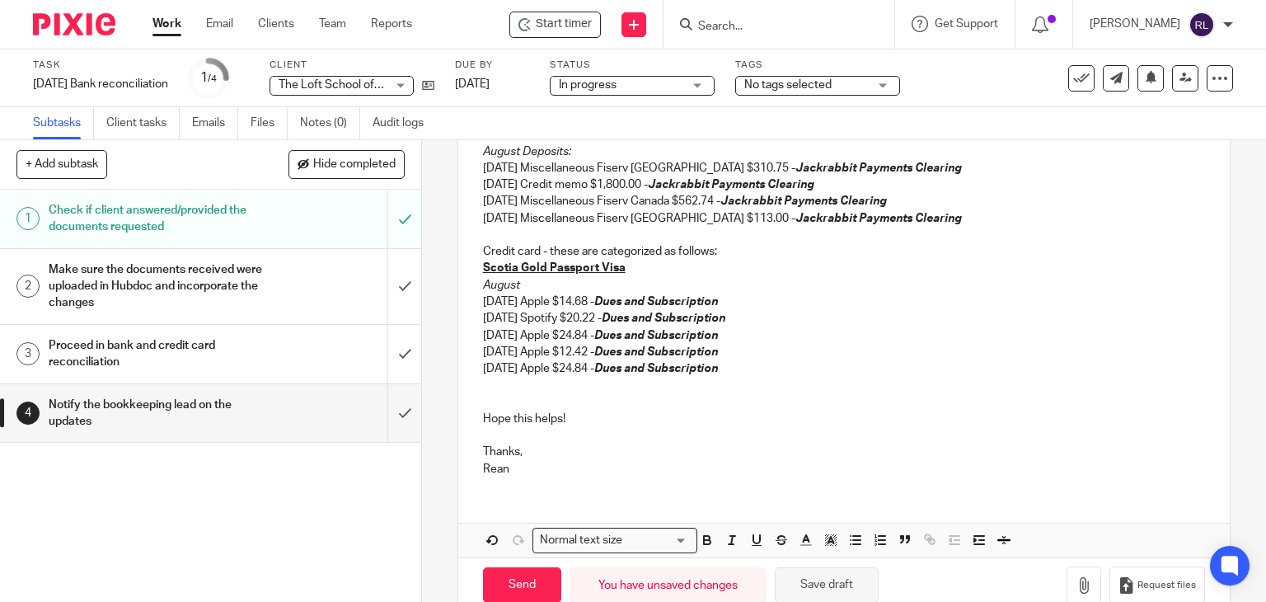
click at [845, 588] on button "Save draft" at bounding box center [827, 584] width 104 height 35
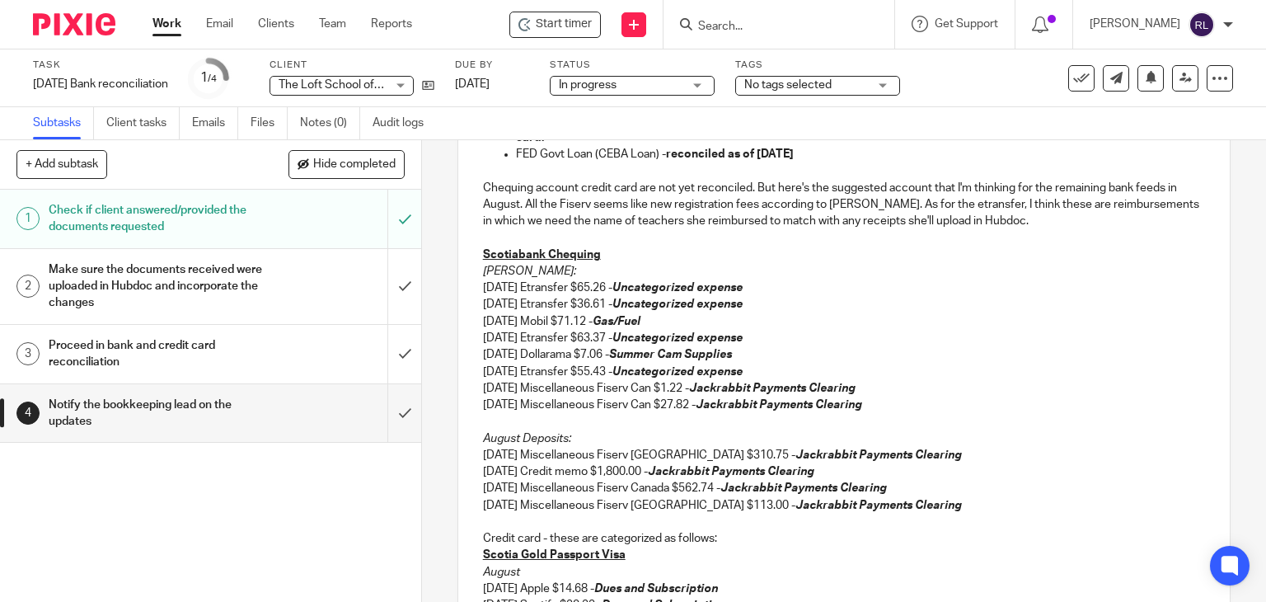
scroll to position [306, 0]
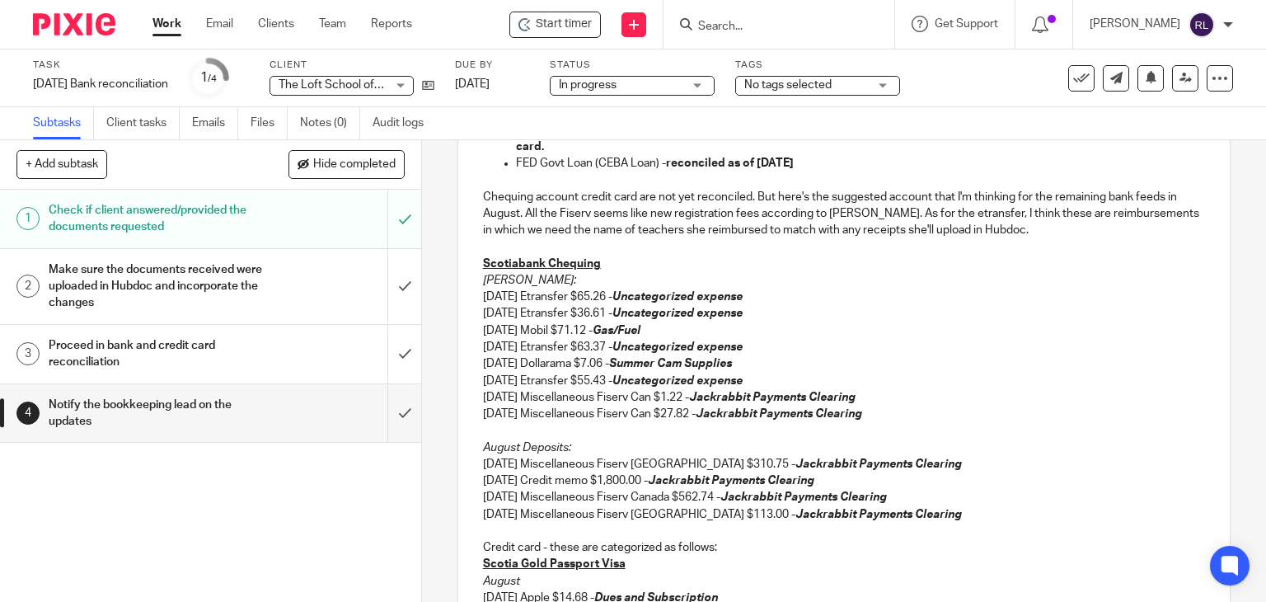
click at [609, 265] on p "Scotiabank Chequing" at bounding box center [844, 264] width 723 height 16
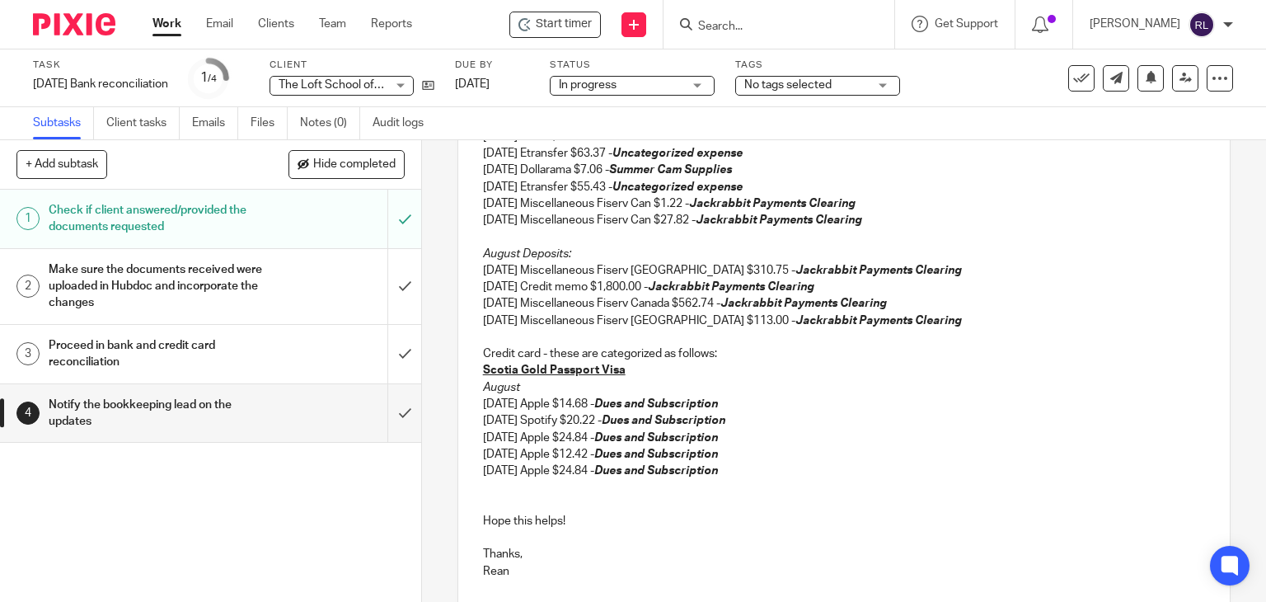
scroll to position [635, 0]
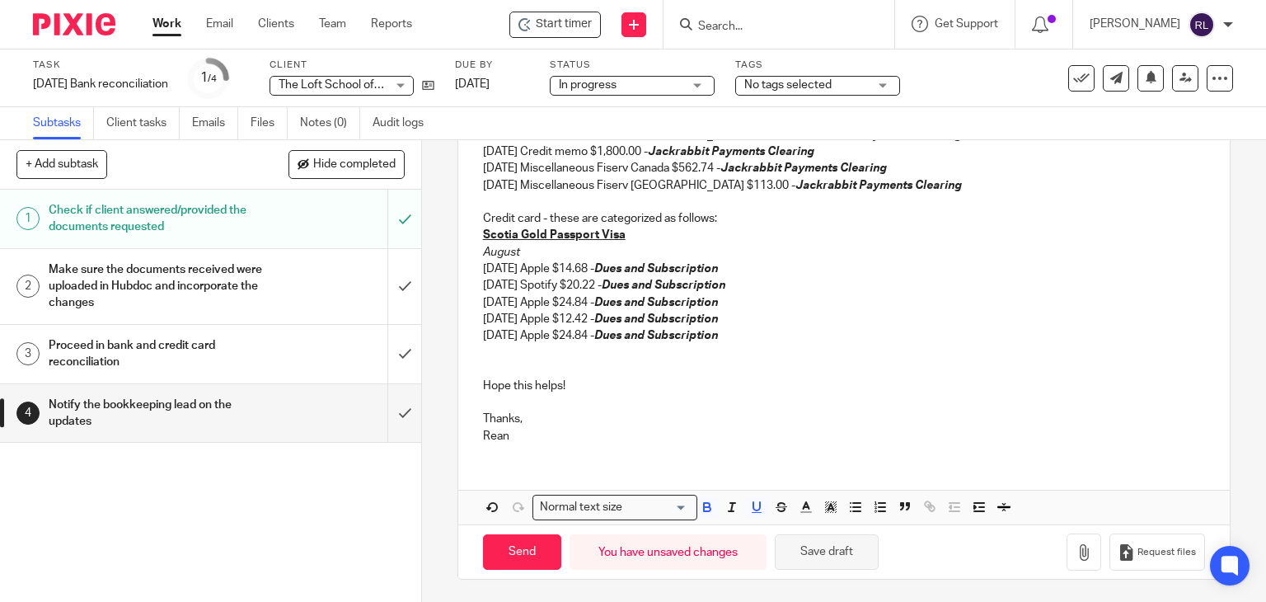
click at [812, 548] on button "Save draft" at bounding box center [827, 551] width 104 height 35
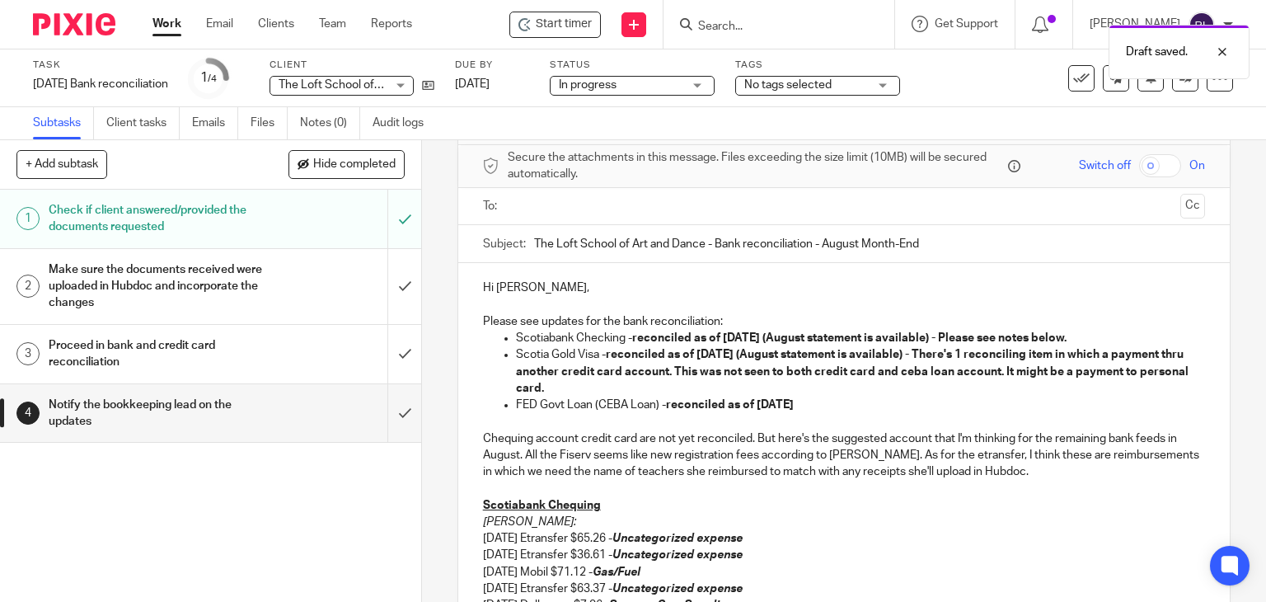
scroll to position [0, 0]
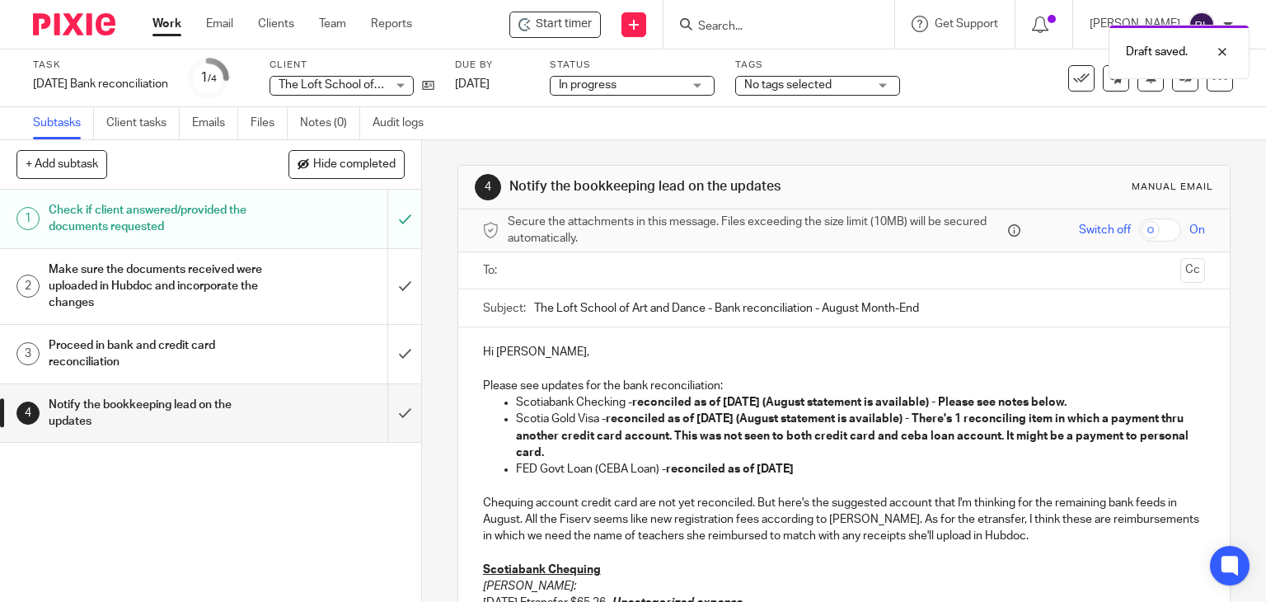
click at [648, 262] on input "text" at bounding box center [844, 270] width 660 height 19
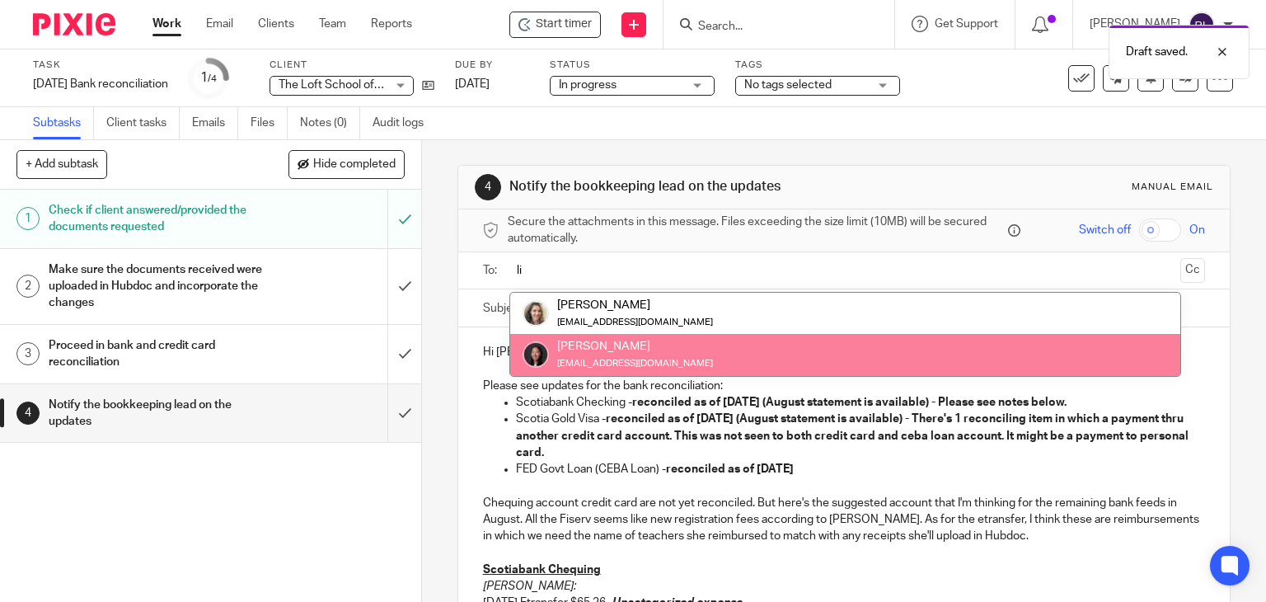
type input "li"
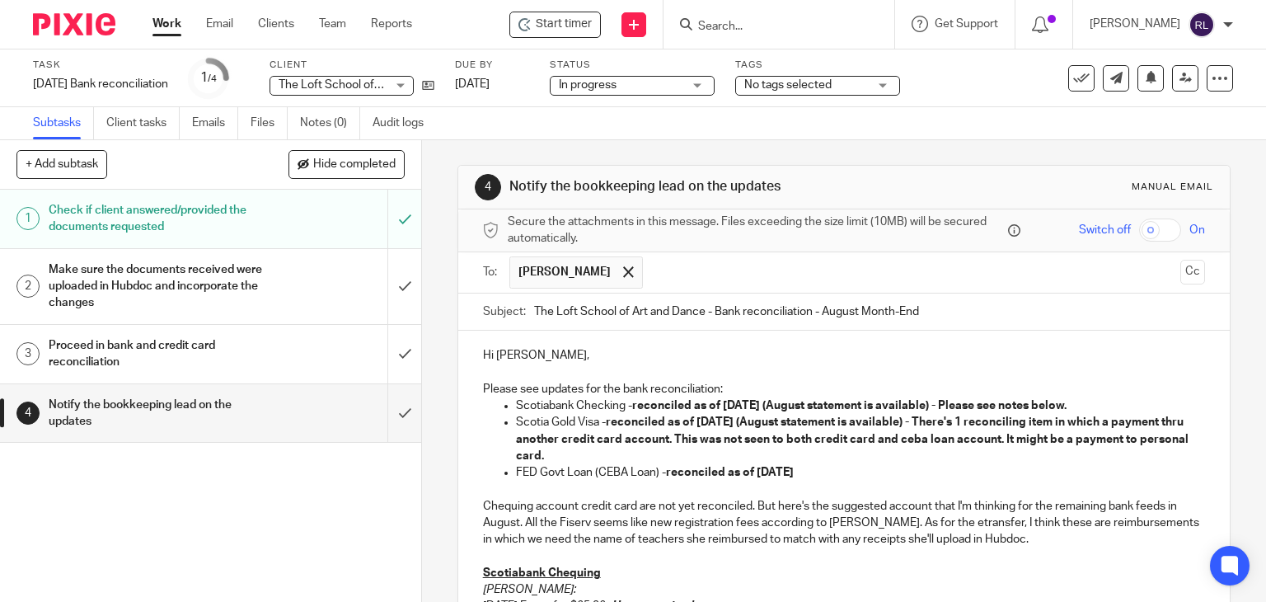
click at [521, 360] on p "Hi [PERSON_NAME]," at bounding box center [844, 355] width 723 height 16
click at [483, 373] on p at bounding box center [844, 372] width 723 height 16
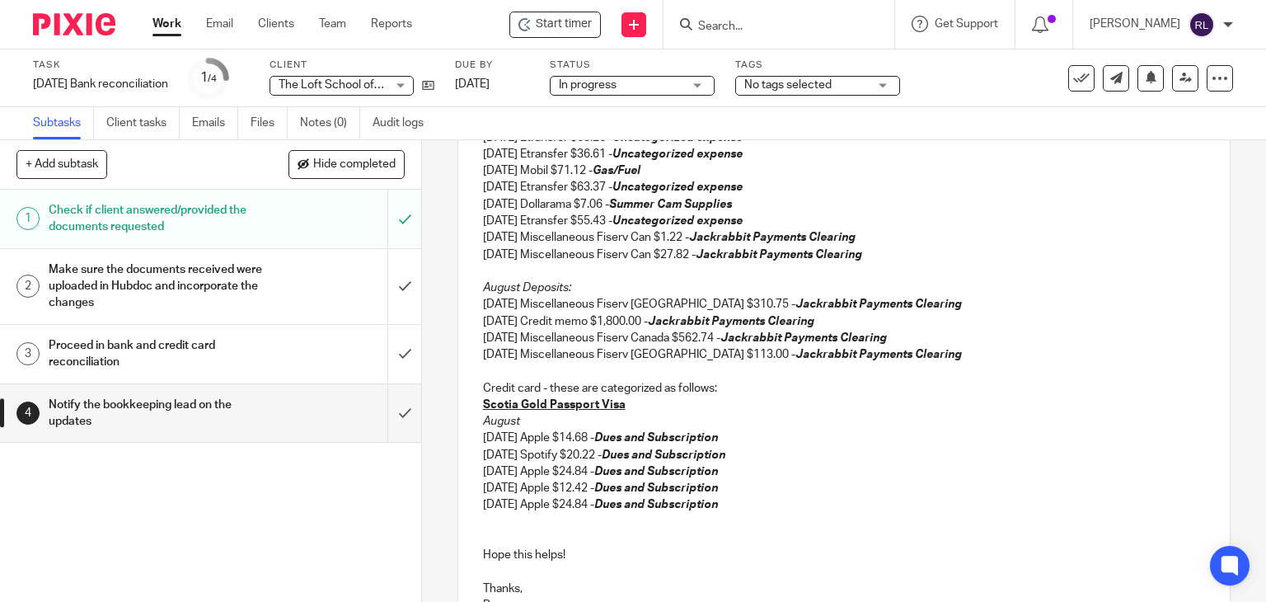
scroll to position [655, 0]
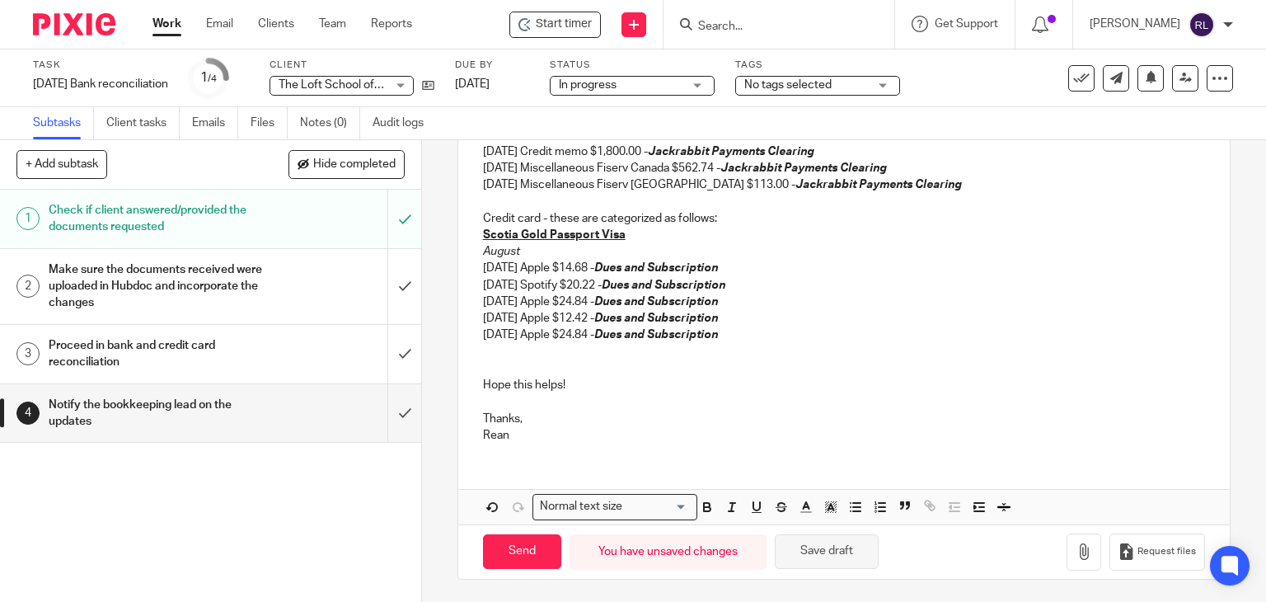
click at [834, 555] on button "Save draft" at bounding box center [827, 551] width 104 height 35
click at [800, 548] on button "Save draft" at bounding box center [827, 551] width 104 height 35
click at [505, 547] on input "Send" at bounding box center [522, 551] width 78 height 35
type input "Sent"
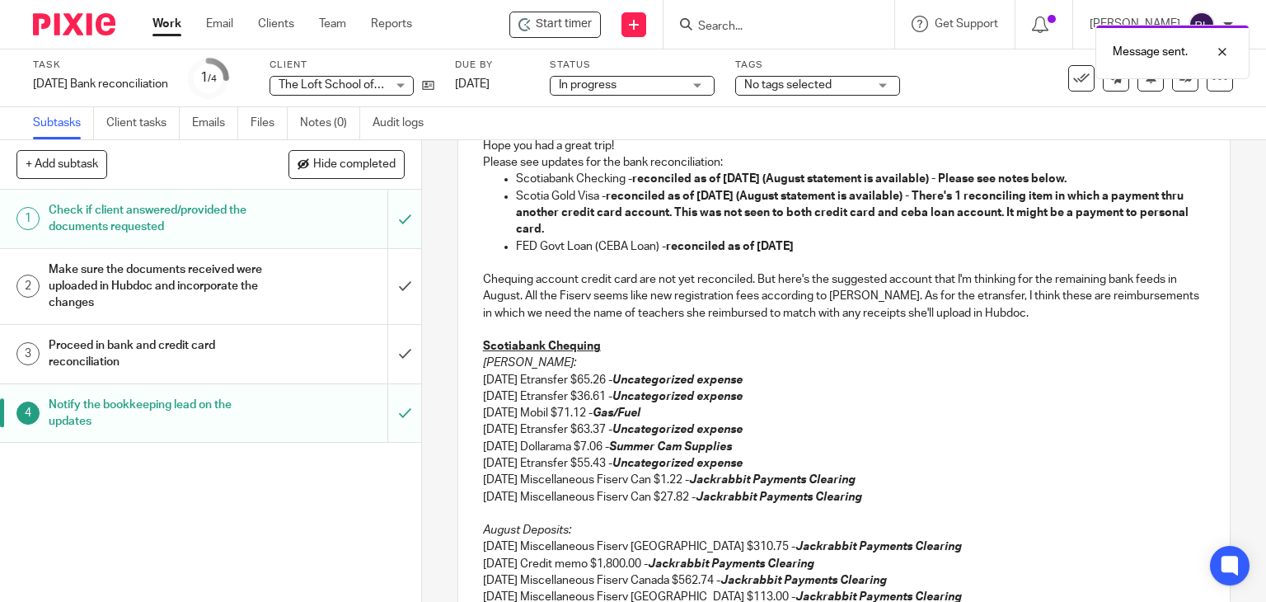
scroll to position [161, 0]
